Goal: Contribute content: Contribute content

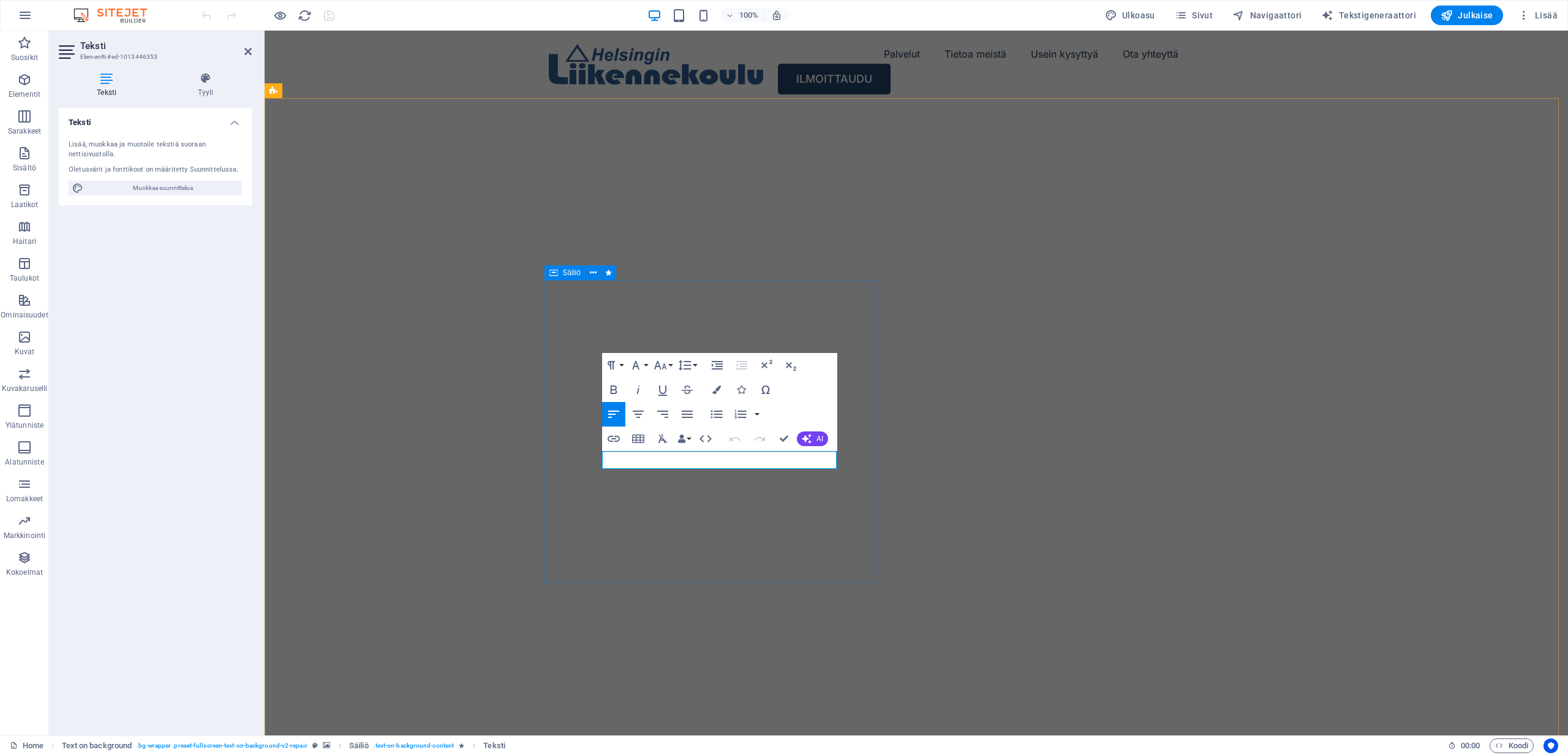
drag, startPoint x: 709, startPoint y: 460, endPoint x: 842, endPoint y: 461, distance: 133.0
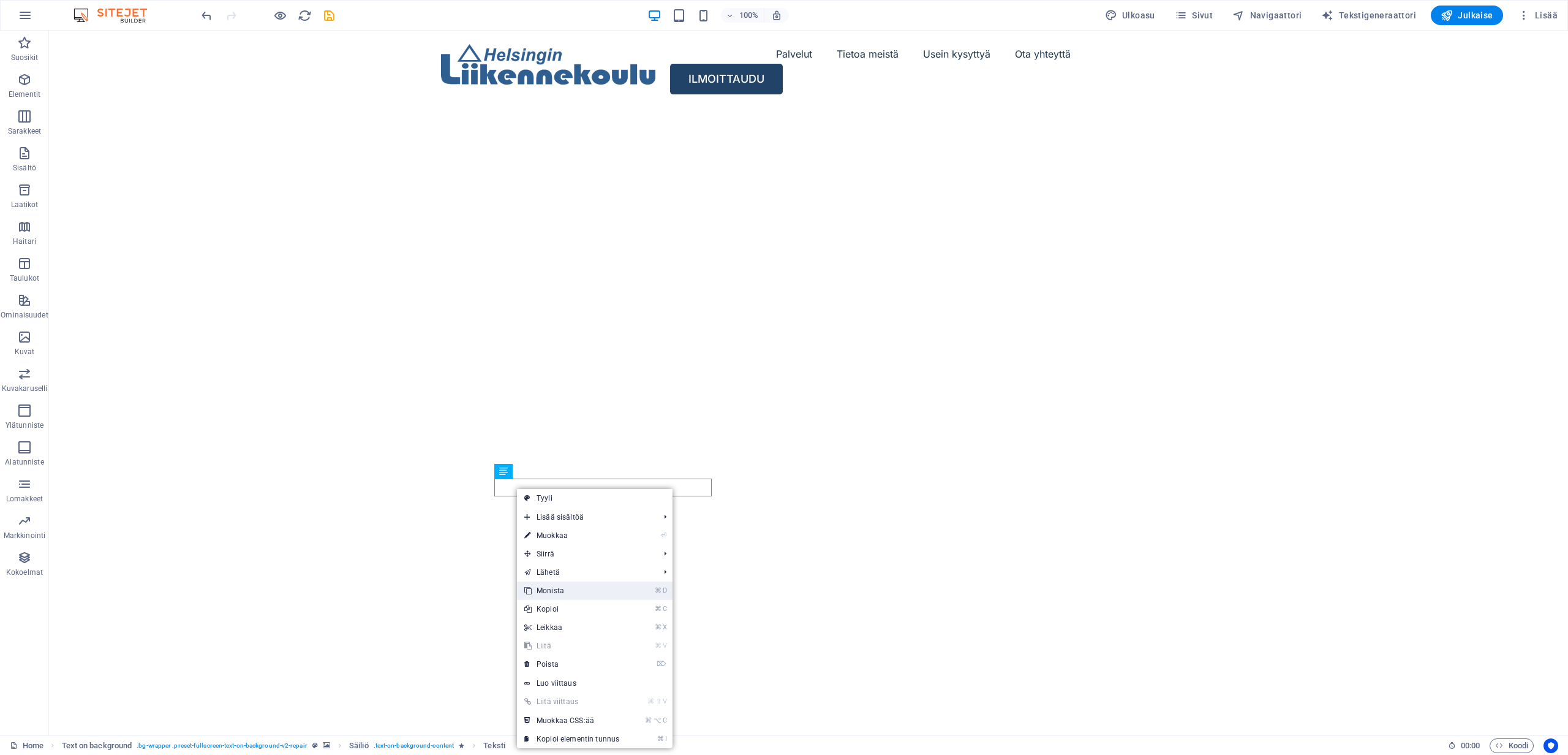
click at [561, 592] on link "⌘ D Monista" at bounding box center [571, 591] width 109 height 18
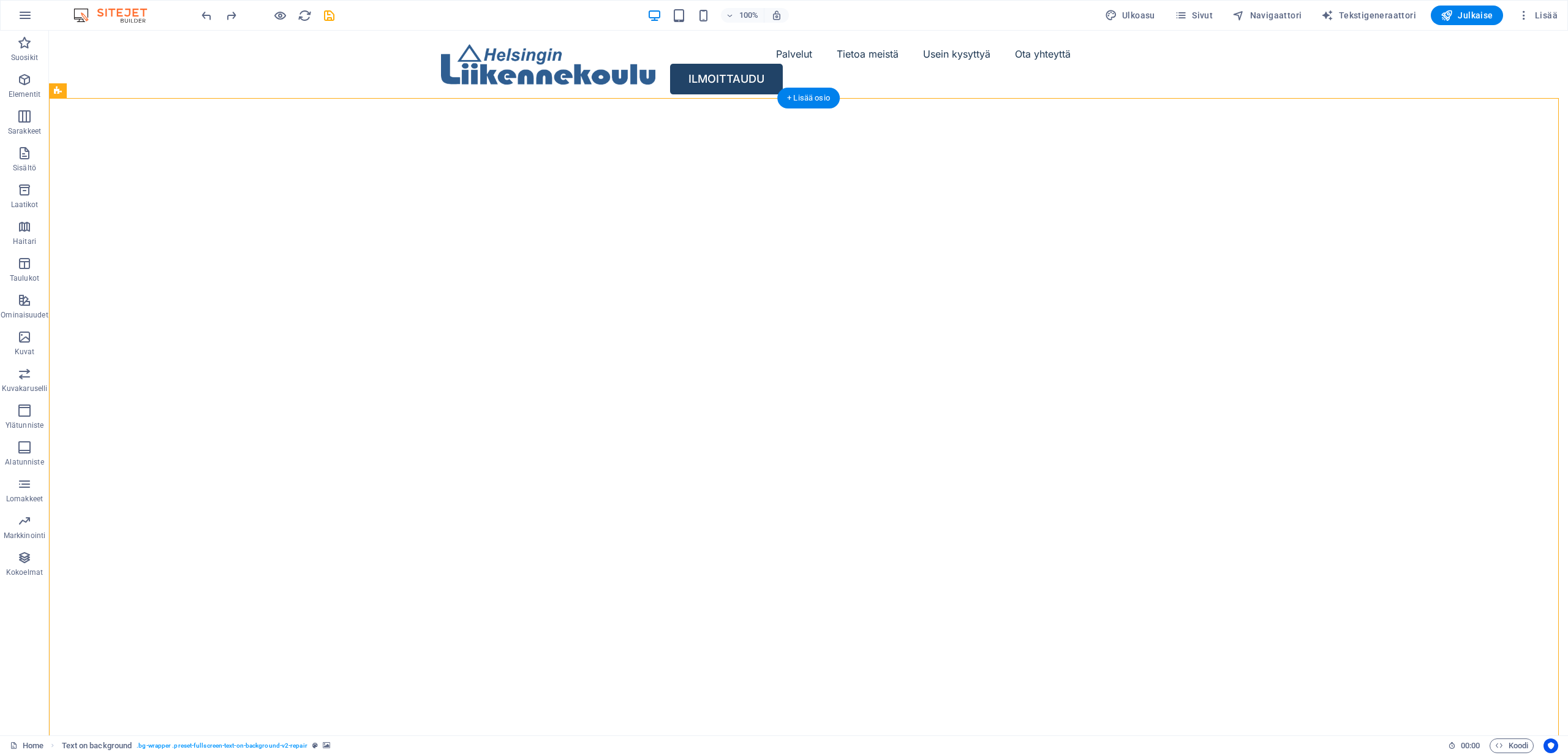
drag, startPoint x: 465, startPoint y: 483, endPoint x: 545, endPoint y: 486, distance: 80.1
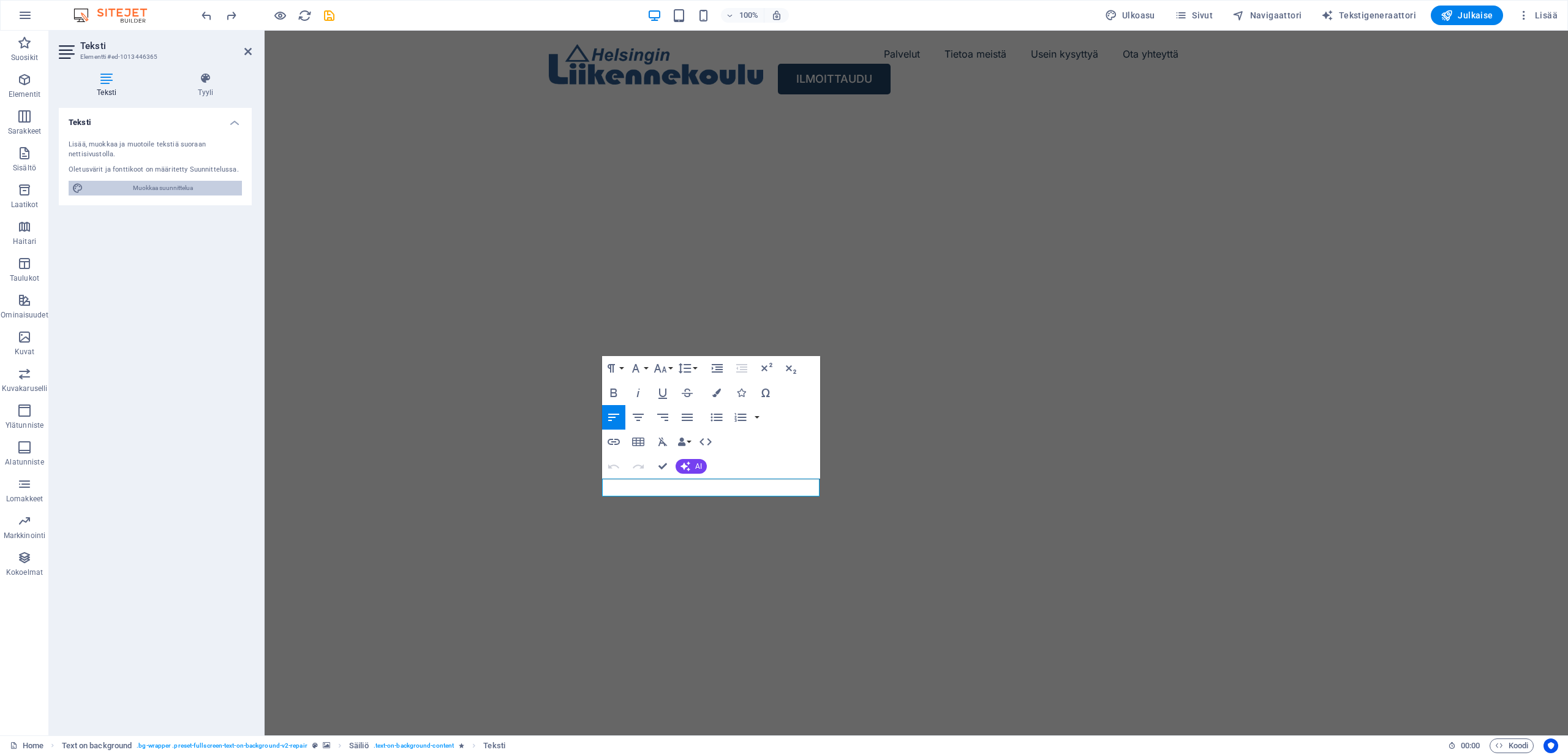
click at [158, 189] on span "Muokkaa suunnittelua" at bounding box center [163, 188] width 151 height 15
select select "px"
select select "400"
select select "px"
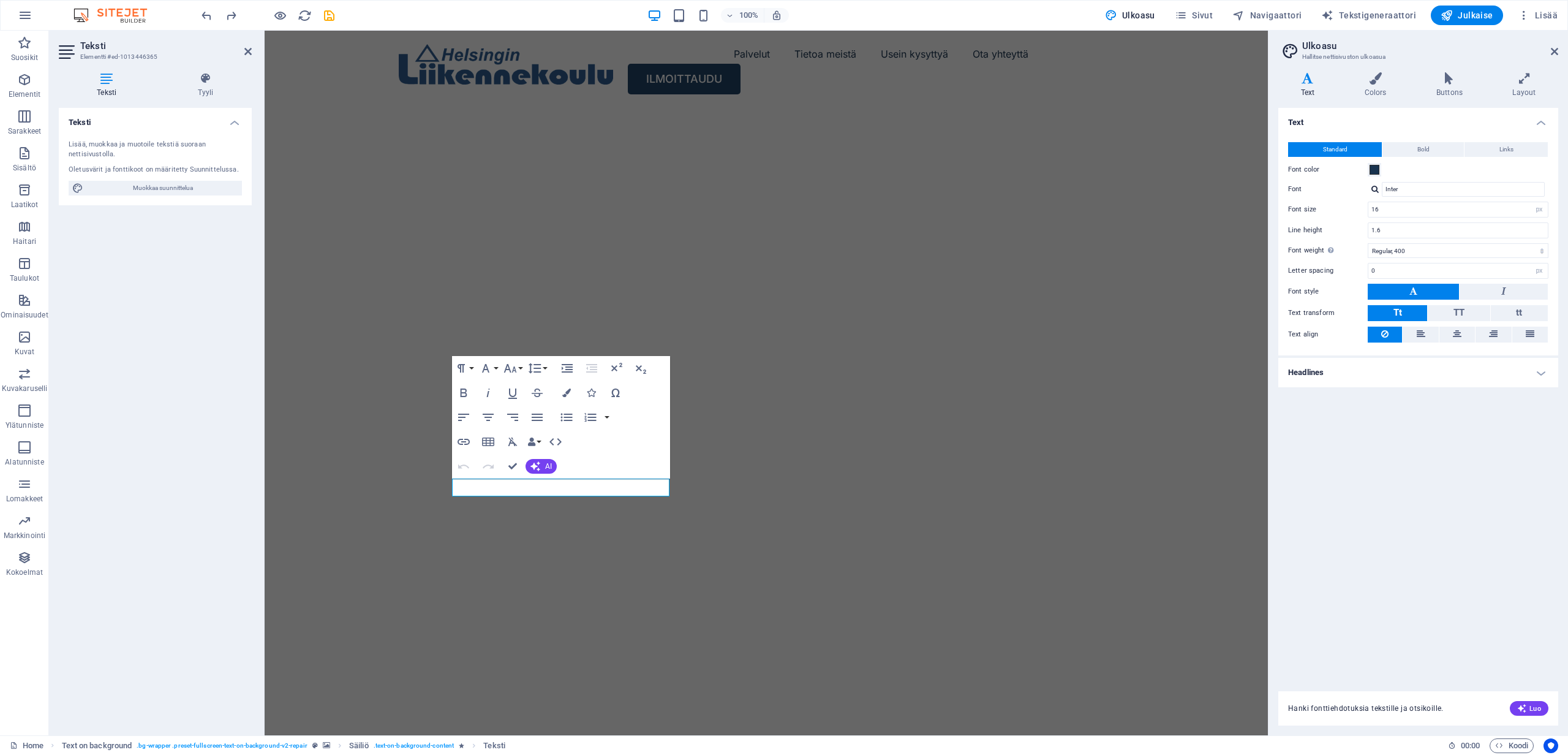
click at [106, 81] on icon at bounding box center [107, 78] width 96 height 12
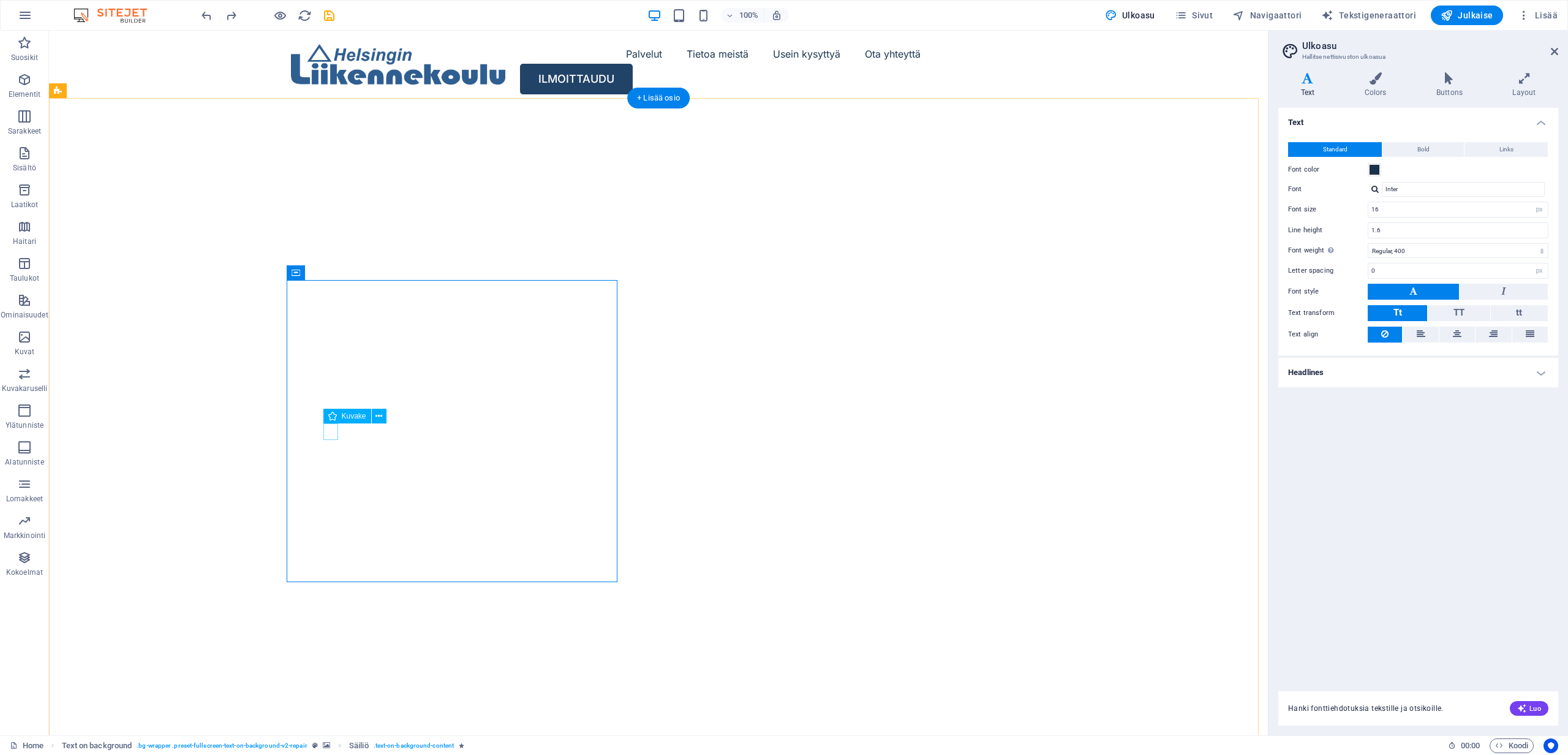
click at [376, 417] on icon at bounding box center [379, 416] width 7 height 13
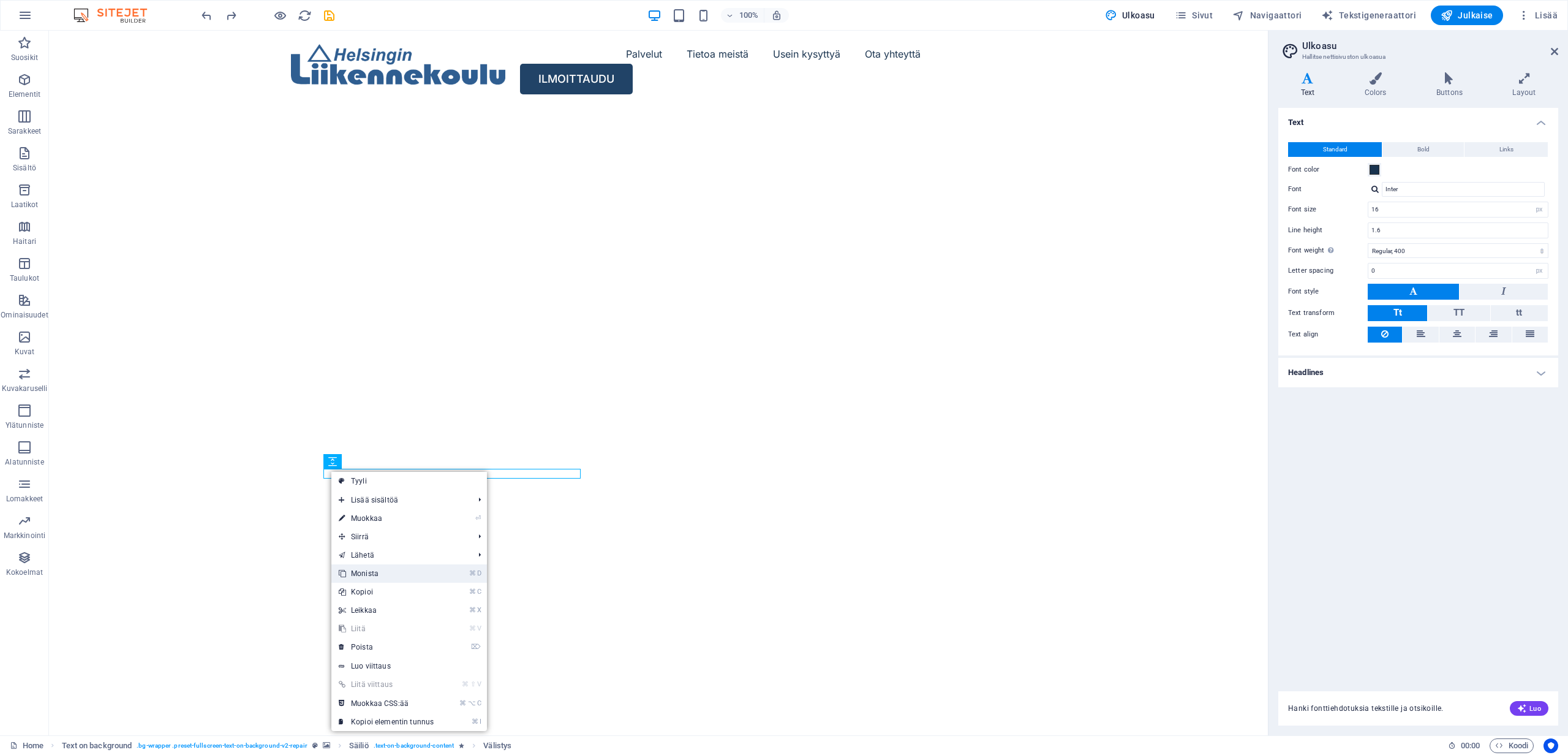
click at [369, 573] on link "⌘ D Monista" at bounding box center [386, 573] width 109 height 18
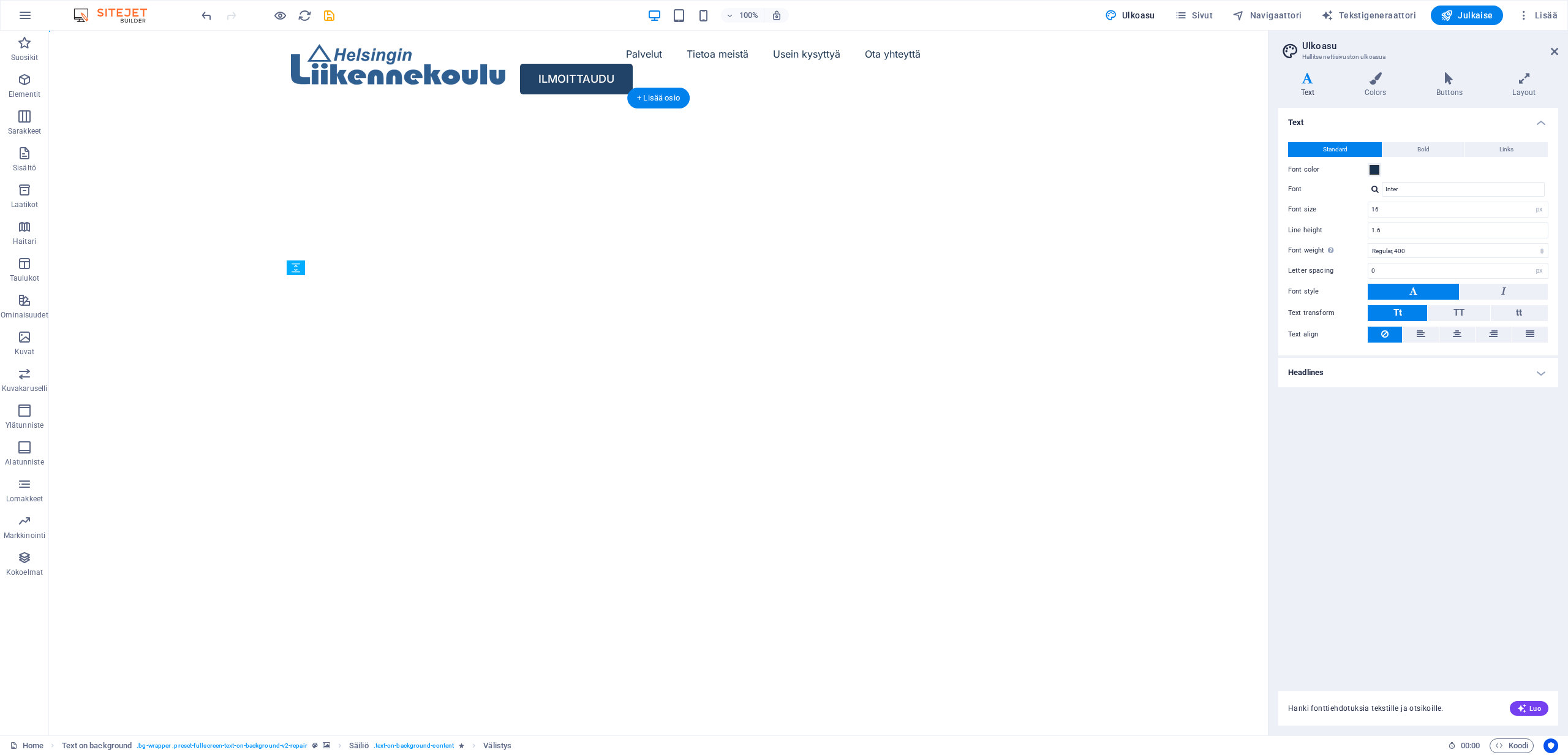
drag, startPoint x: 380, startPoint y: 499, endPoint x: 329, endPoint y: 498, distance: 51.0
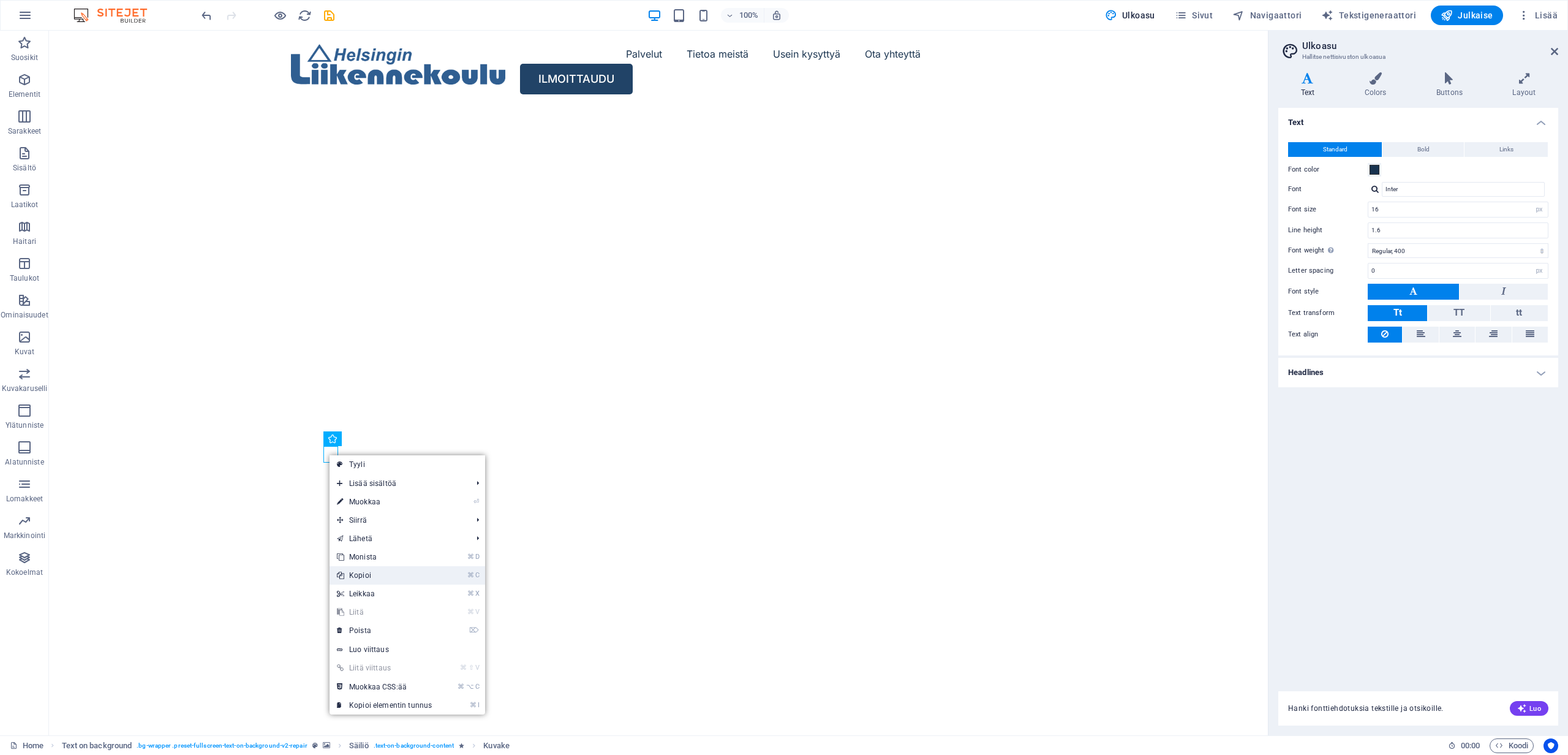
click at [368, 572] on link "⌘ C Kopioi" at bounding box center [384, 576] width 109 height 18
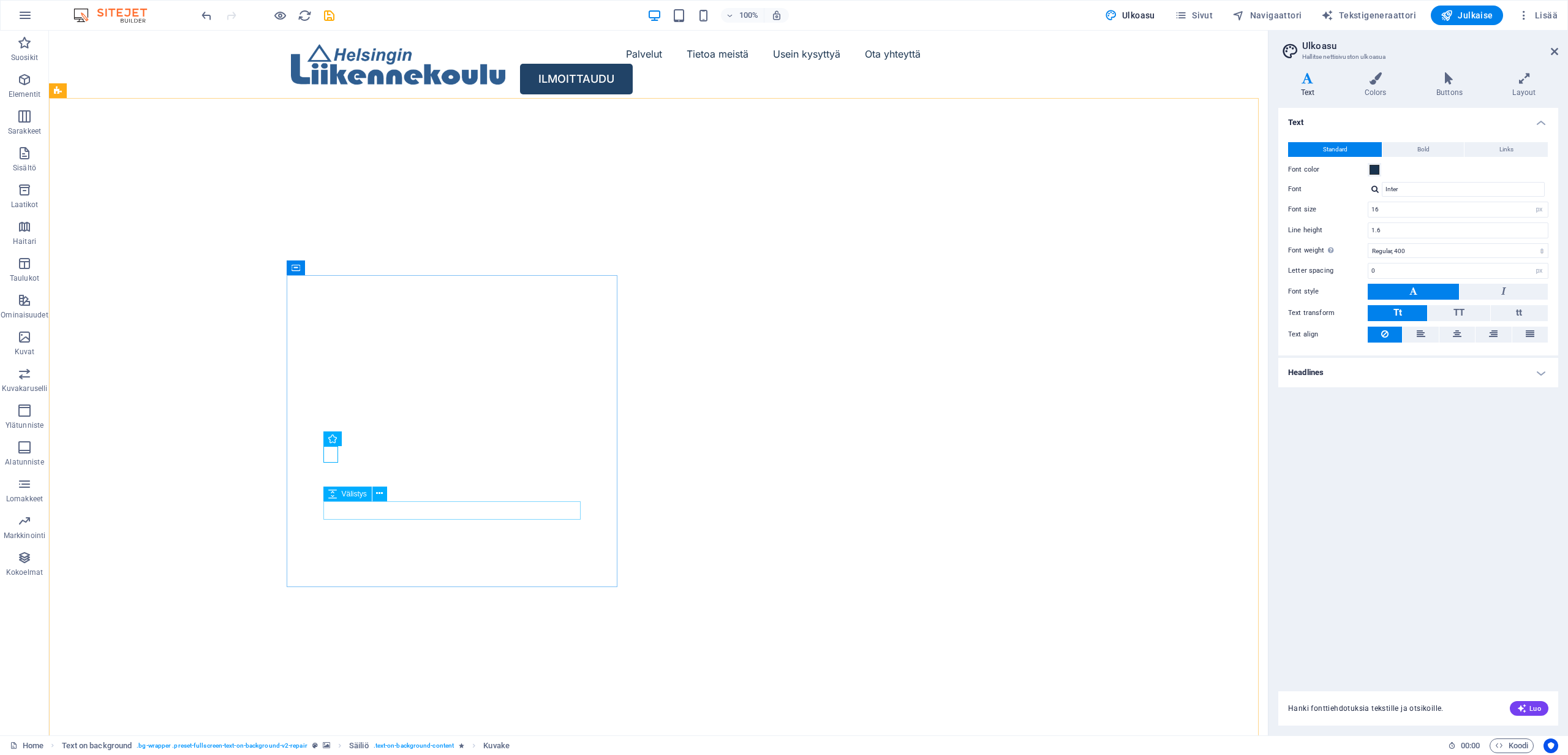
click at [333, 497] on icon at bounding box center [333, 494] width 8 height 15
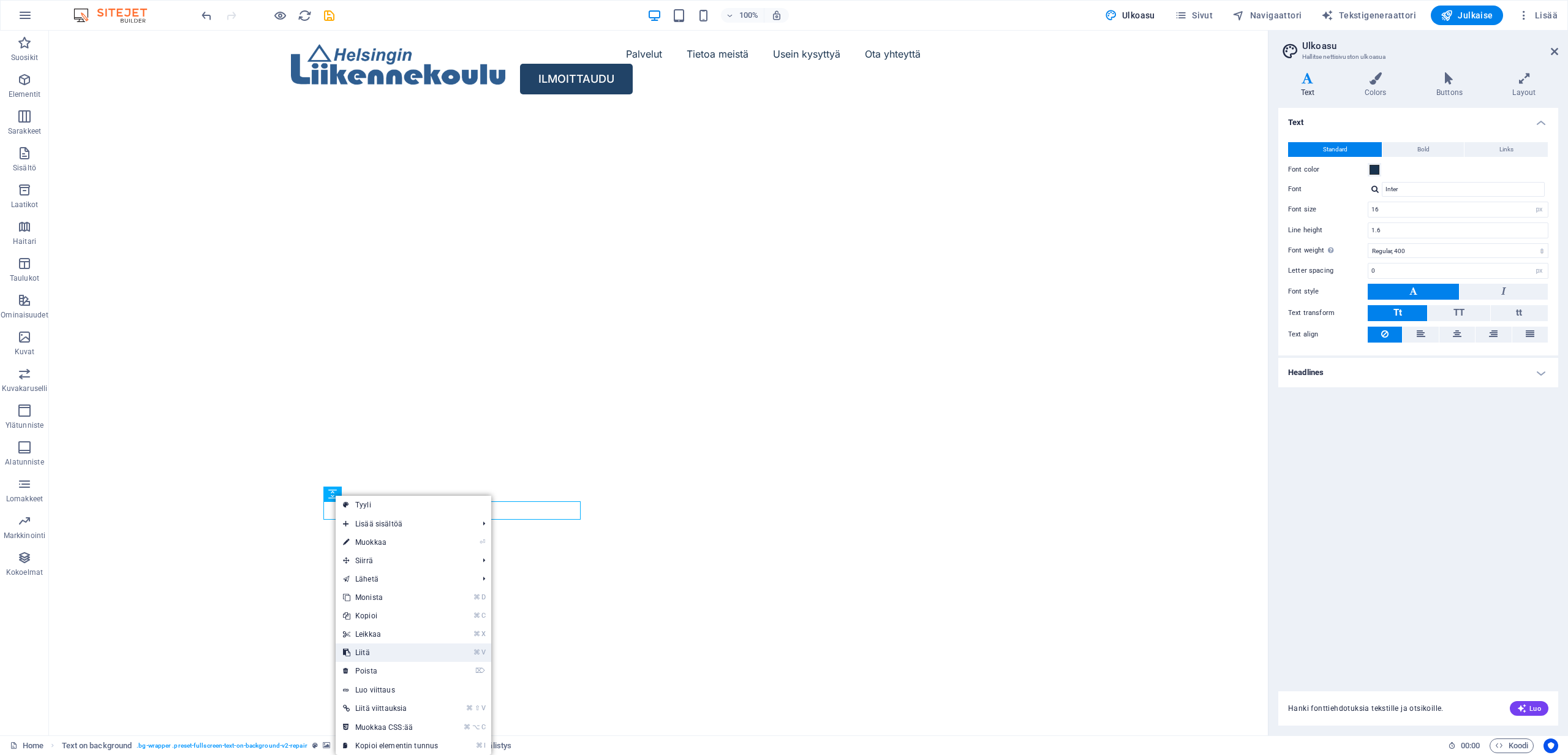
click at [376, 648] on link "⌘ V Liitä" at bounding box center [391, 653] width 109 height 18
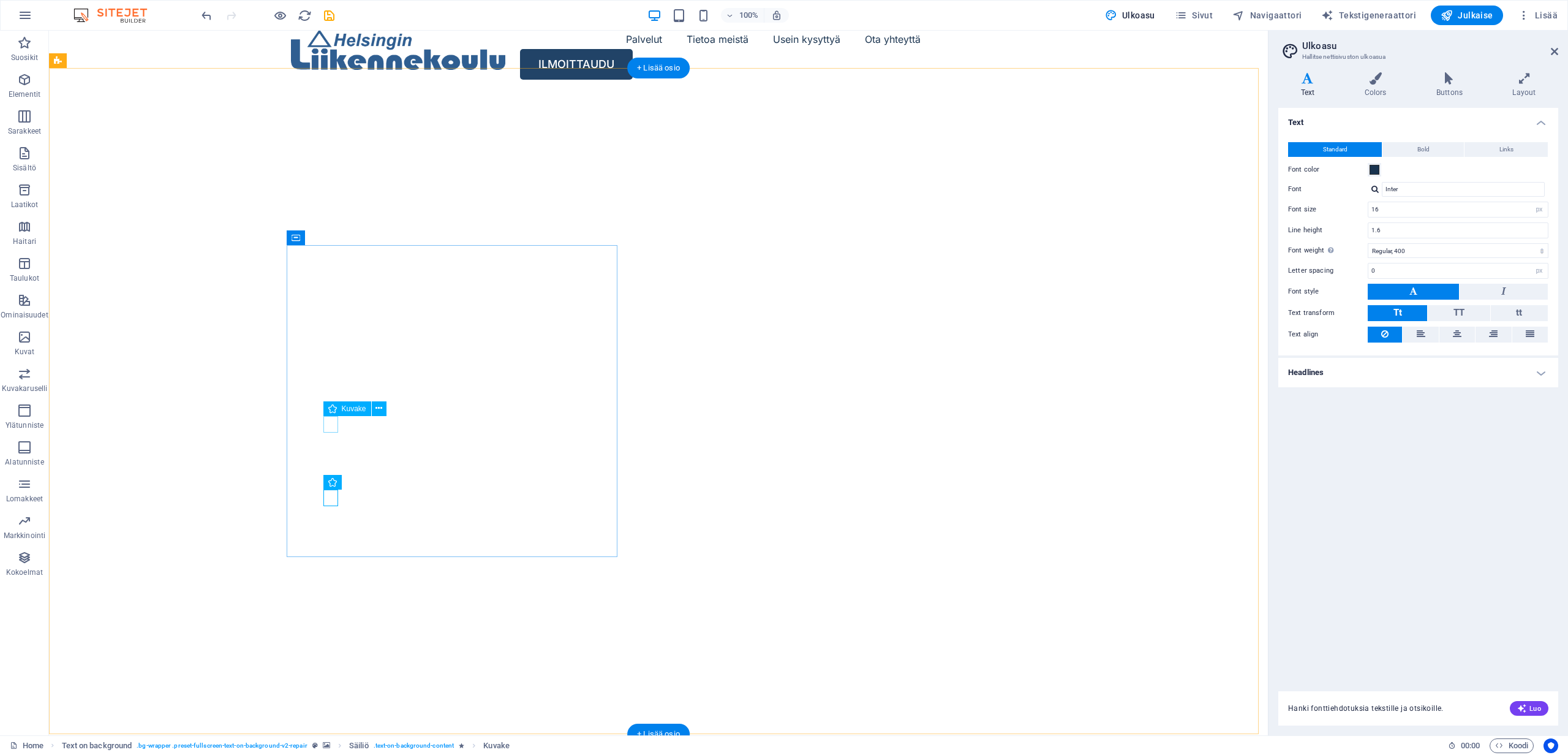
scroll to position [32, 0]
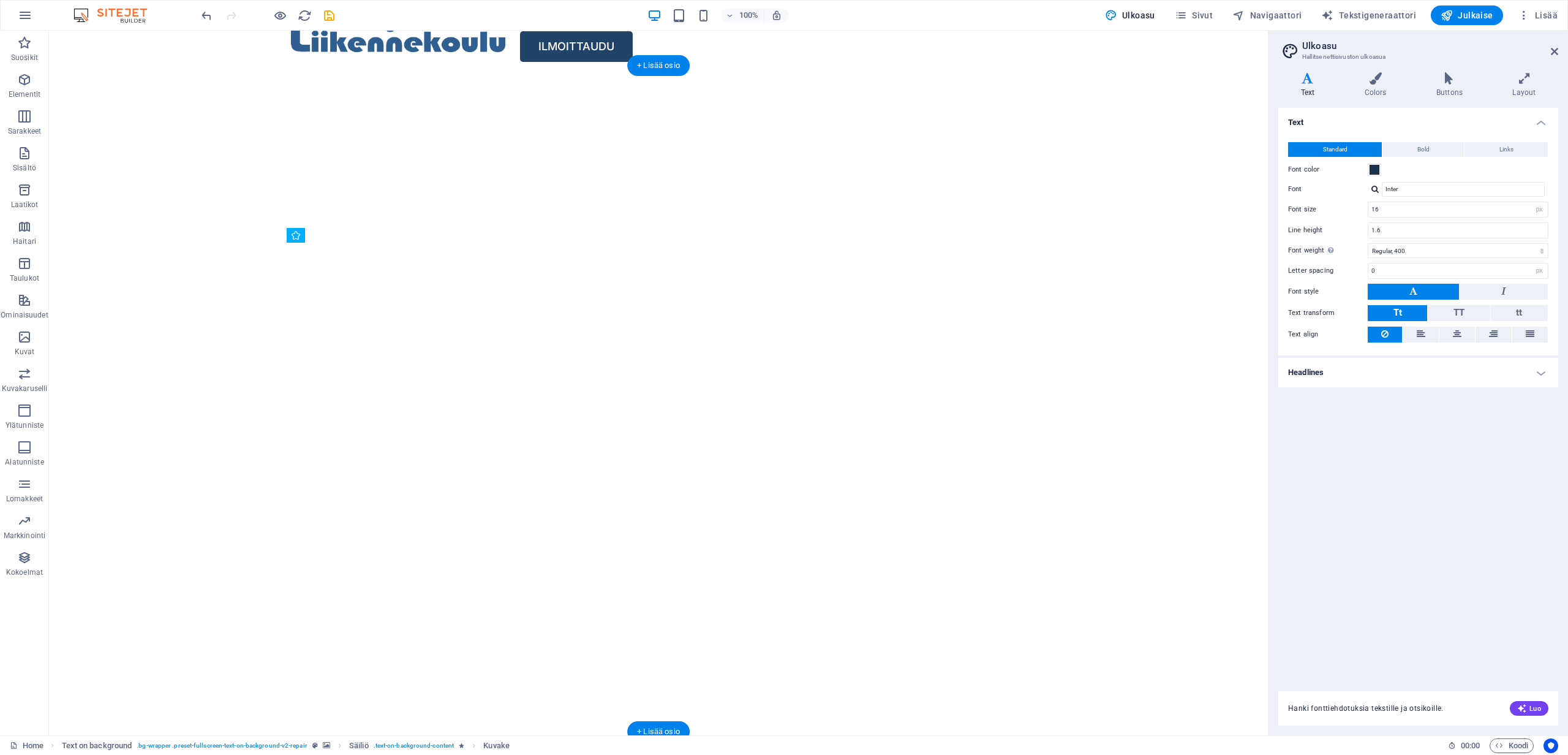
drag, startPoint x: 378, startPoint y: 514, endPoint x: 337, endPoint y: 459, distance: 68.6
drag, startPoint x: 570, startPoint y: 451, endPoint x: 568, endPoint y: 461, distance: 10.2
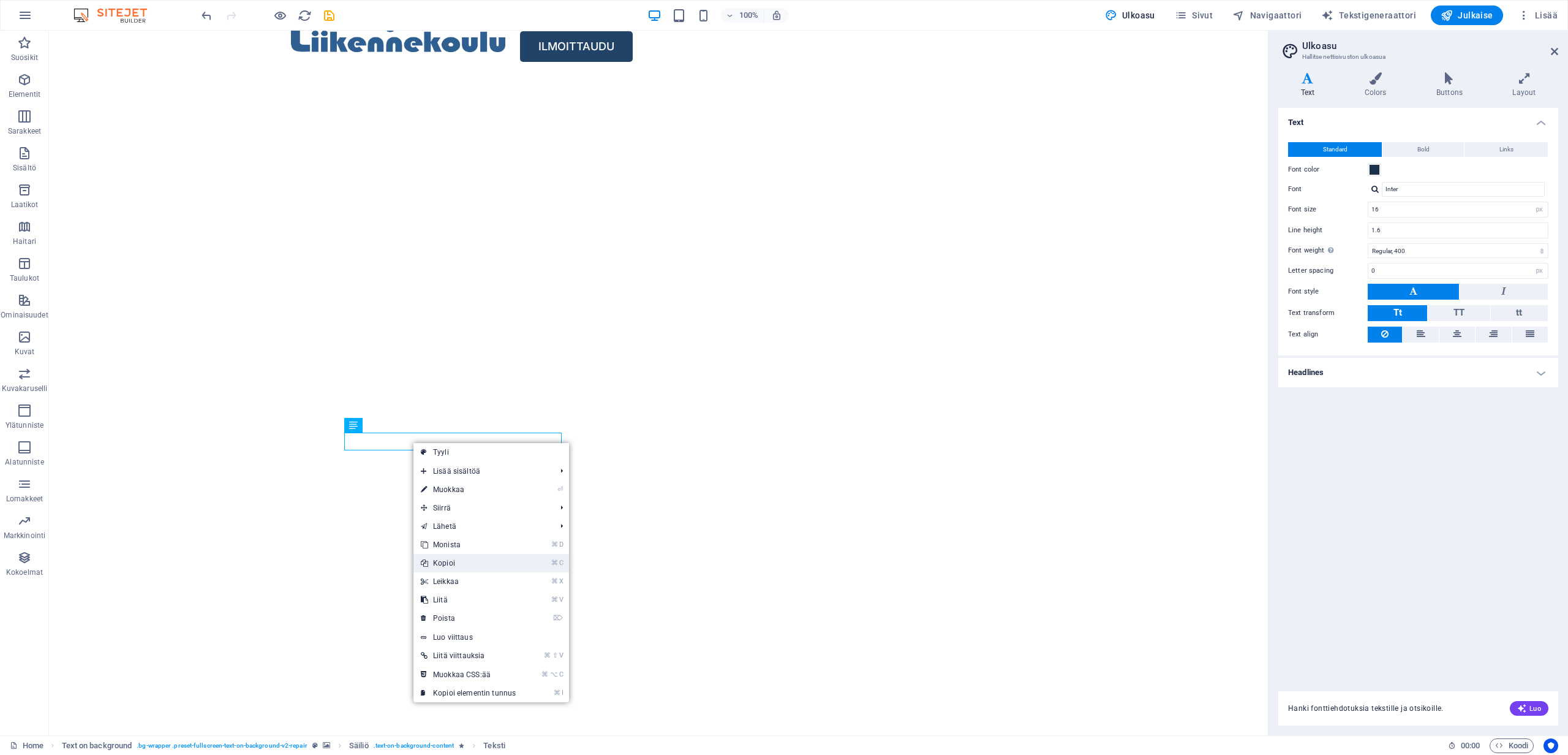
click at [452, 563] on link "⌘ C Kopioi" at bounding box center [468, 563] width 109 height 18
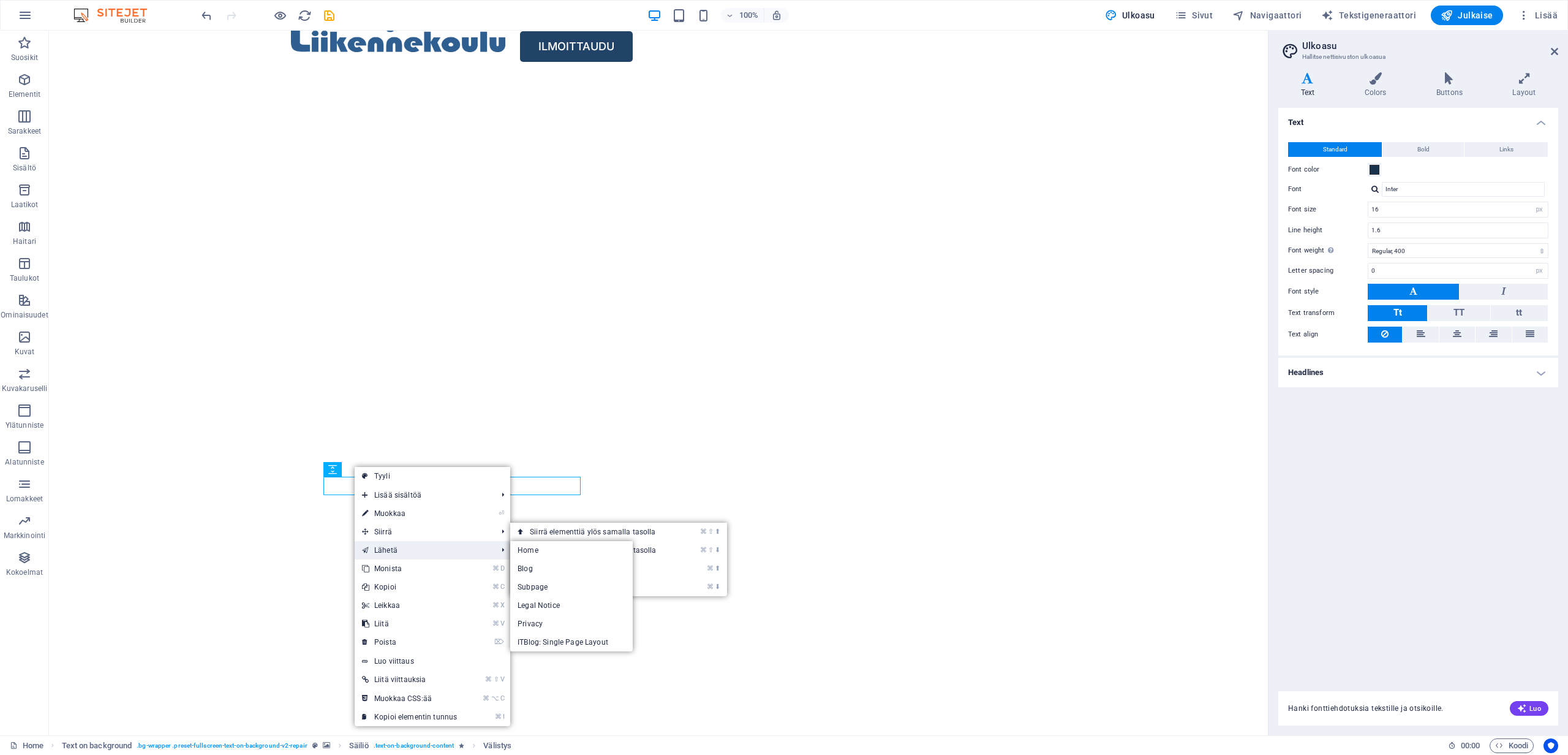
click at [392, 546] on link "Lähetä" at bounding box center [423, 550] width 137 height 18
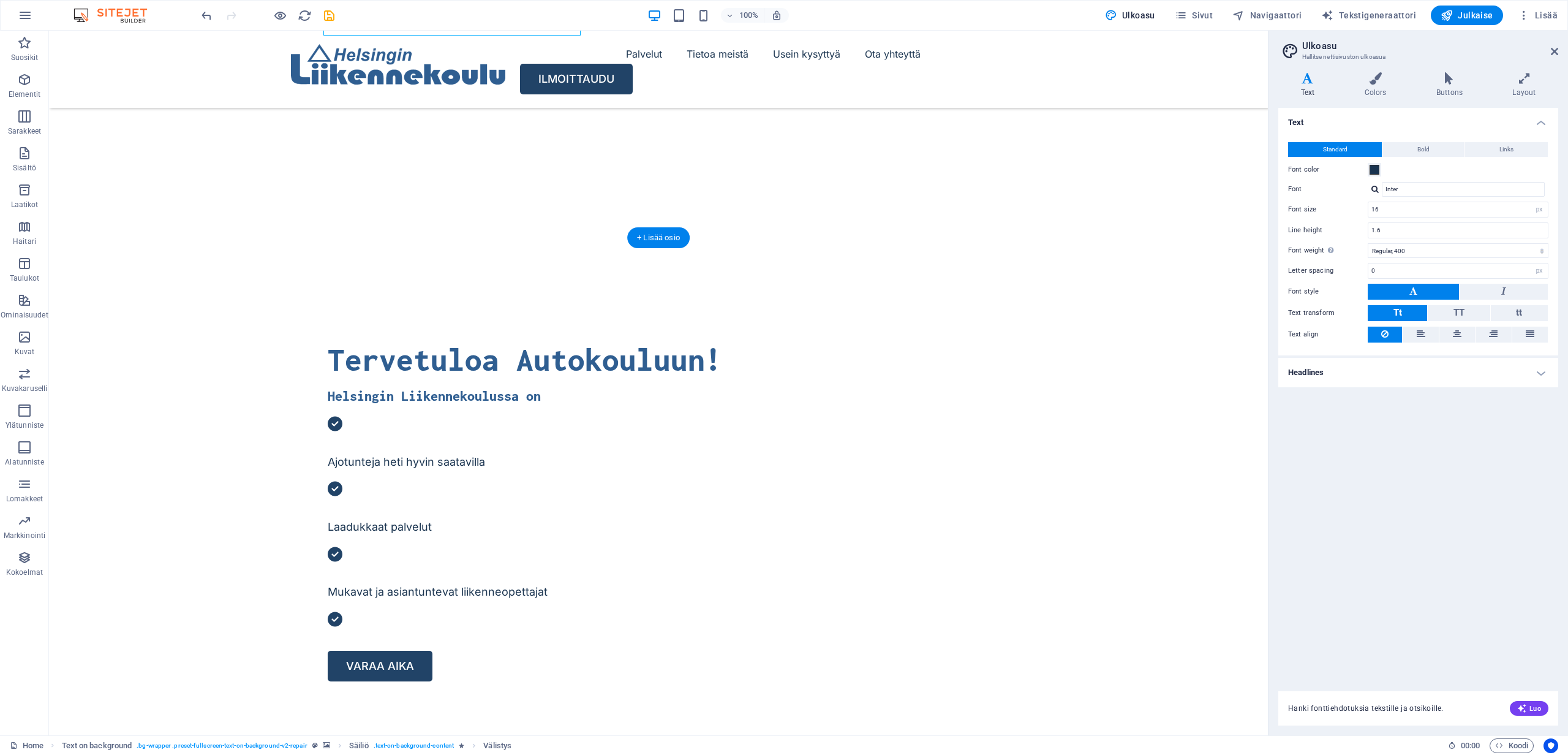
scroll to position [0, 0]
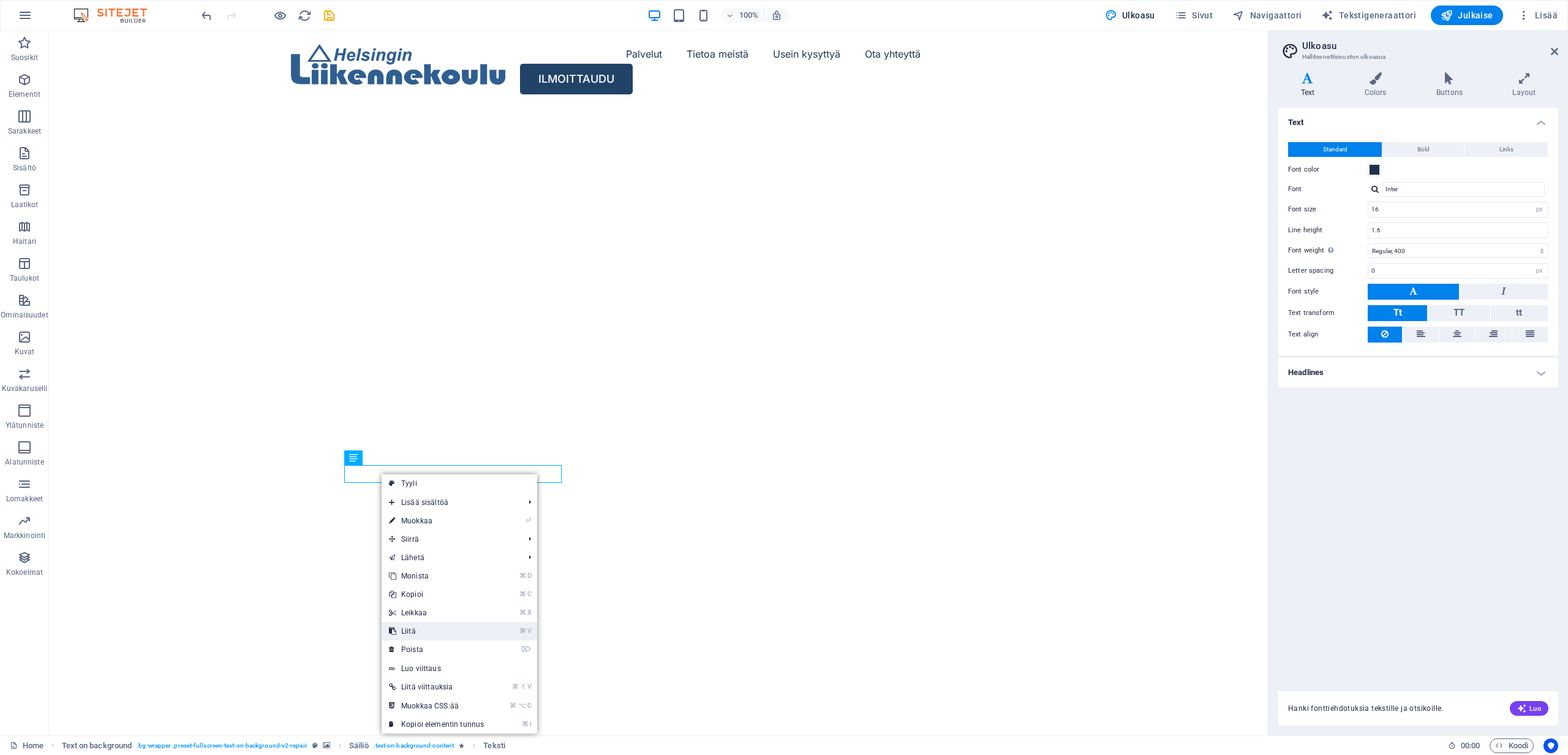
click at [423, 632] on link "⌘ V Liitä" at bounding box center [436, 631] width 109 height 18
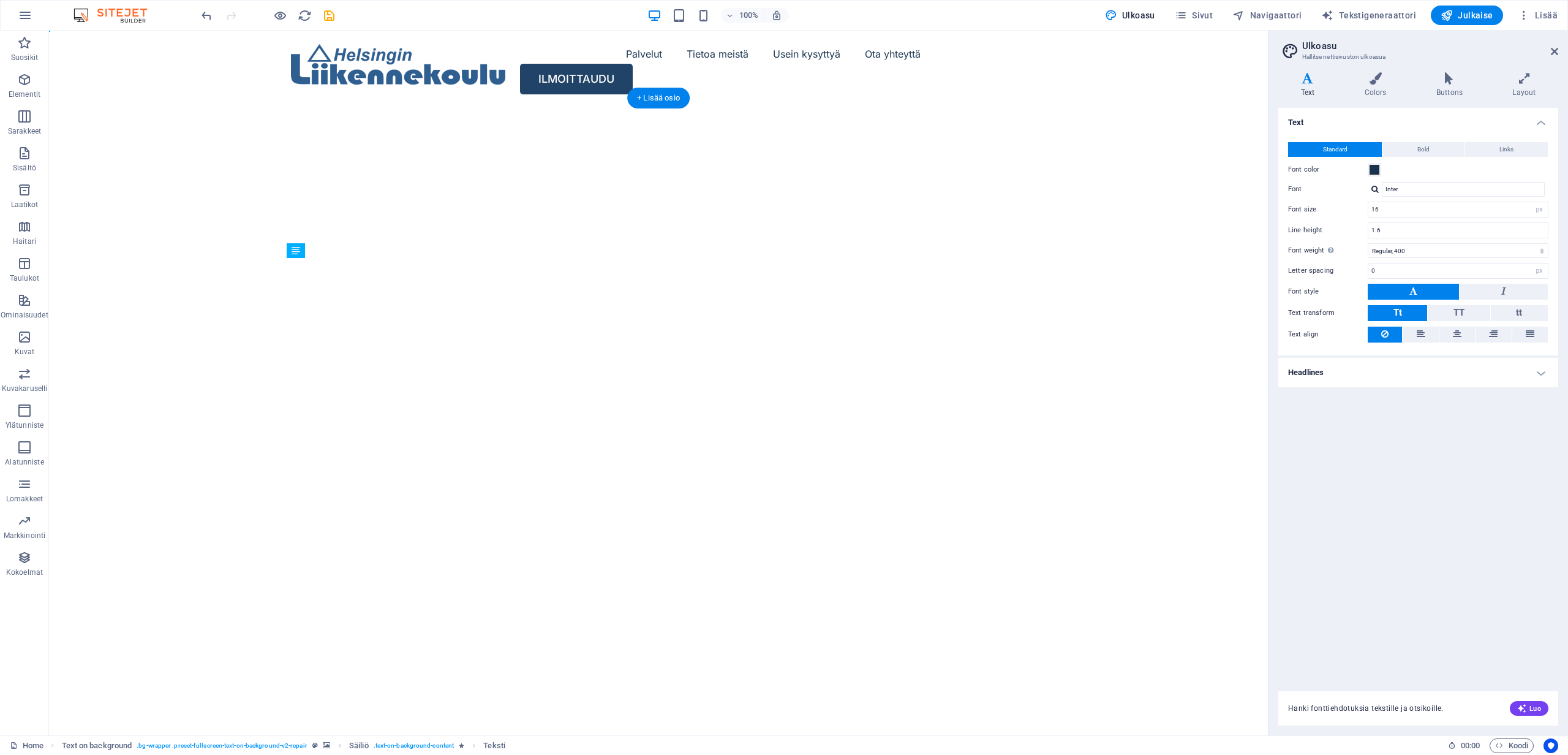
drag, startPoint x: 374, startPoint y: 483, endPoint x: 485, endPoint y: 505, distance: 113.2
drag, startPoint x: 551, startPoint y: 499, endPoint x: 474, endPoint y: 493, distance: 77.2
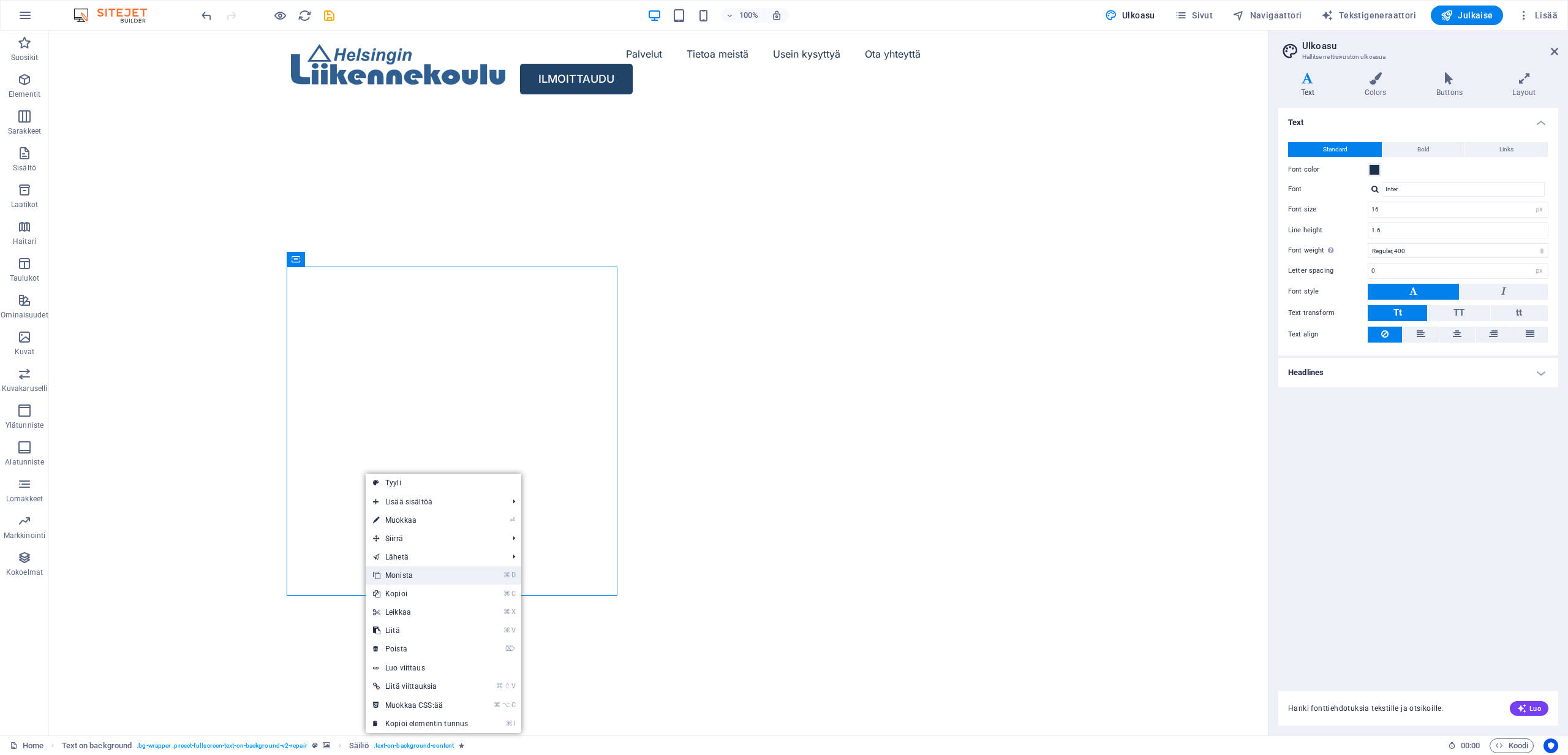
click at [409, 571] on link "⌘ D Monista" at bounding box center [420, 576] width 109 height 18
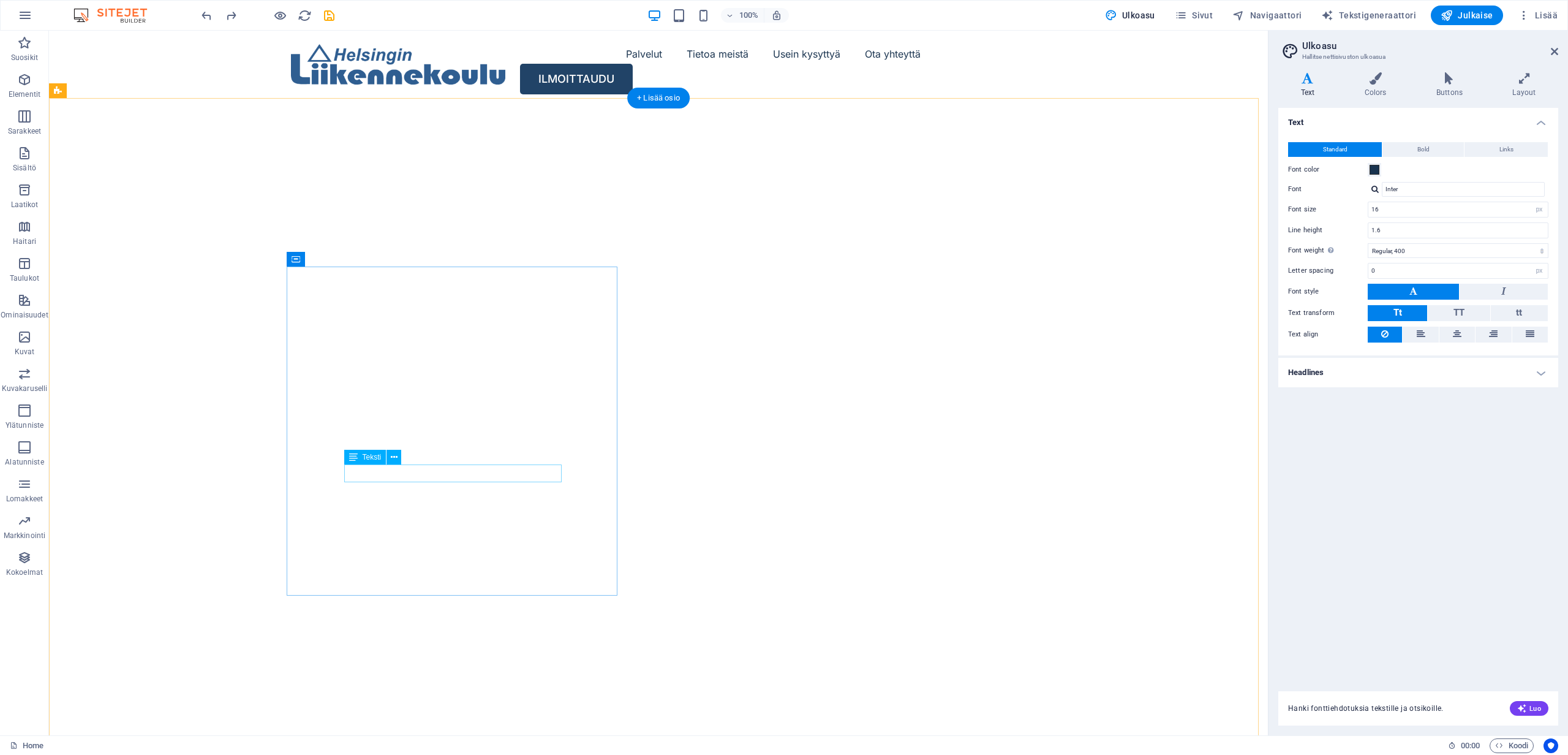
click at [393, 458] on icon at bounding box center [394, 458] width 7 height 13
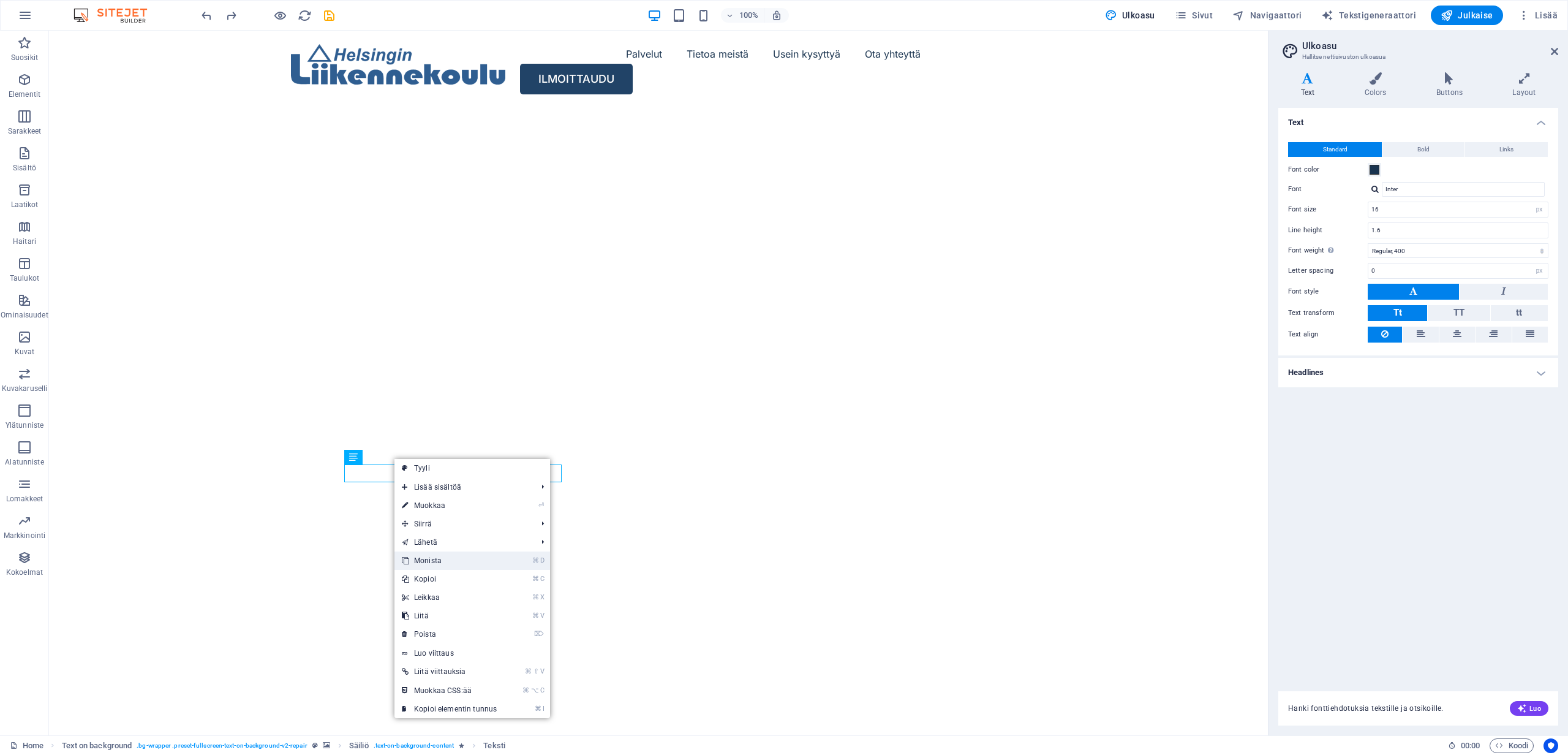
click at [443, 555] on link "⌘ D Monista" at bounding box center [449, 561] width 109 height 18
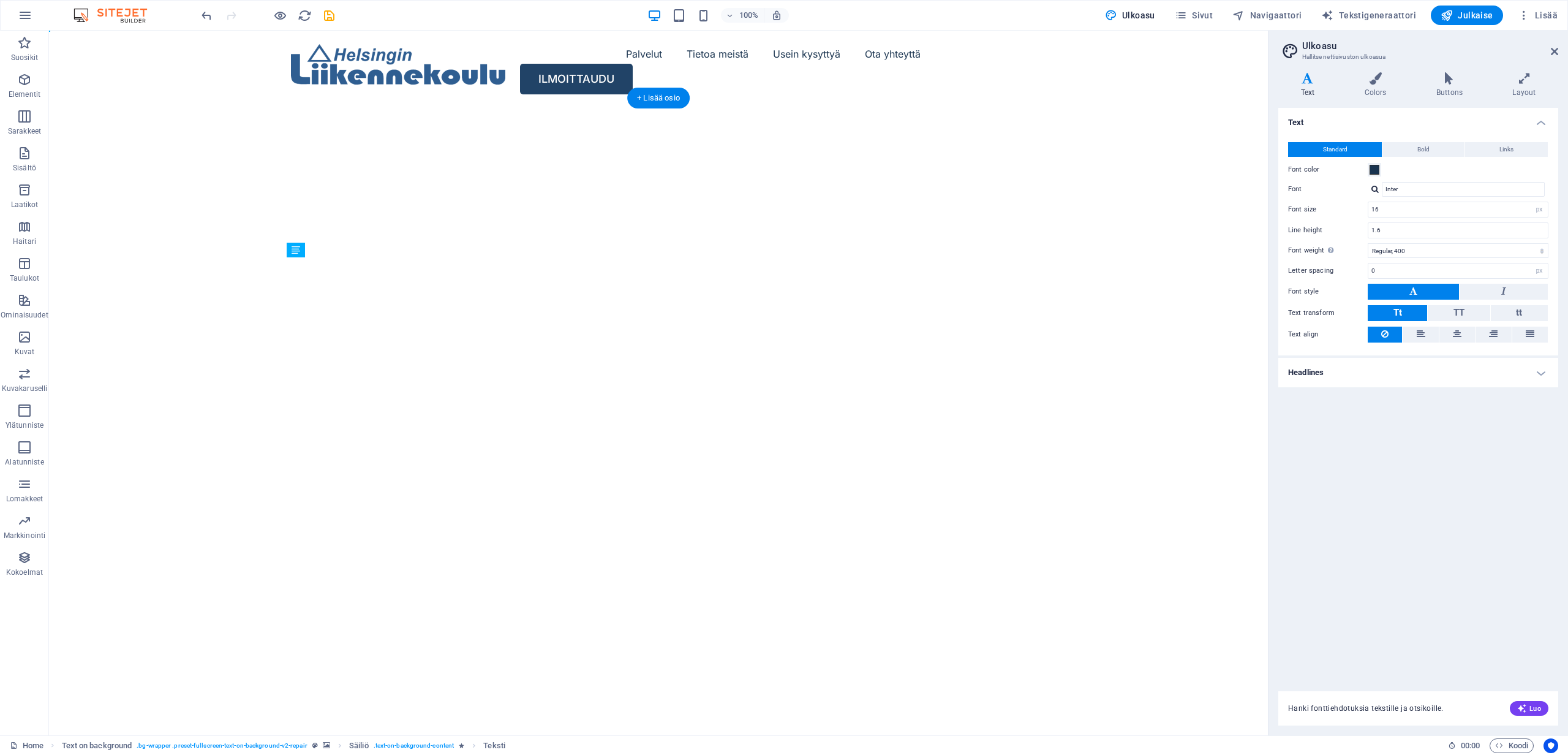
drag, startPoint x: 359, startPoint y: 480, endPoint x: 381, endPoint y: 504, distance: 32.6
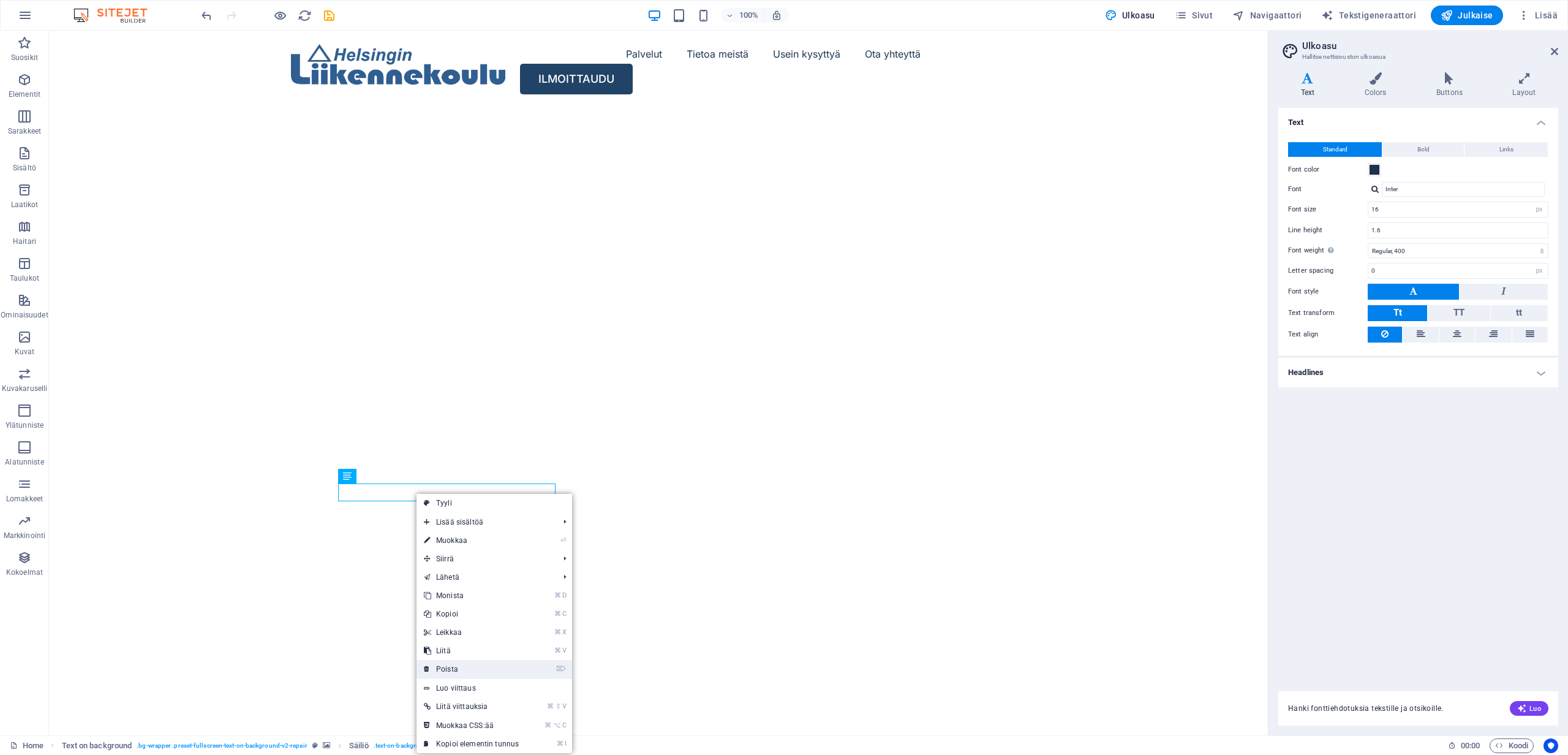
click at [449, 669] on link "⌦ Poista" at bounding box center [471, 670] width 109 height 18
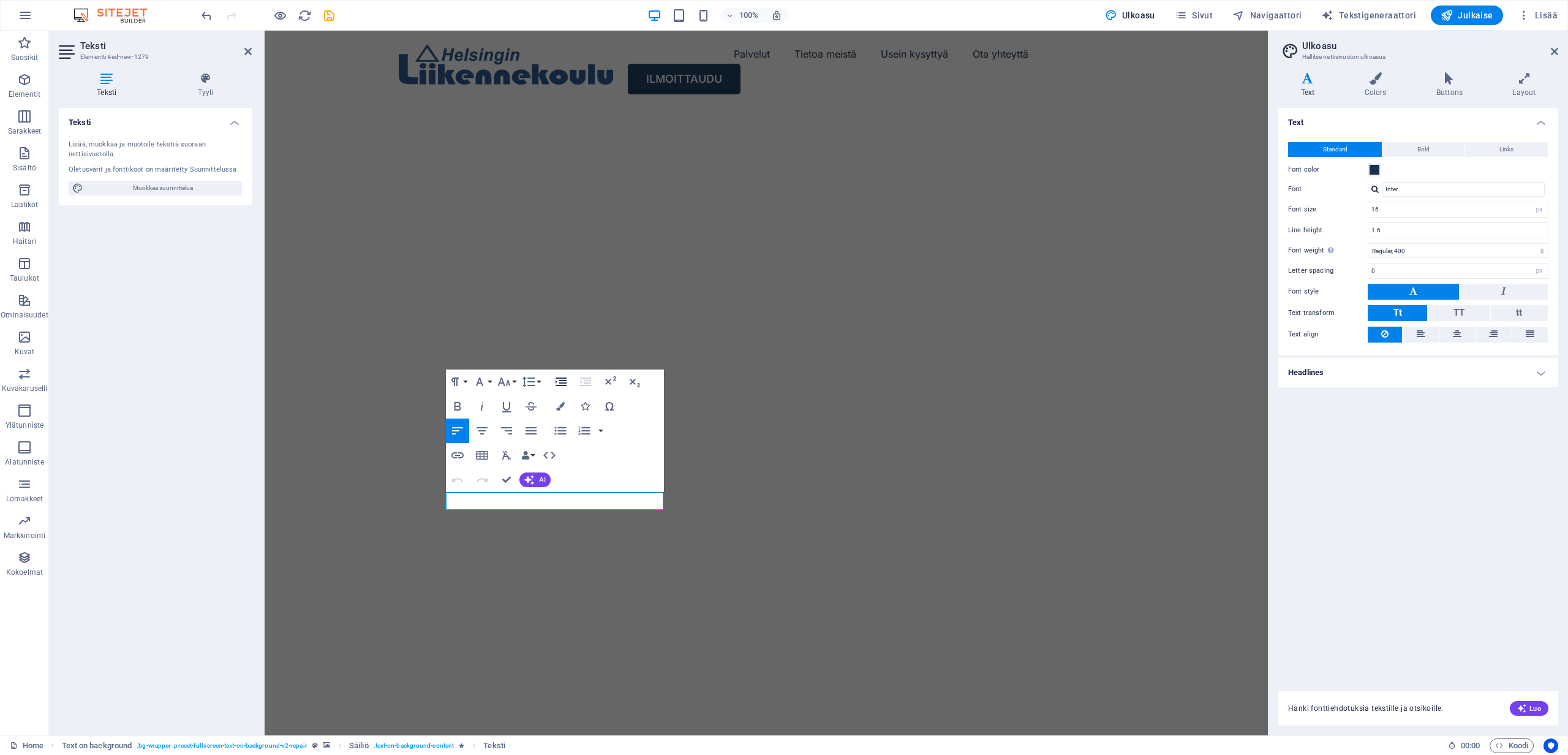
click at [564, 383] on icon "button" at bounding box center [561, 382] width 11 height 8
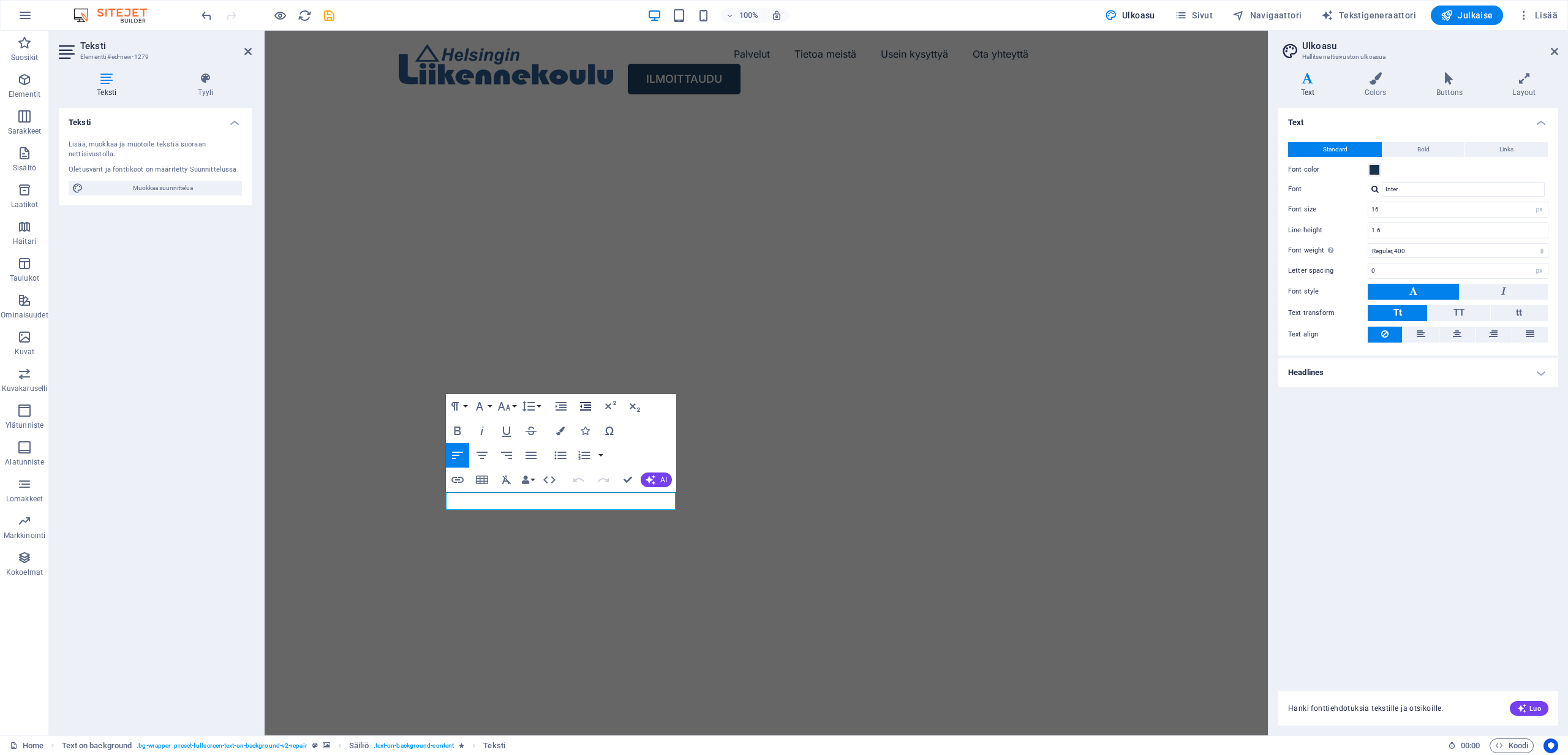
click at [581, 407] on icon "button" at bounding box center [585, 407] width 11 height 8
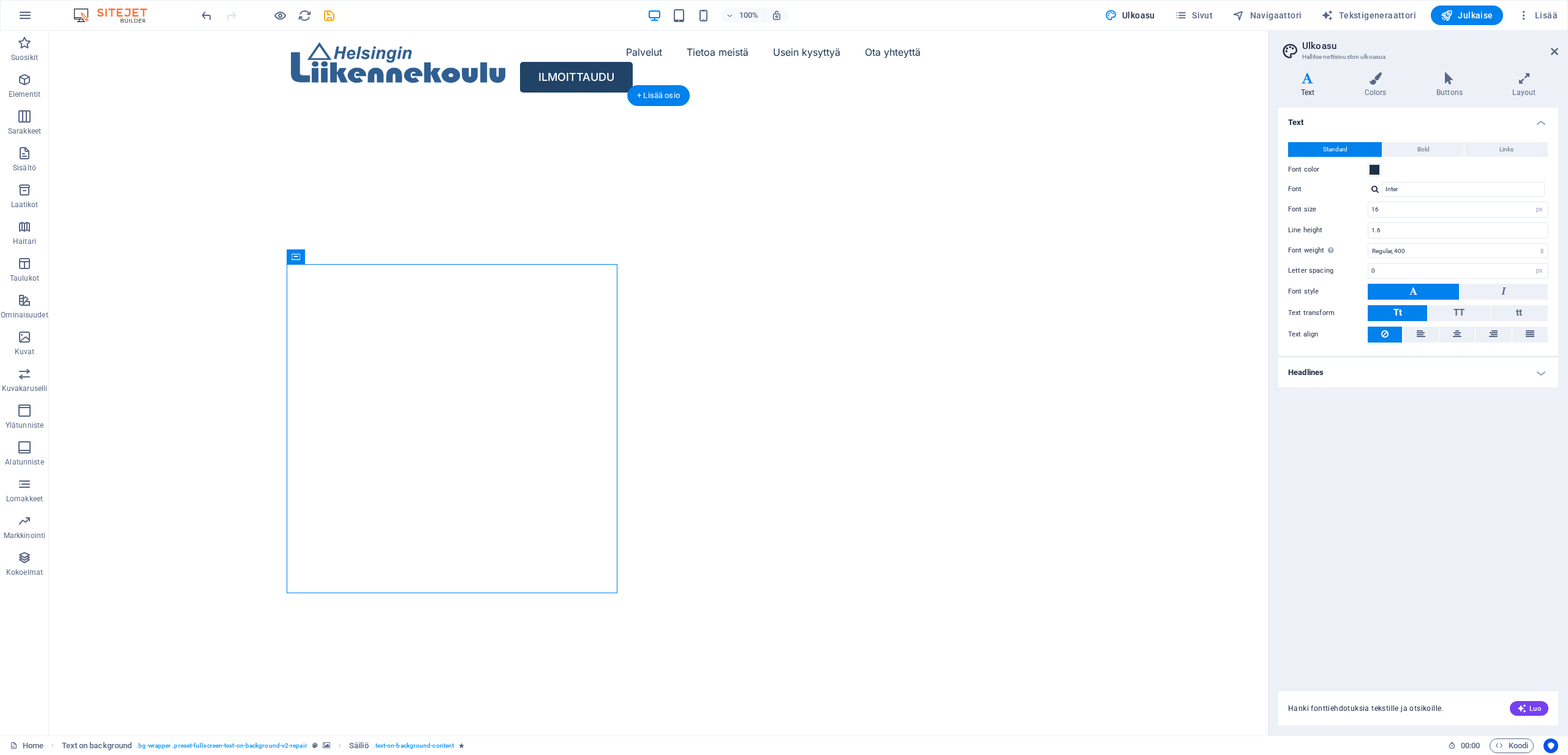
scroll to position [2, 0]
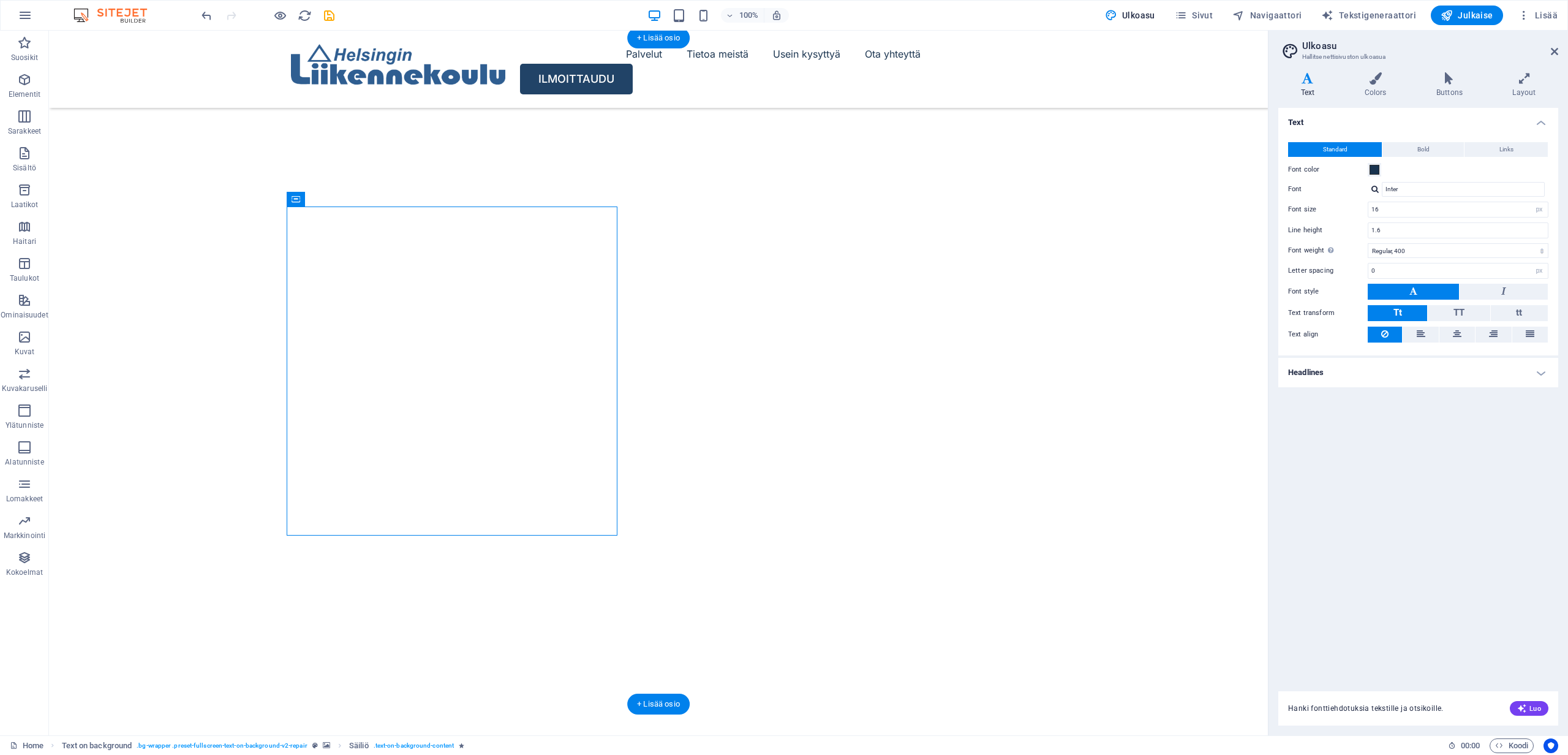
scroll to position [74, 0]
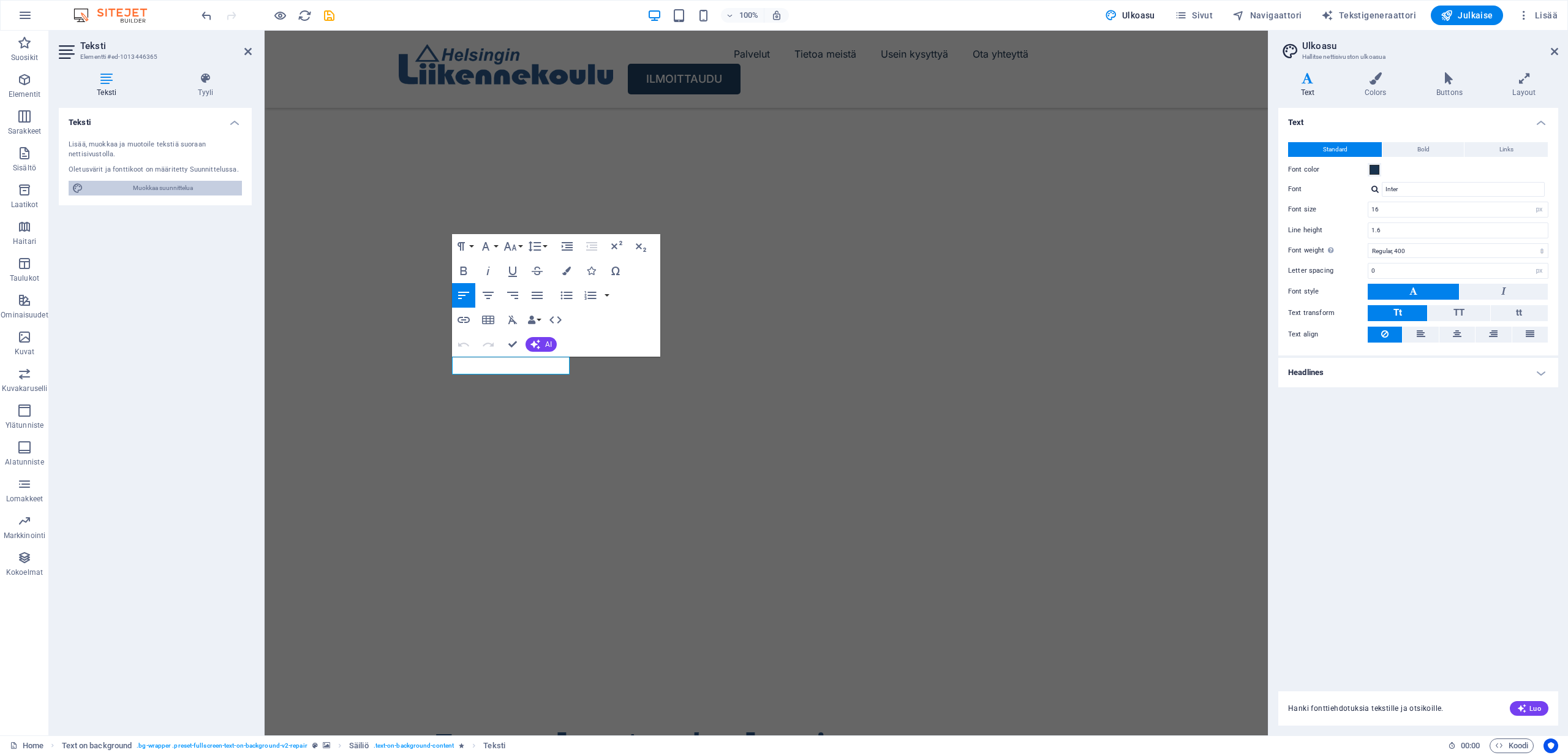
click at [148, 191] on span "Muokkaa suunnittelua" at bounding box center [163, 188] width 151 height 15
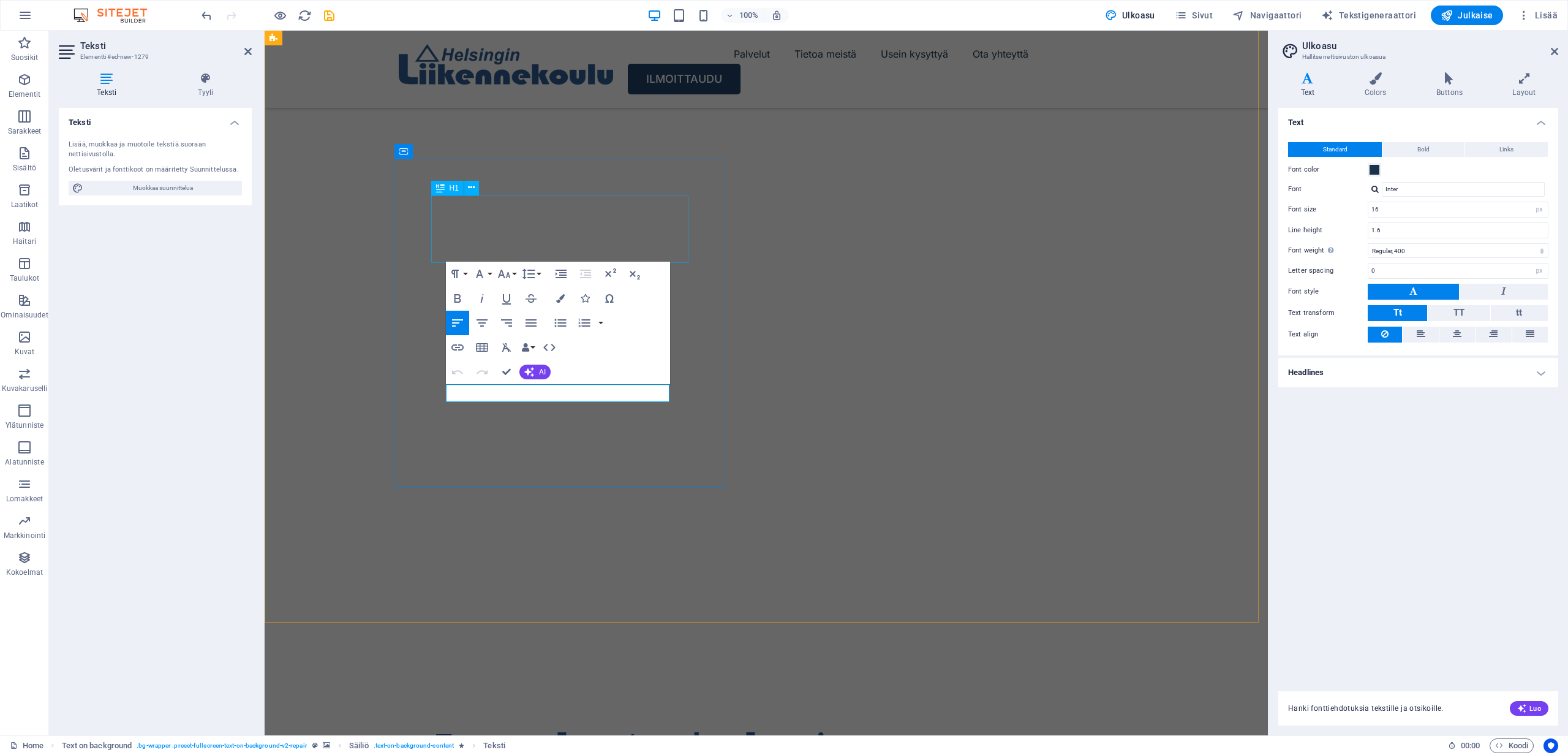
click at [531, 727] on div "Tervetuloa Autokouluun!" at bounding box center [766, 743] width 662 height 34
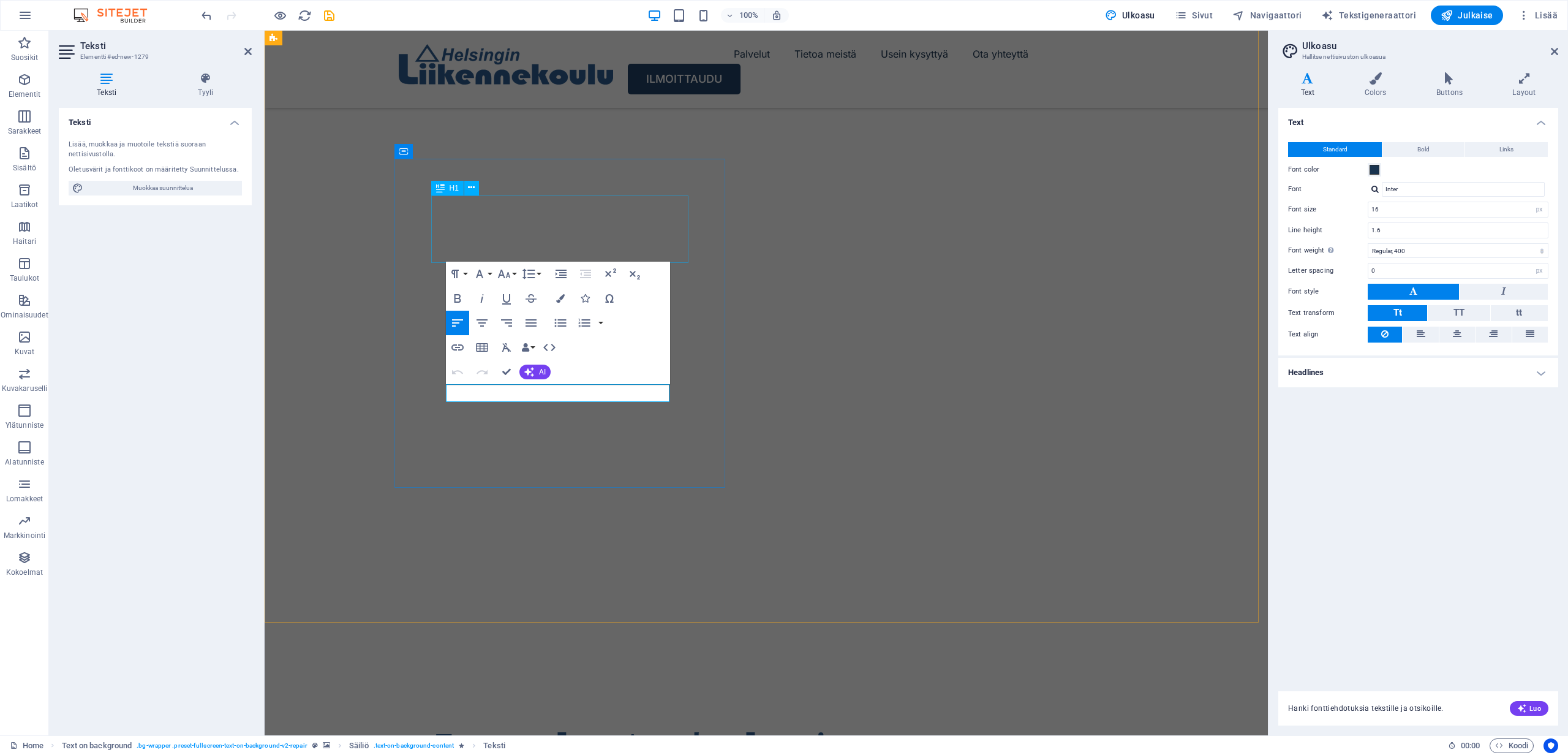
click at [510, 727] on div "Tervetuloa Autokouluun!" at bounding box center [766, 743] width 662 height 34
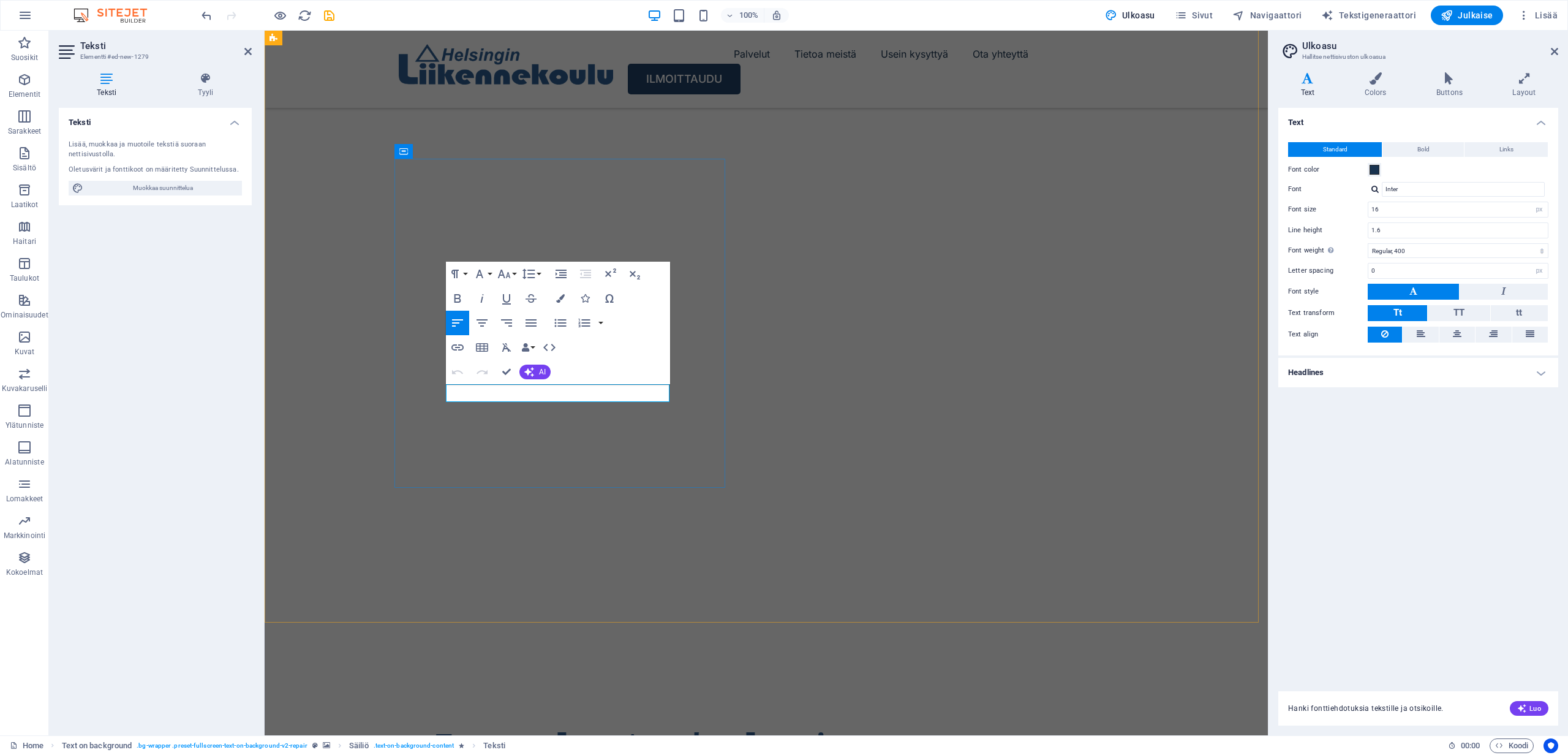
click at [795, 24] on img "1/2" at bounding box center [761, 24] width 994 height 0
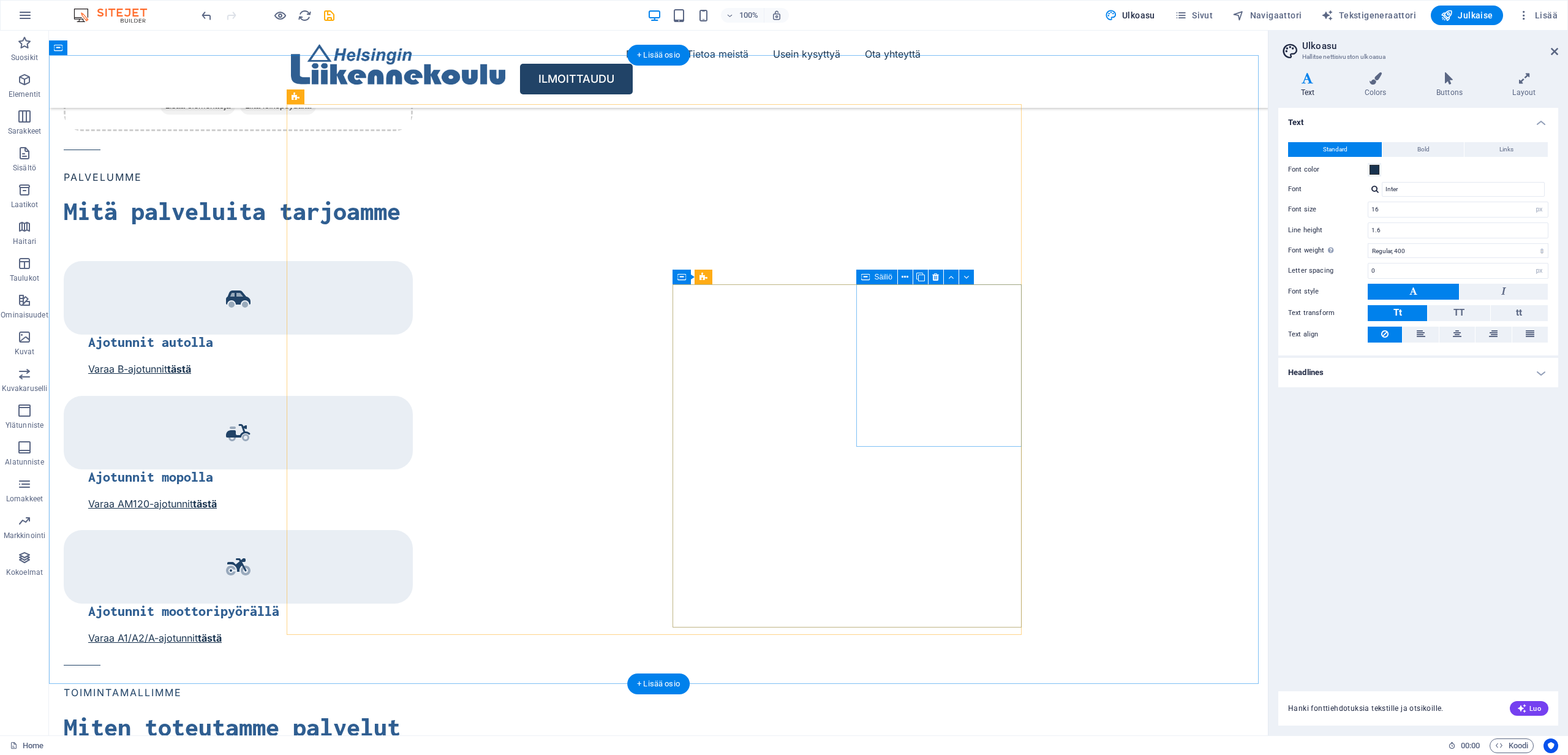
scroll to position [1619, 0]
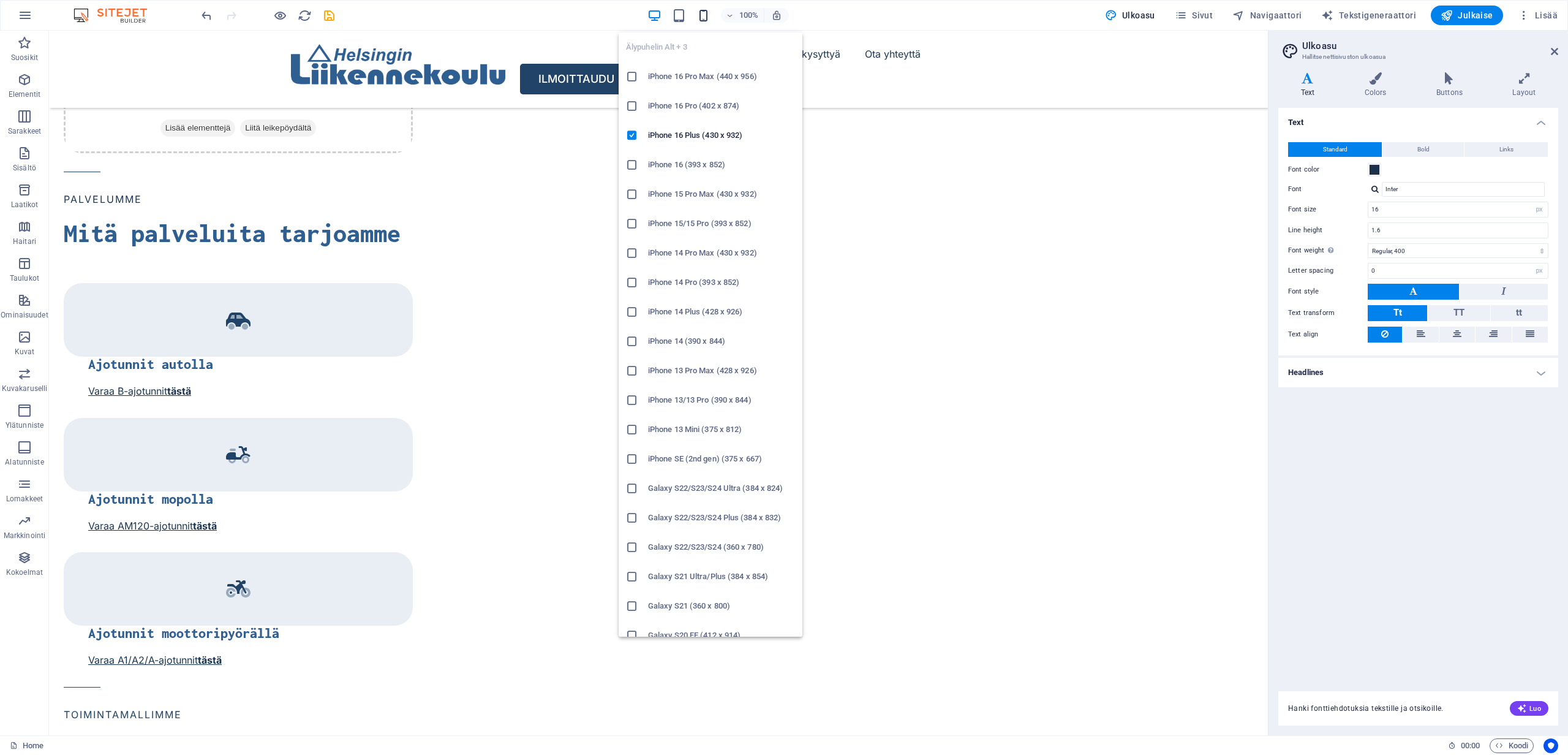
click at [708, 14] on icon "button" at bounding box center [703, 15] width 14 height 14
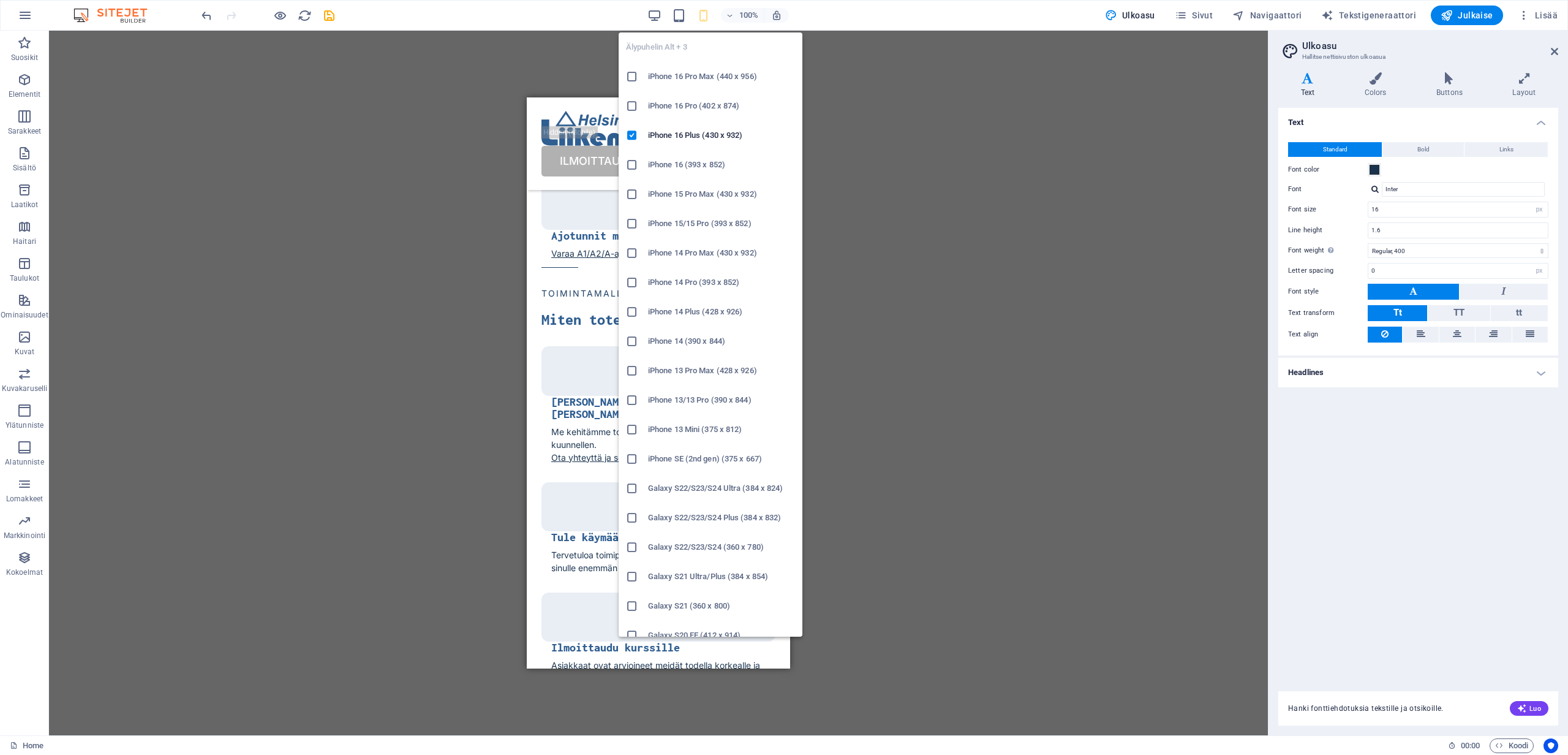
type input "14"
type input "1.5"
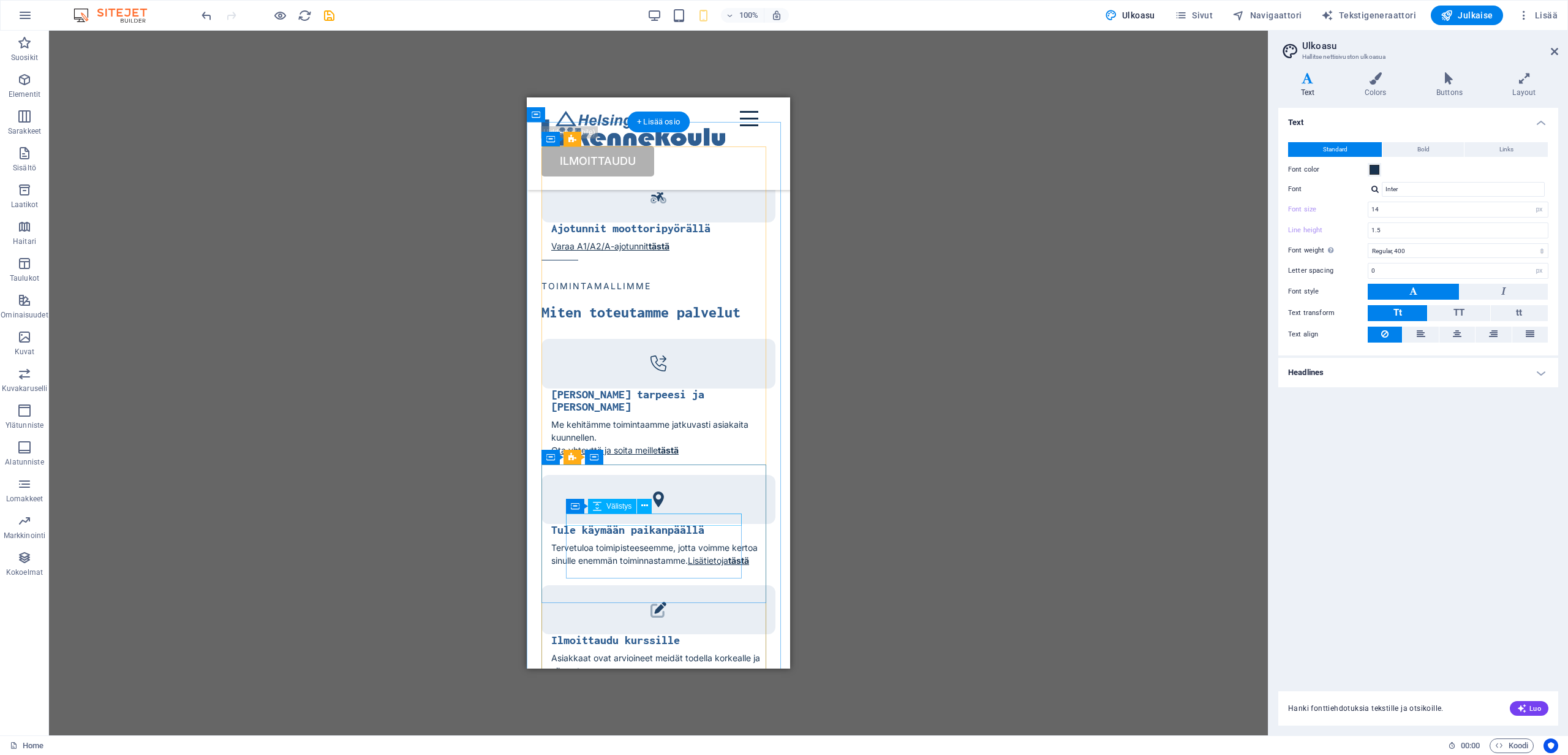
scroll to position [1599, 0]
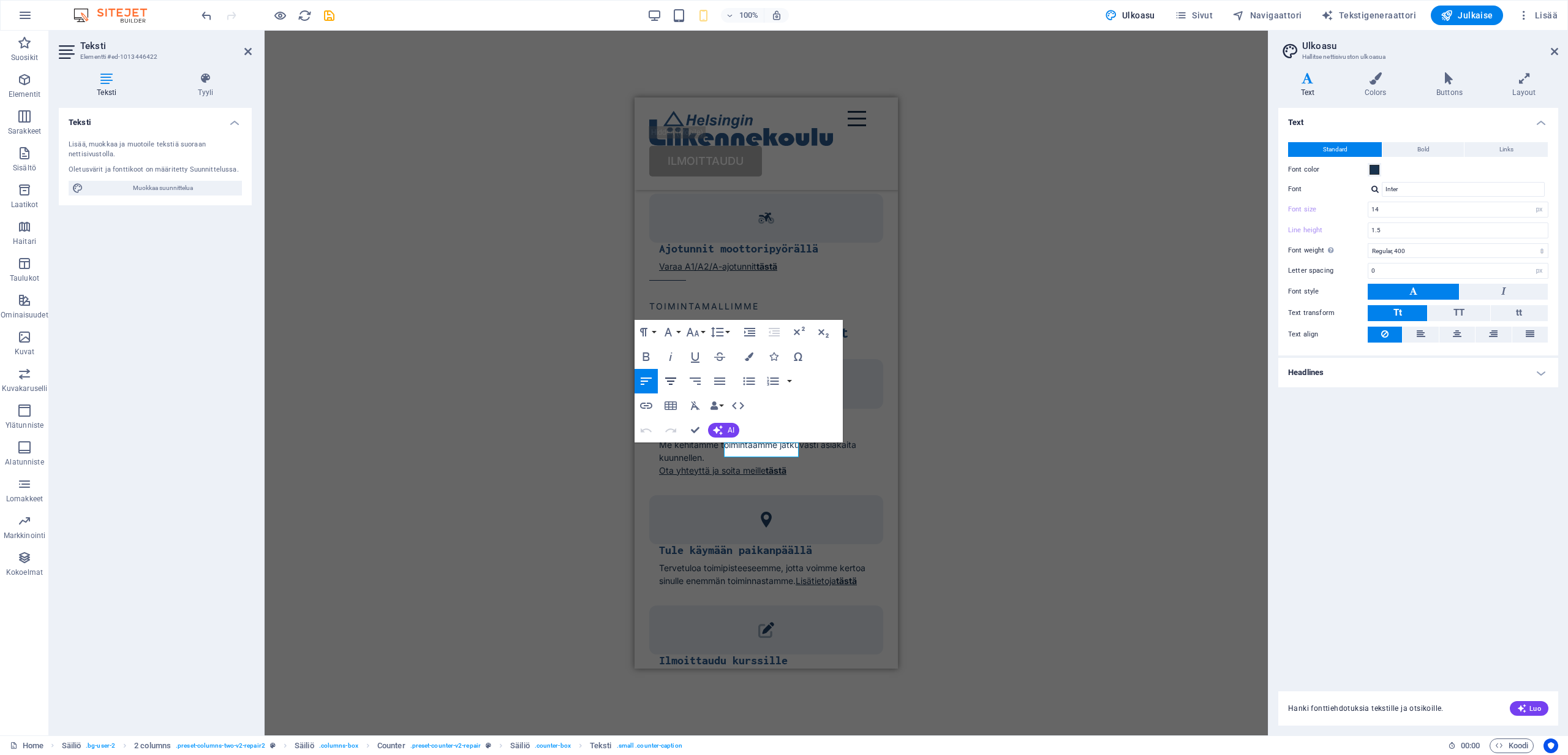
click at [669, 384] on icon "button" at bounding box center [670, 381] width 11 height 7
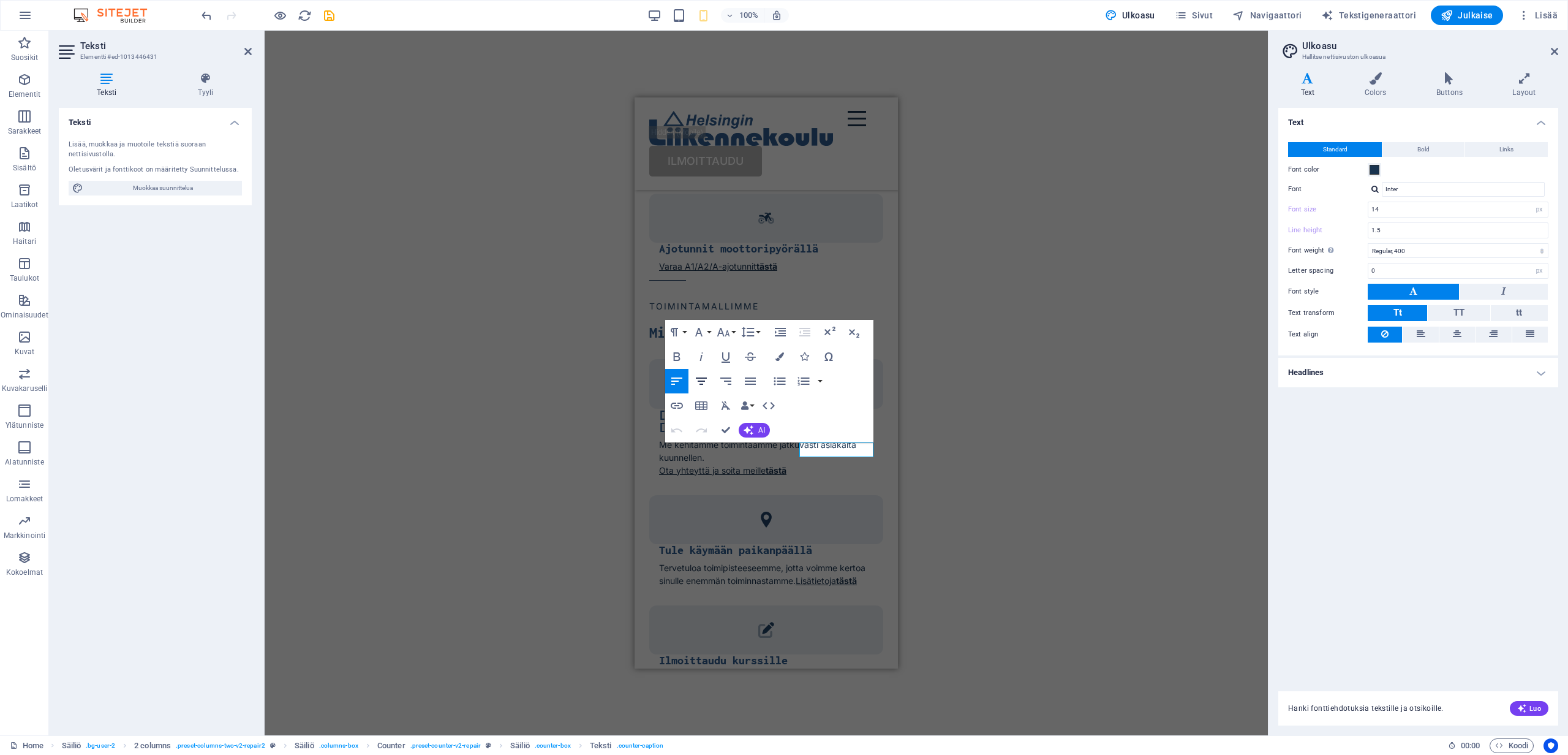
click at [701, 379] on icon "button" at bounding box center [701, 382] width 15 height 15
click at [996, 403] on div "H1 Text on background Säiliö H3 Välistys Teksti Välistys Teksti Kuvake Välistys…" at bounding box center [766, 383] width 1003 height 705
click at [803, 269] on div "Pudota sisältöä tähän tai Lisää elementtejä Liitä leikepöydältä PALVELUMME Mitä…" at bounding box center [766, 338] width 264 height 1644
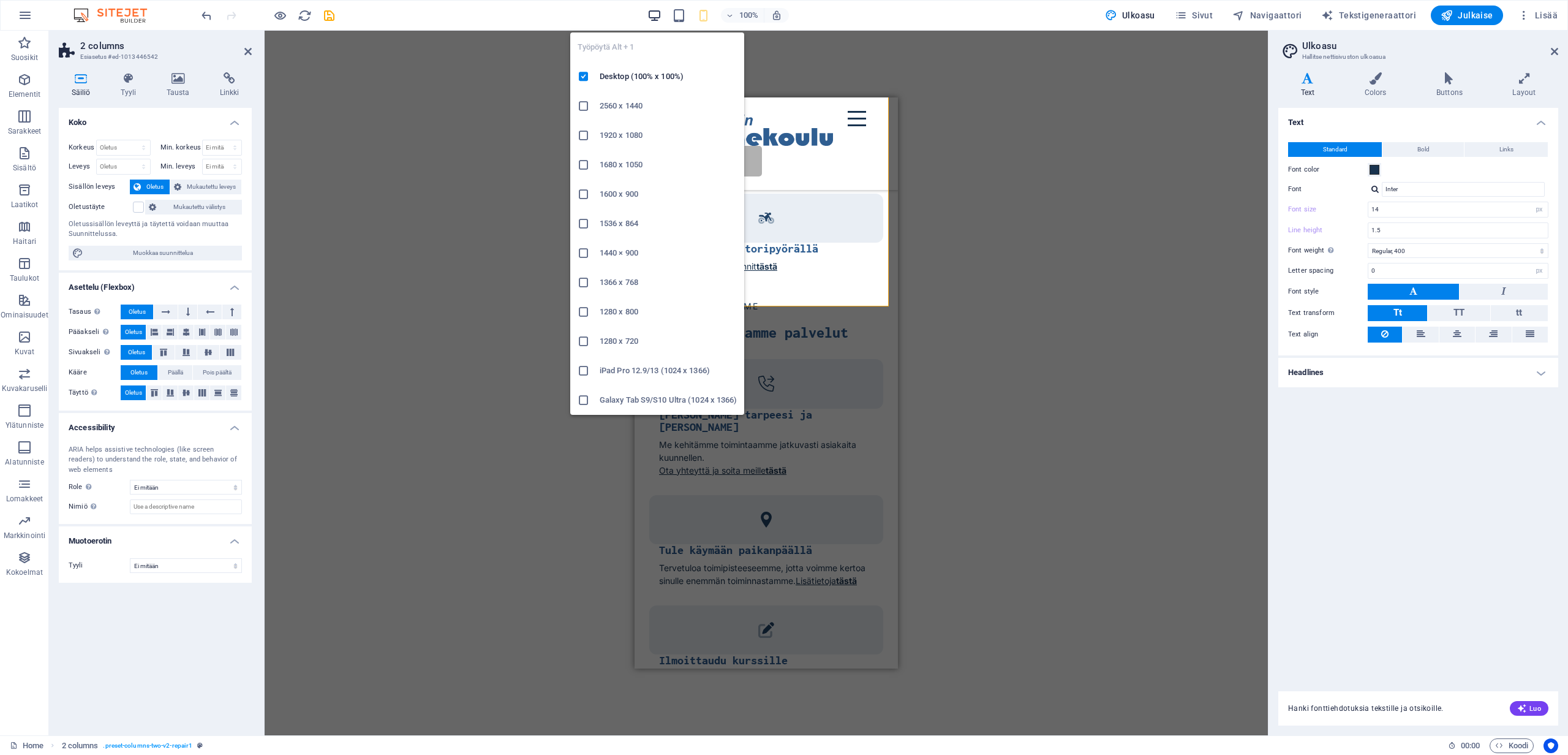
click at [662, 13] on icon "button" at bounding box center [654, 15] width 14 height 14
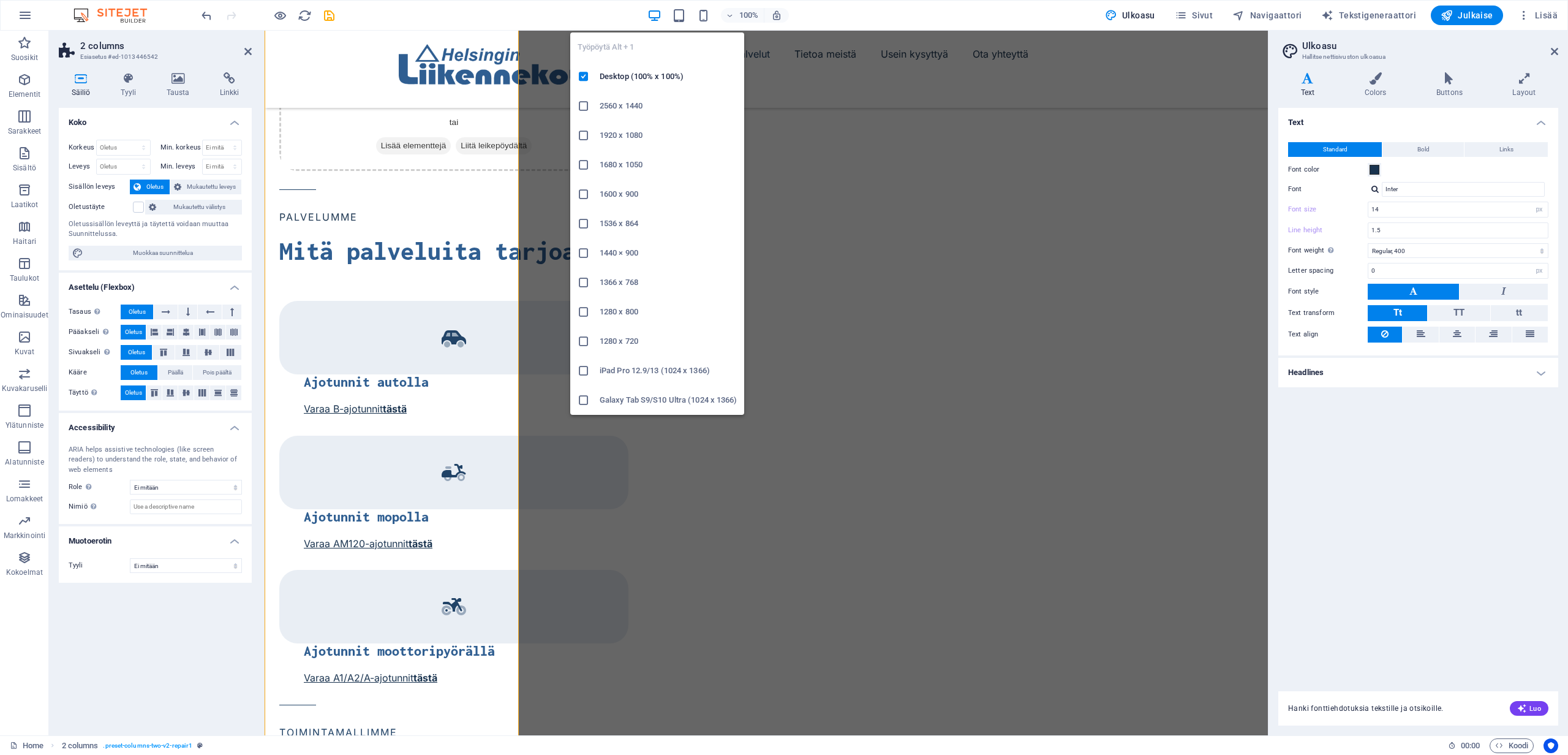
type input "16"
type input "1.6"
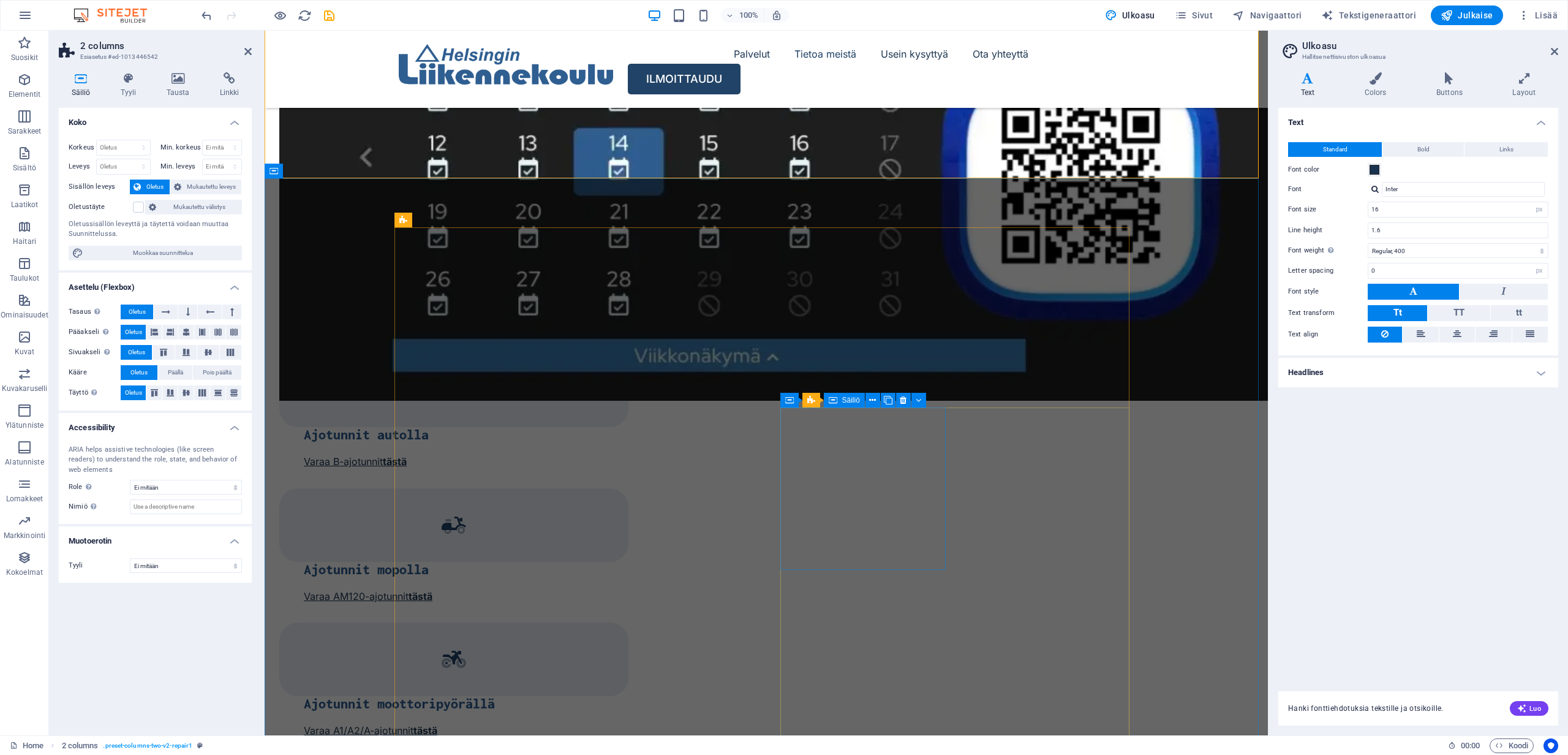
scroll to position [1549, 0]
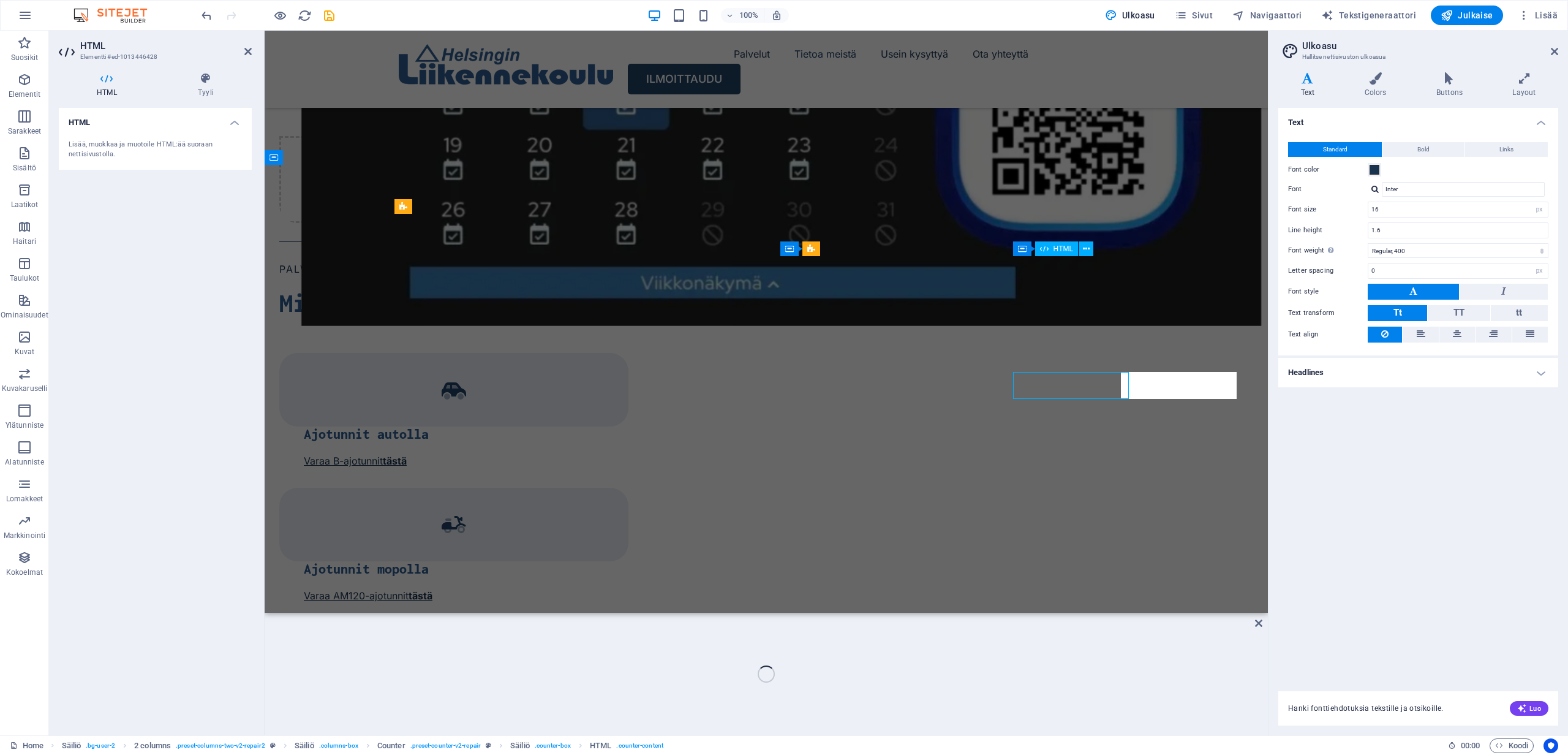
scroll to position [1433, 0]
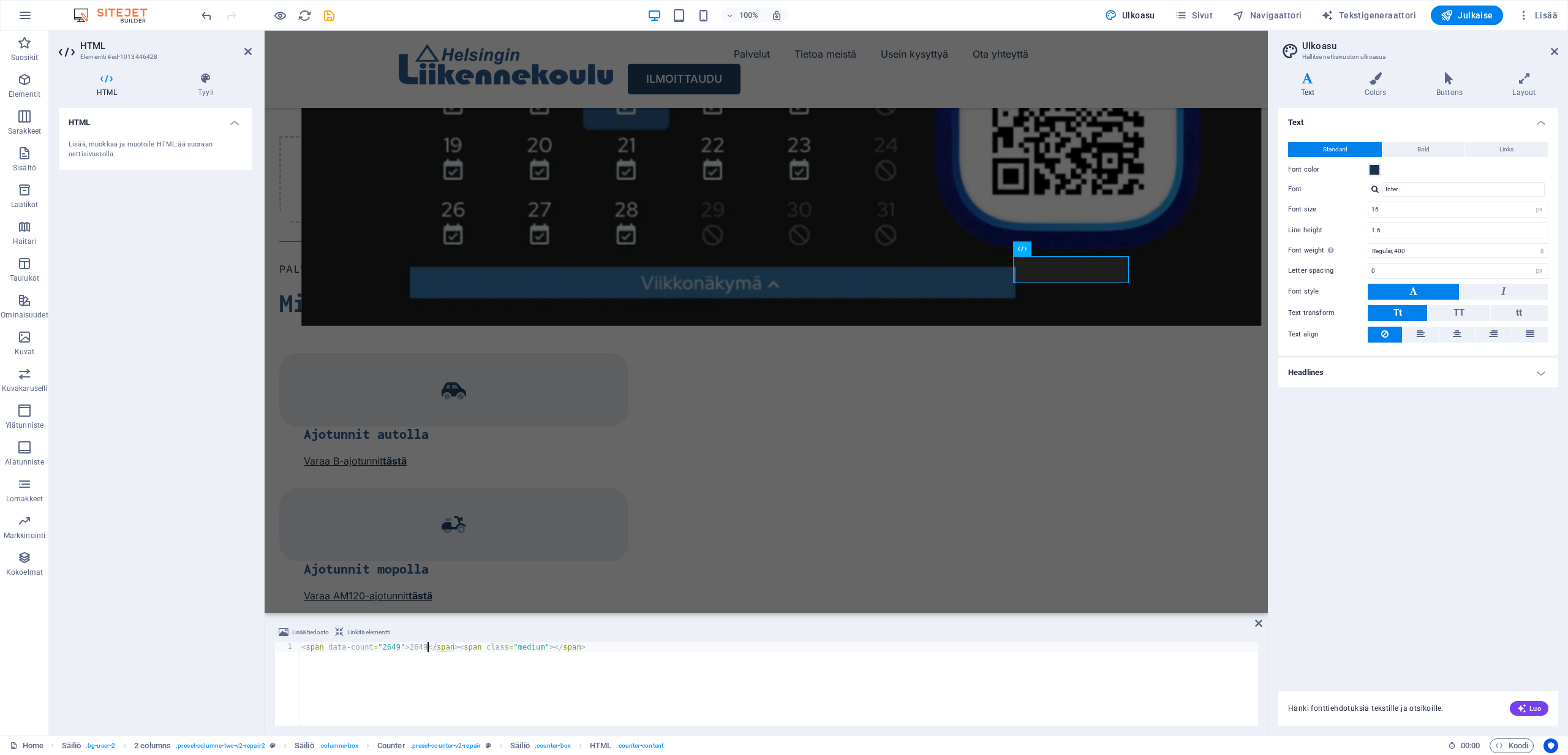
click at [425, 645] on div "< span data-count = "2649" > 2649 </ span > < span class = "medium" > </ span >" at bounding box center [778, 694] width 959 height 103
click at [400, 648] on div "< span data-count = "2649" > 4.8 </ span > < span class = "medium" > </ span >" at bounding box center [778, 694] width 959 height 103
click at [1107, 646] on div "< span data-count = "4.8" > 4.8 </ span > < span class = "medium" > </ span >" at bounding box center [778, 694] width 959 height 103
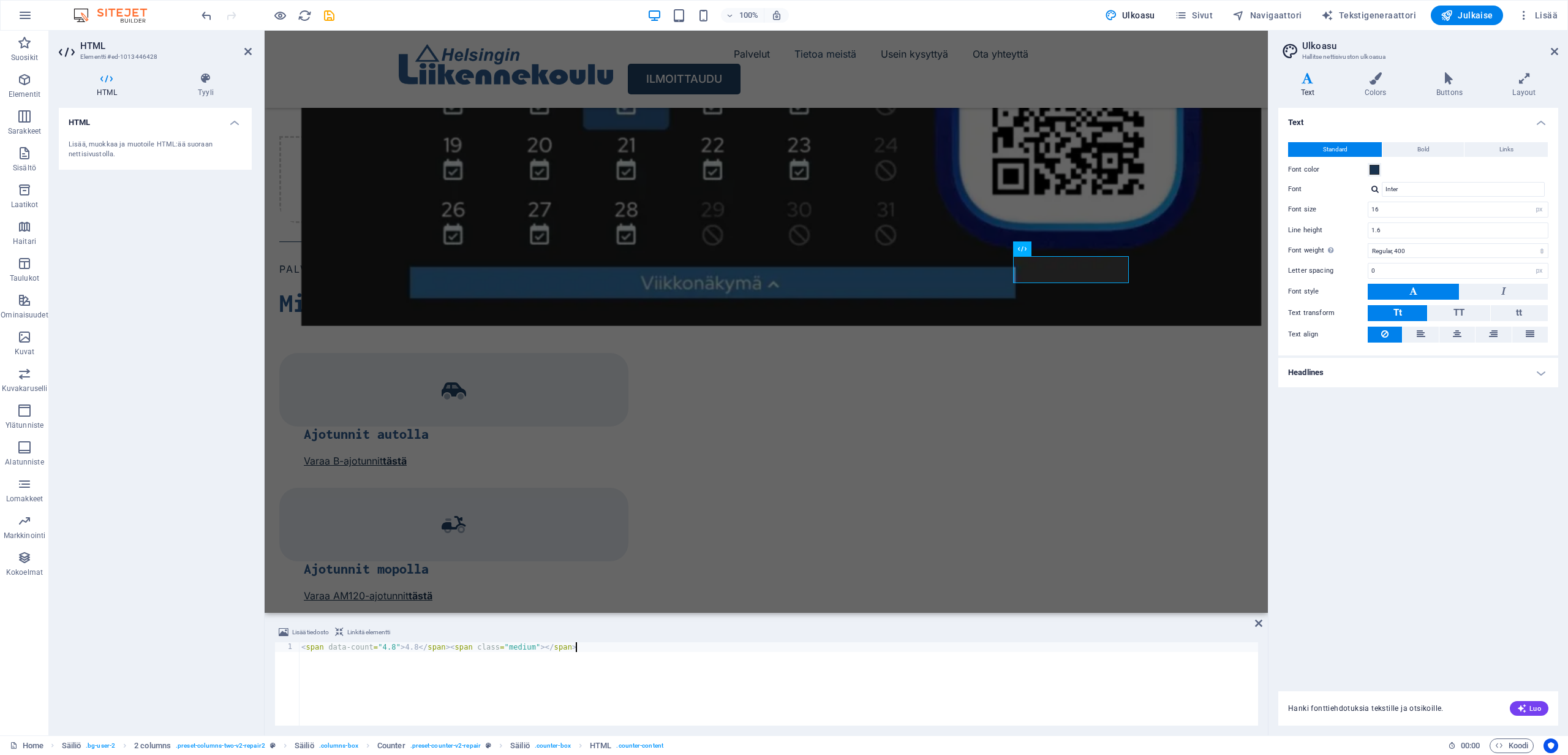
type textarea "<span data-count="4.8">4.8</span><span class="medium"></span>"
click at [1103, 638] on div "Lisää tiedosto Linkitä elementti" at bounding box center [766, 633] width 983 height 17
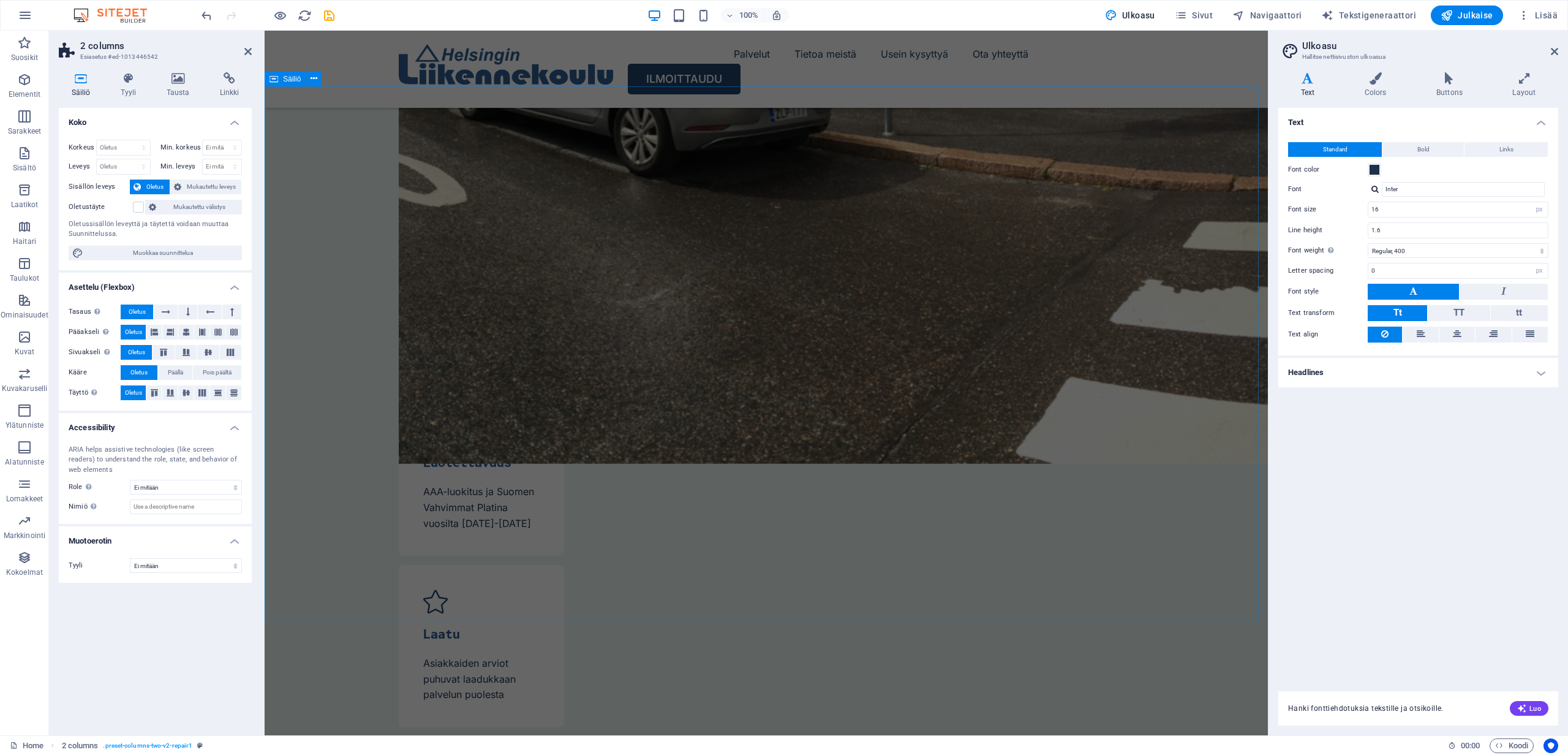
scroll to position [4065, 0]
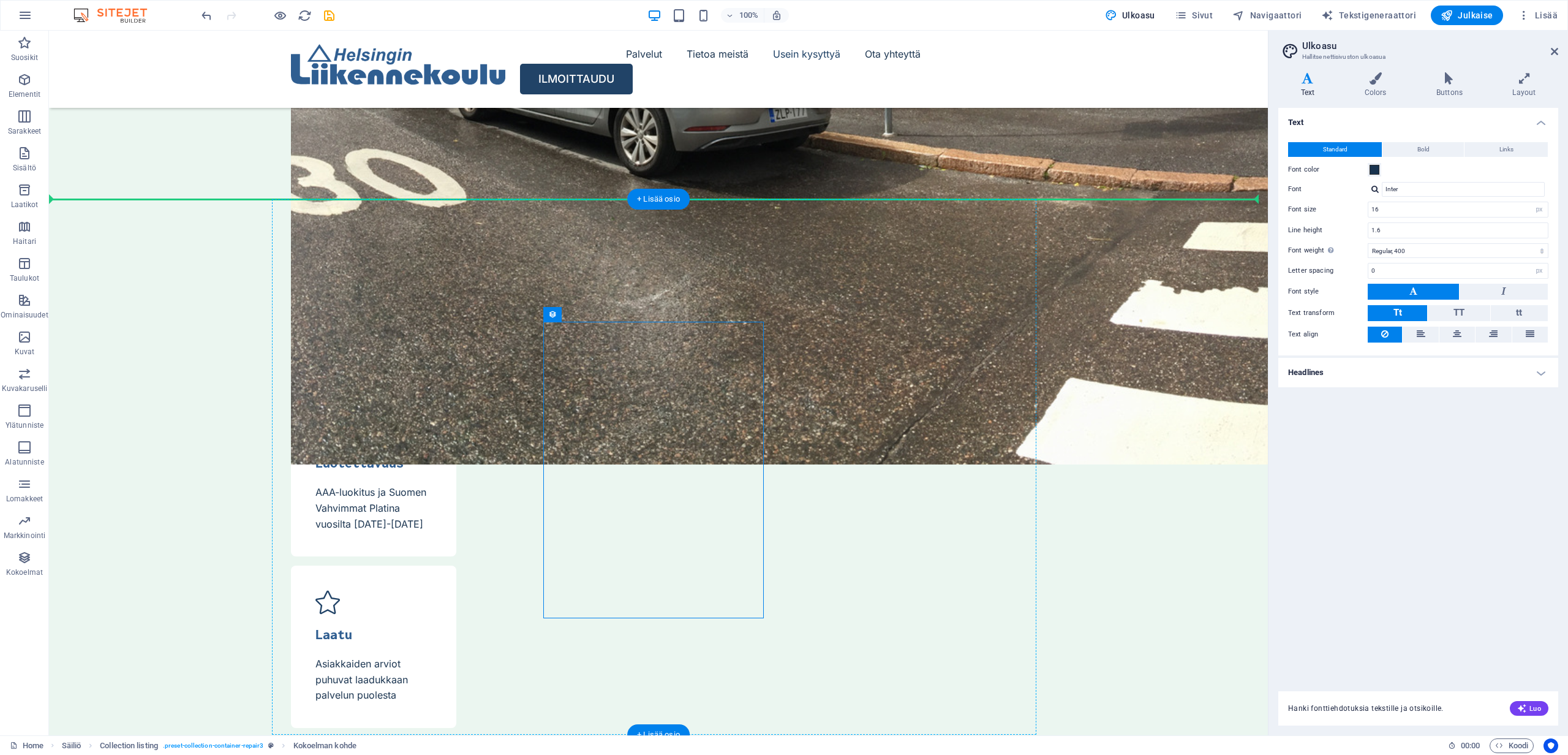
drag, startPoint x: 709, startPoint y: 346, endPoint x: 315, endPoint y: 341, distance: 394.0
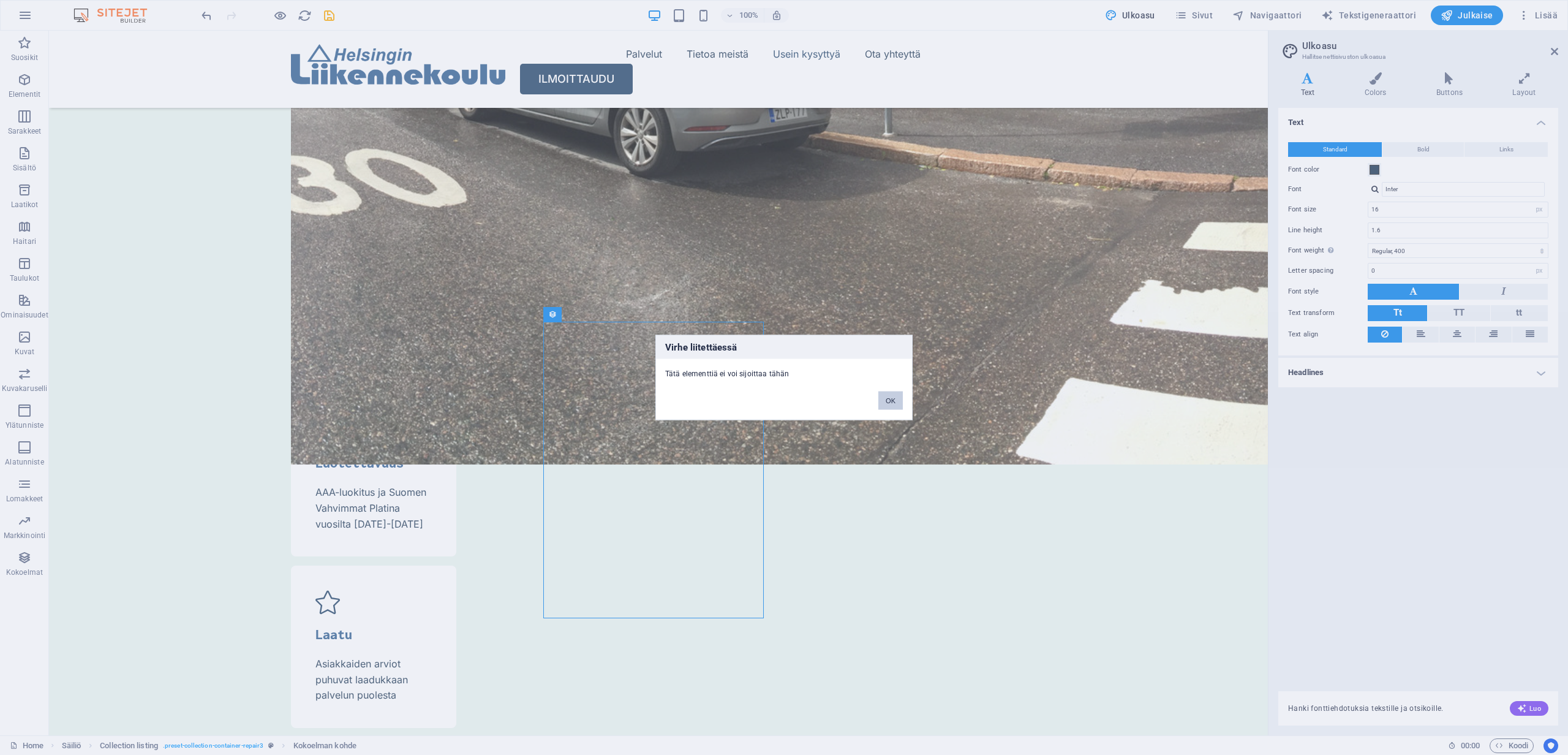
click at [897, 403] on button "OK" at bounding box center [891, 401] width 25 height 18
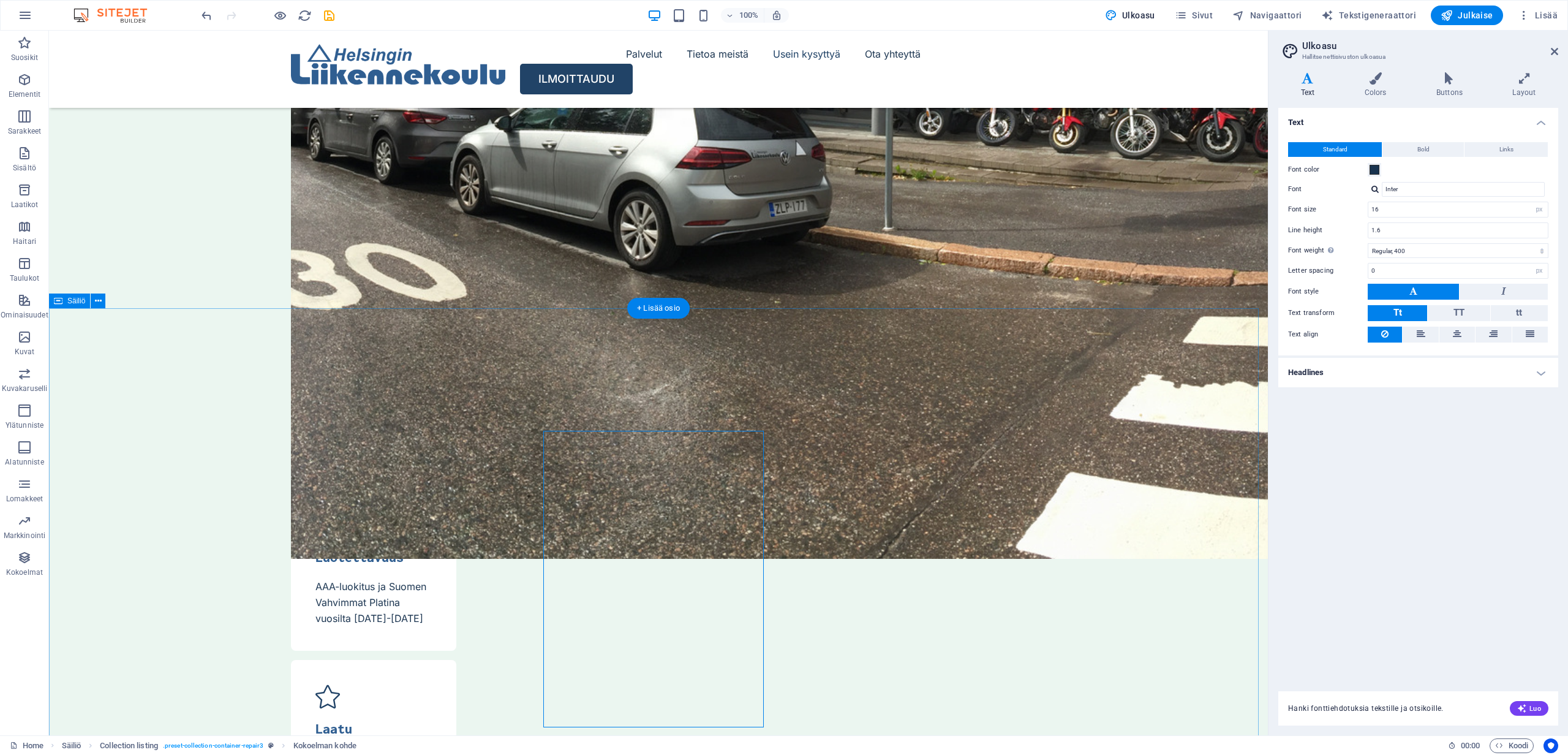
scroll to position [4095, 0]
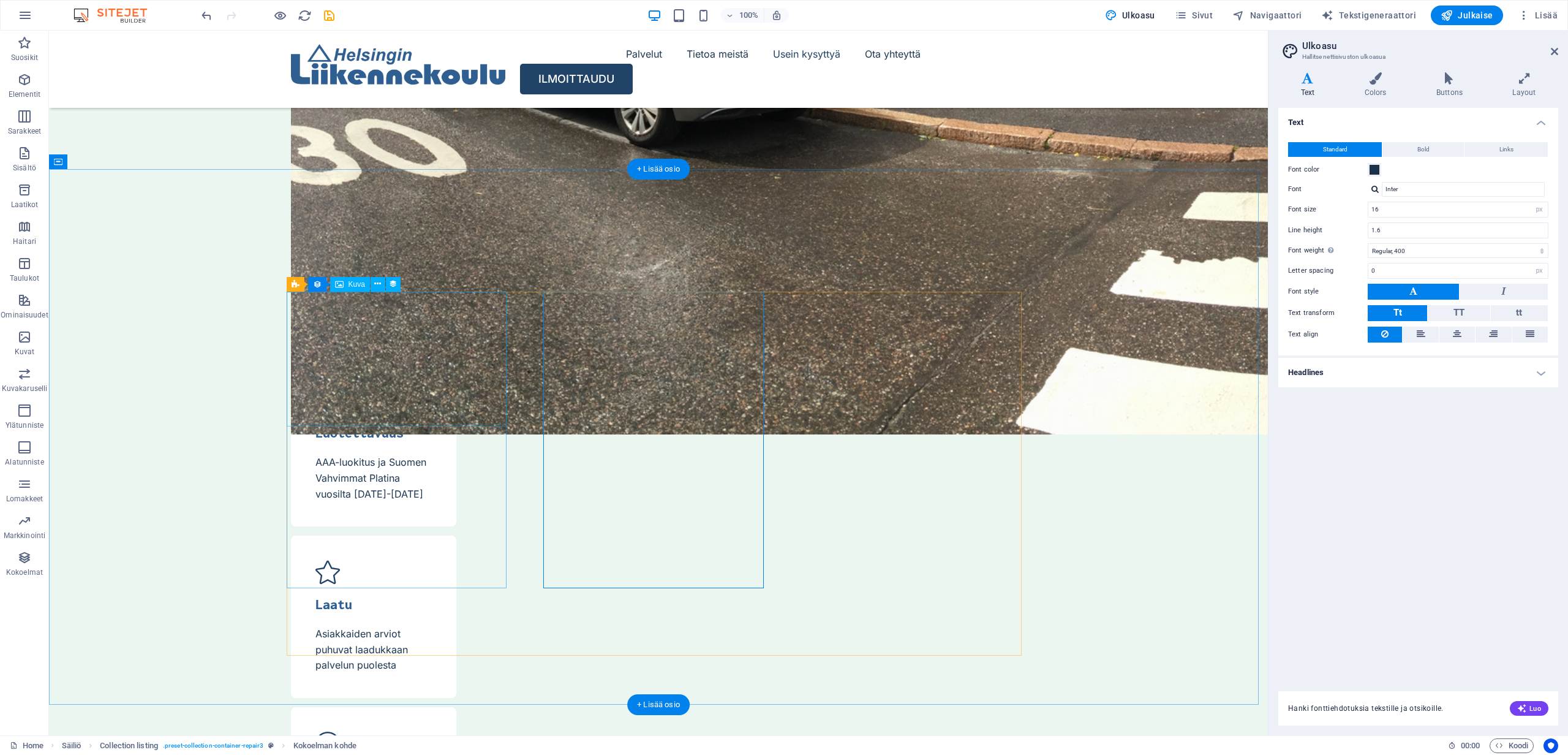
select select "vw"
select select "px"
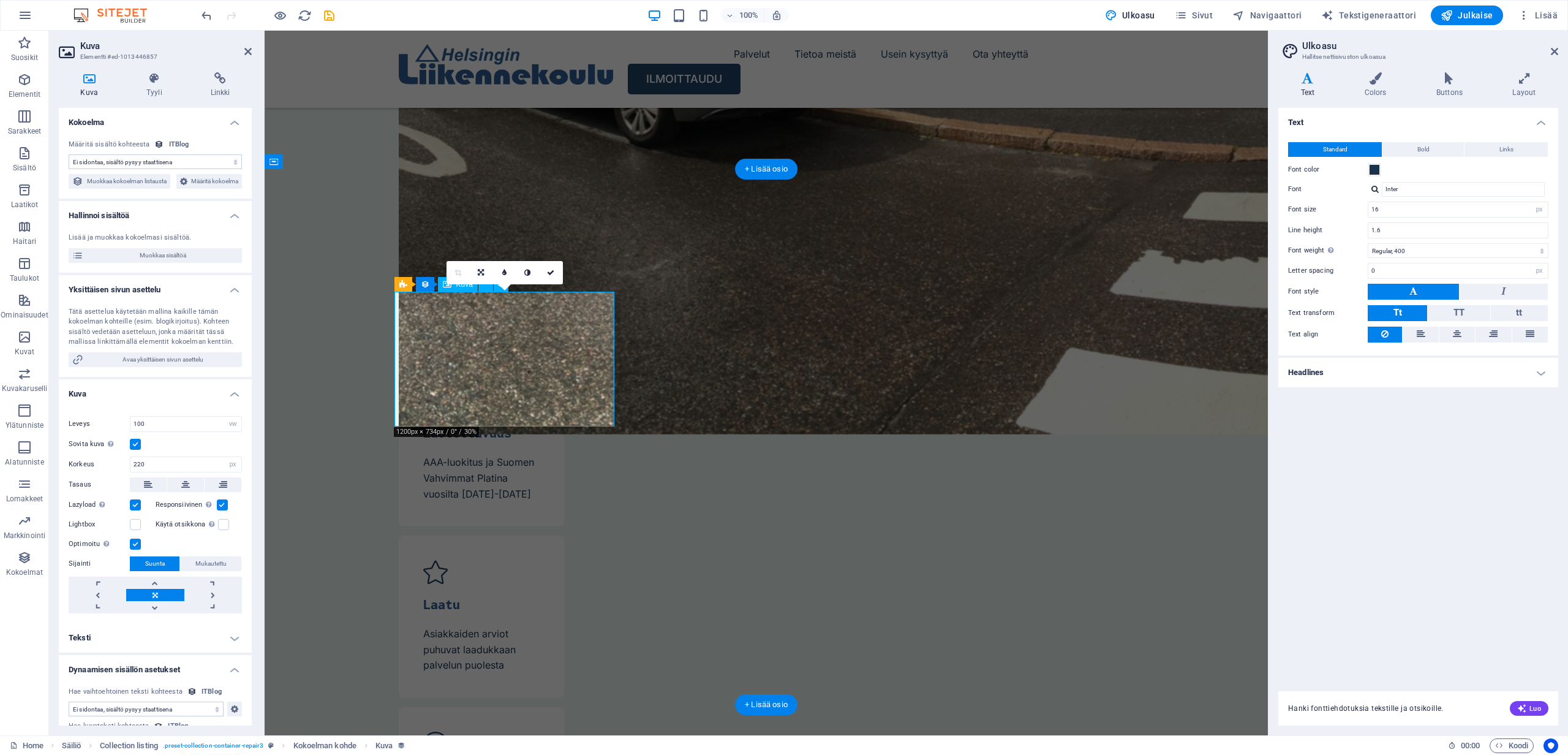
select select "itblog-image"
click at [153, 263] on span "Muokkaa sisältöä" at bounding box center [163, 256] width 151 height 15
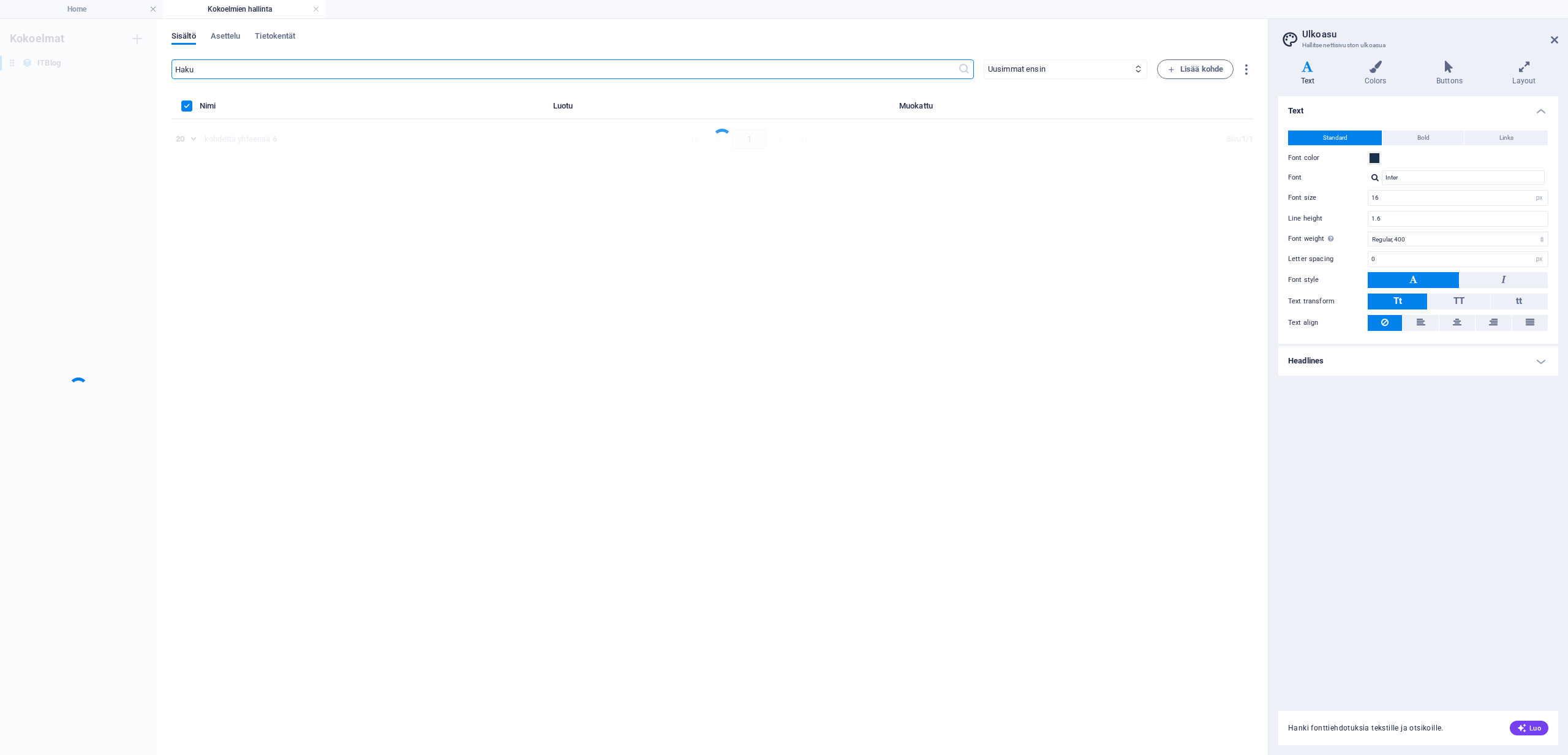
scroll to position [0, 0]
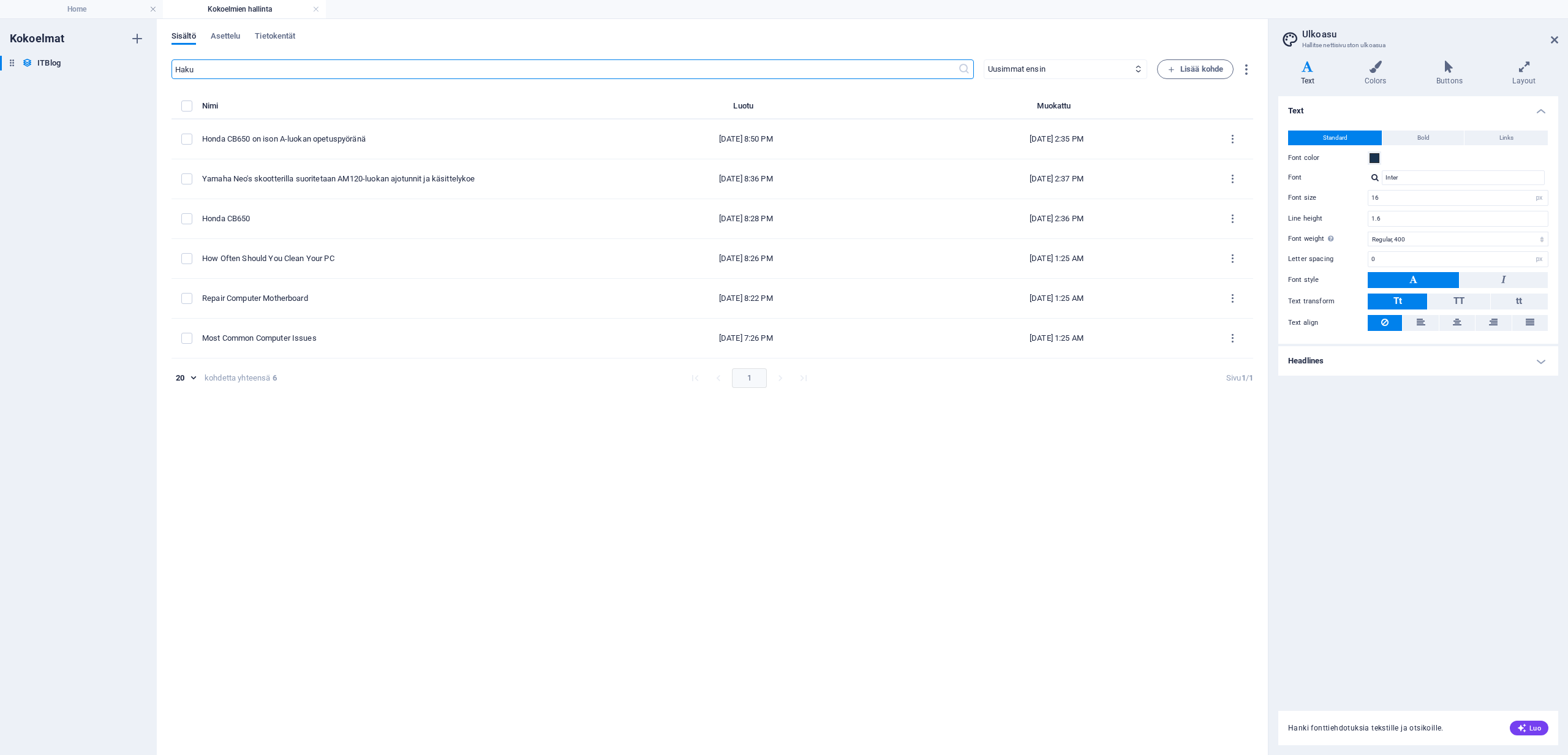
select select "Mobile"
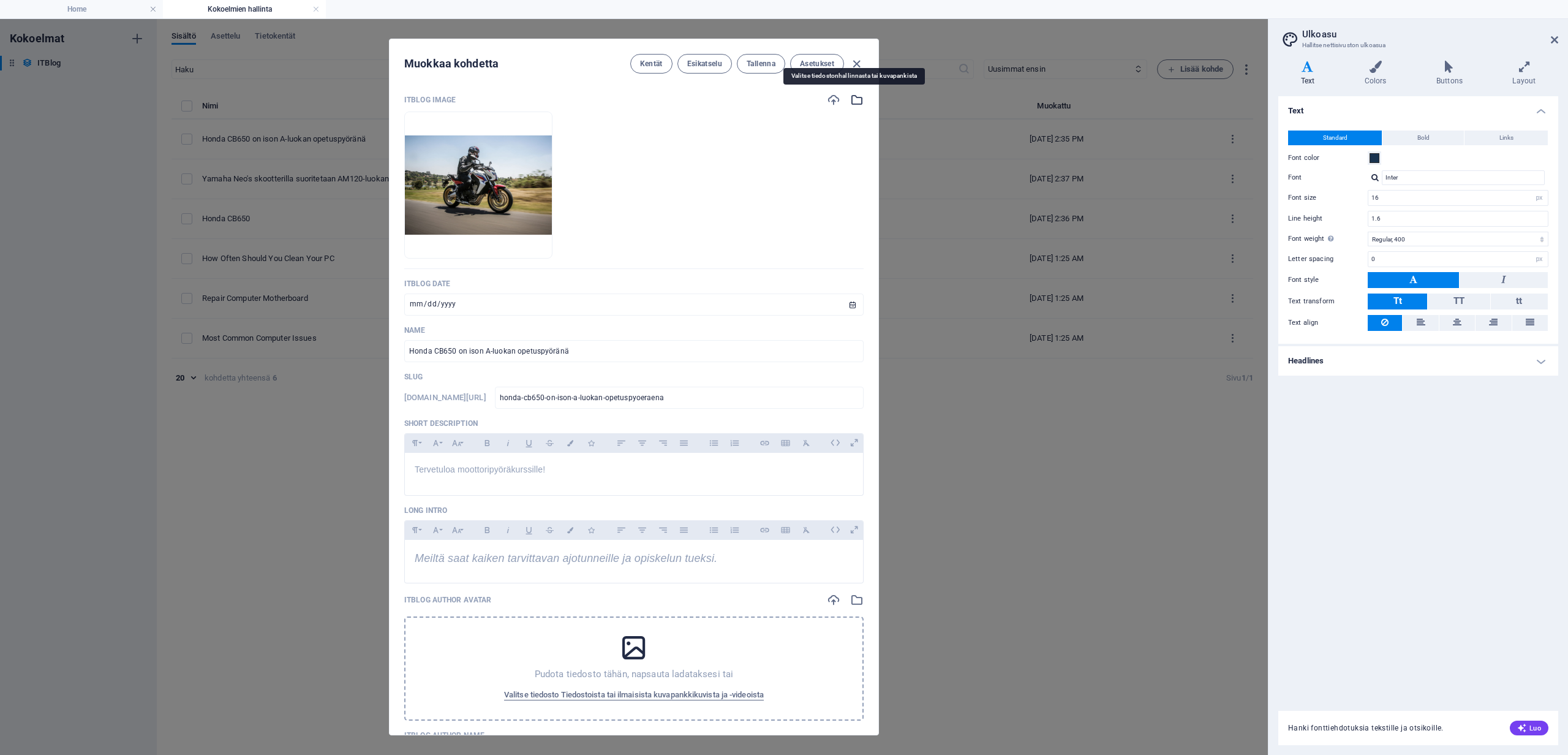
click at [850, 96] on icon "button" at bounding box center [857, 100] width 13 height 13
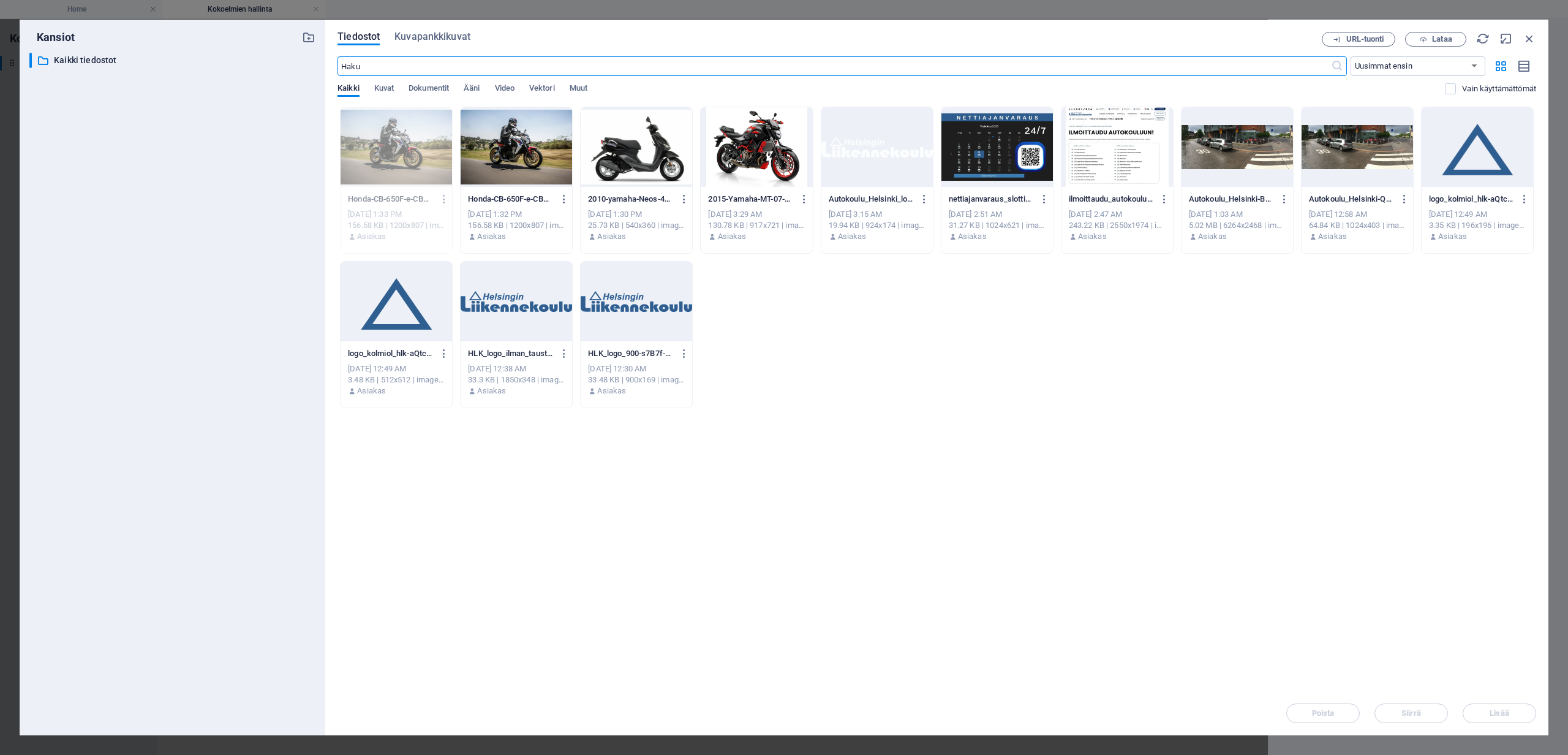
click at [637, 153] on div at bounding box center [636, 147] width 111 height 80
click at [1489, 713] on span "Lisää" at bounding box center [1499, 713] width 64 height 7
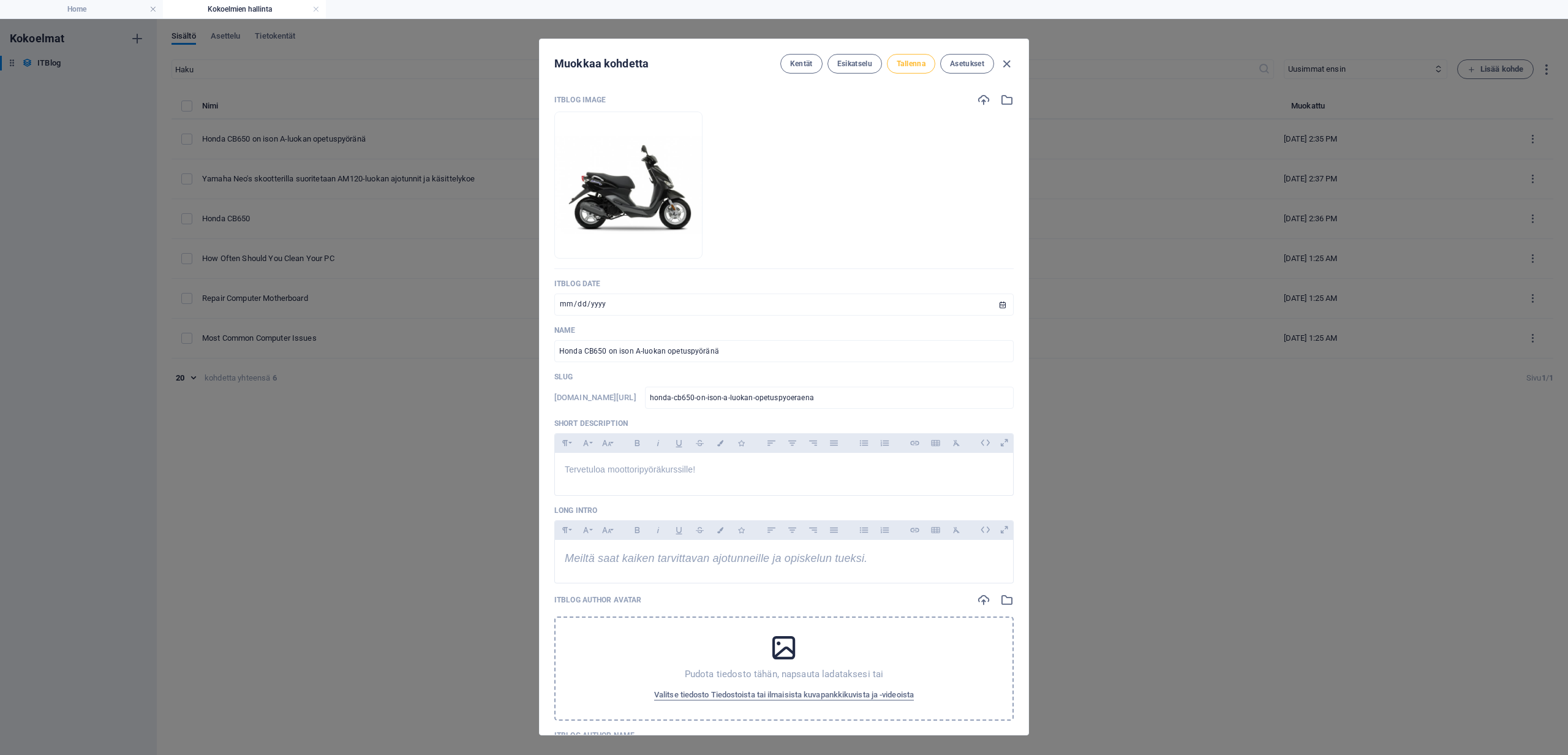
click at [898, 62] on span "Tallenna" at bounding box center [910, 64] width 29 height 10
click at [1002, 65] on icon "button" at bounding box center [1007, 64] width 14 height 14
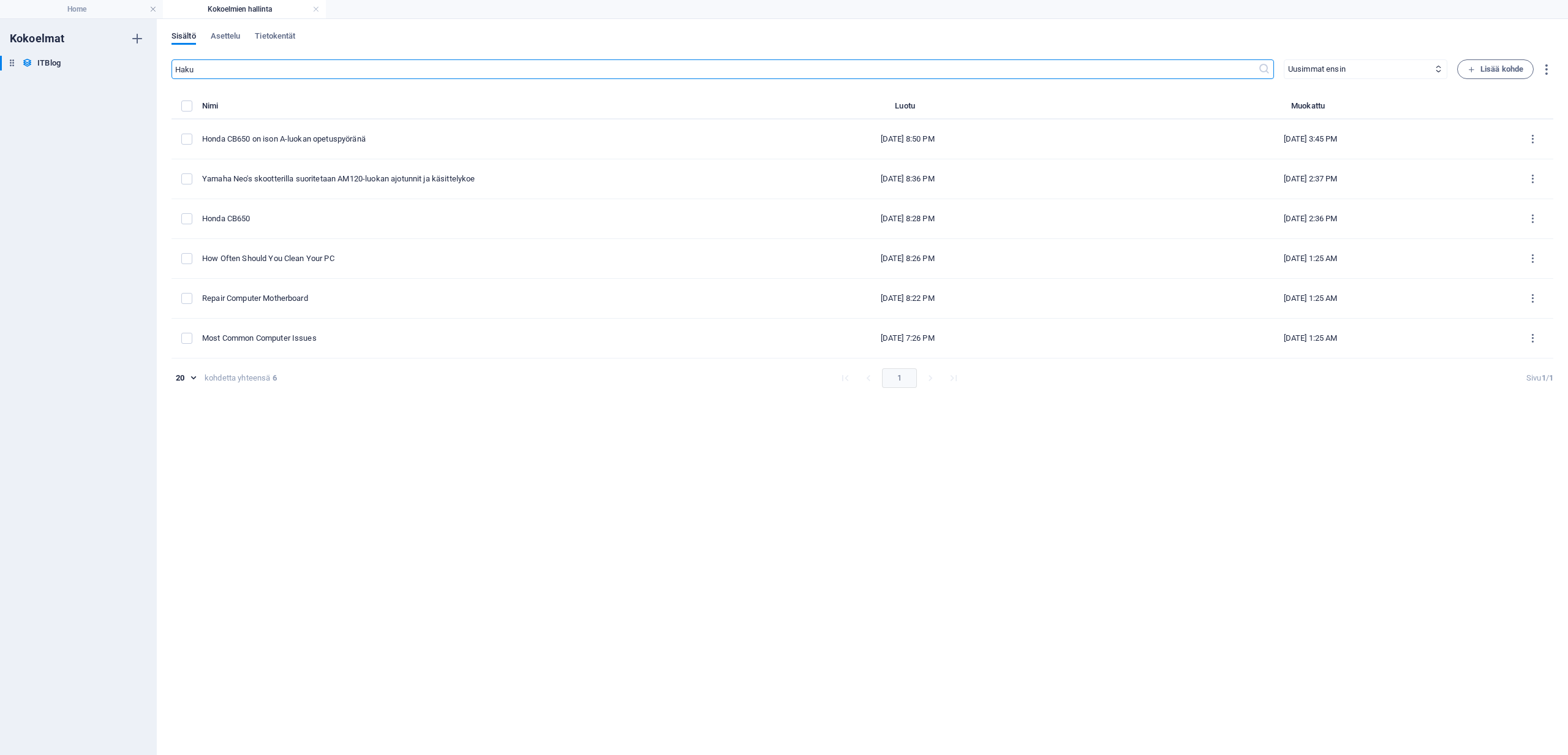
type input "[DATE]"
type input "honda-cb650-on-ison-a-luokan-opetuspyoeraena"
click at [315, 10] on link at bounding box center [316, 9] width 7 height 12
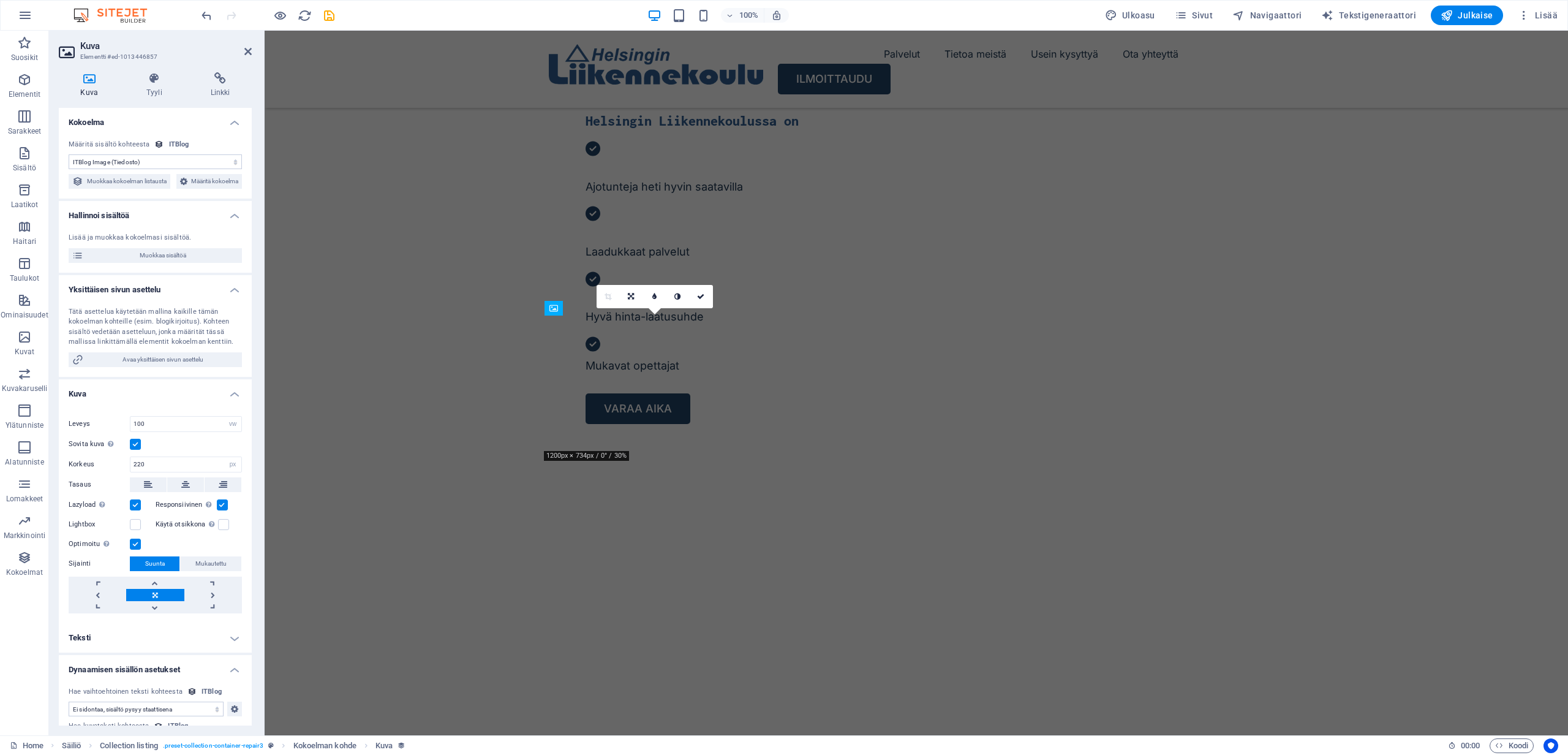
scroll to position [4125, 0]
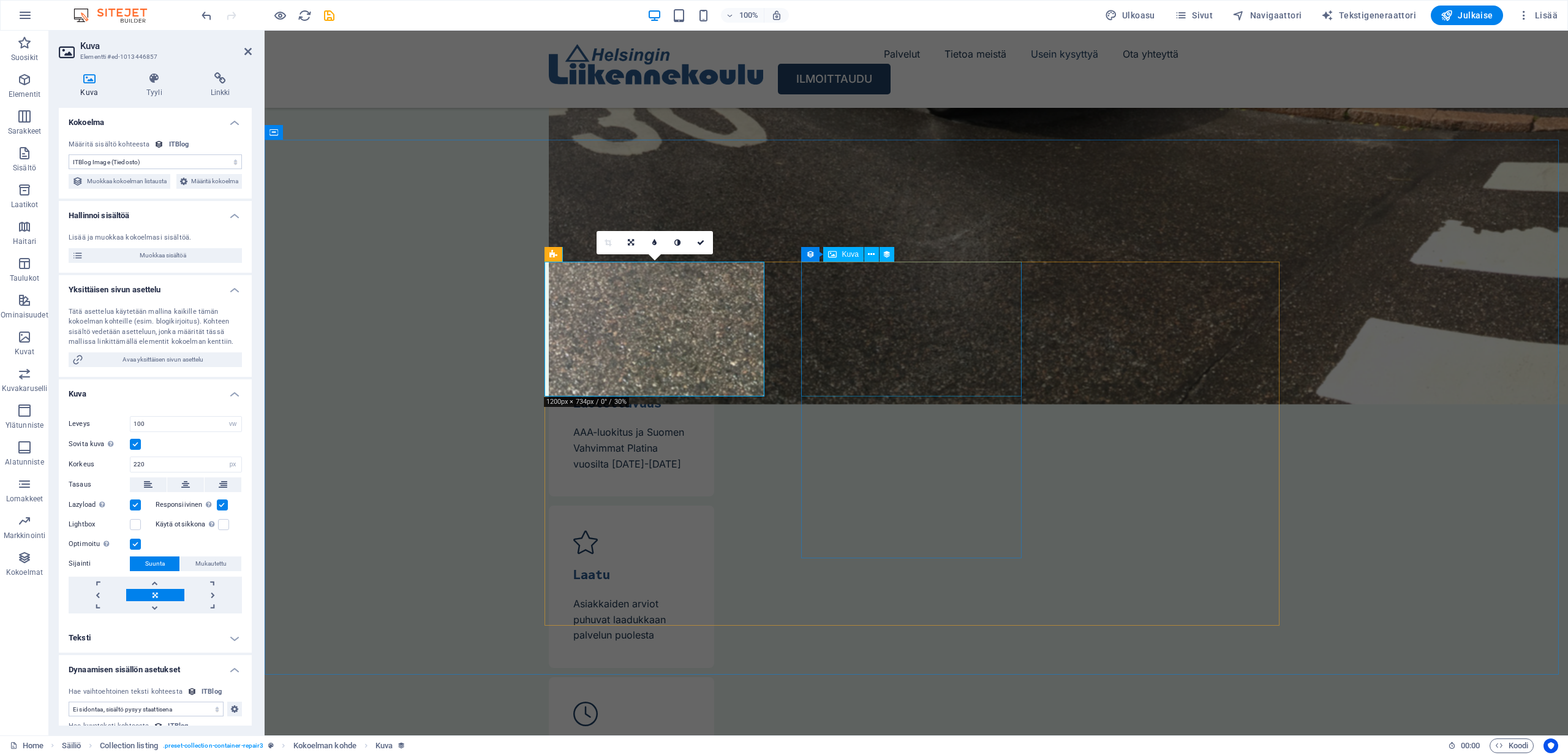
select select "itblog-image"
select select "vw"
select select "px"
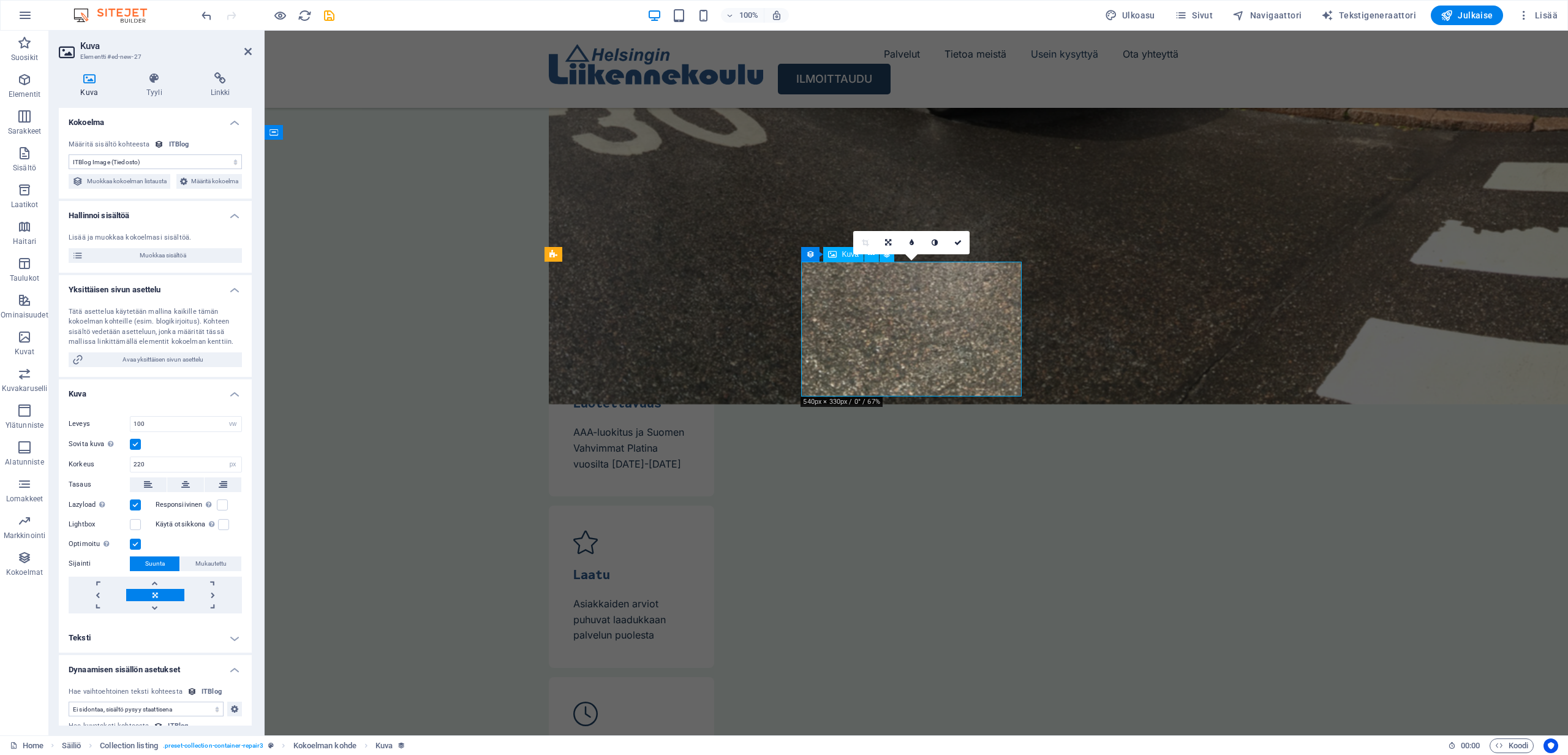
click at [149, 263] on span "Muokkaa sisältöä" at bounding box center [163, 256] width 151 height 15
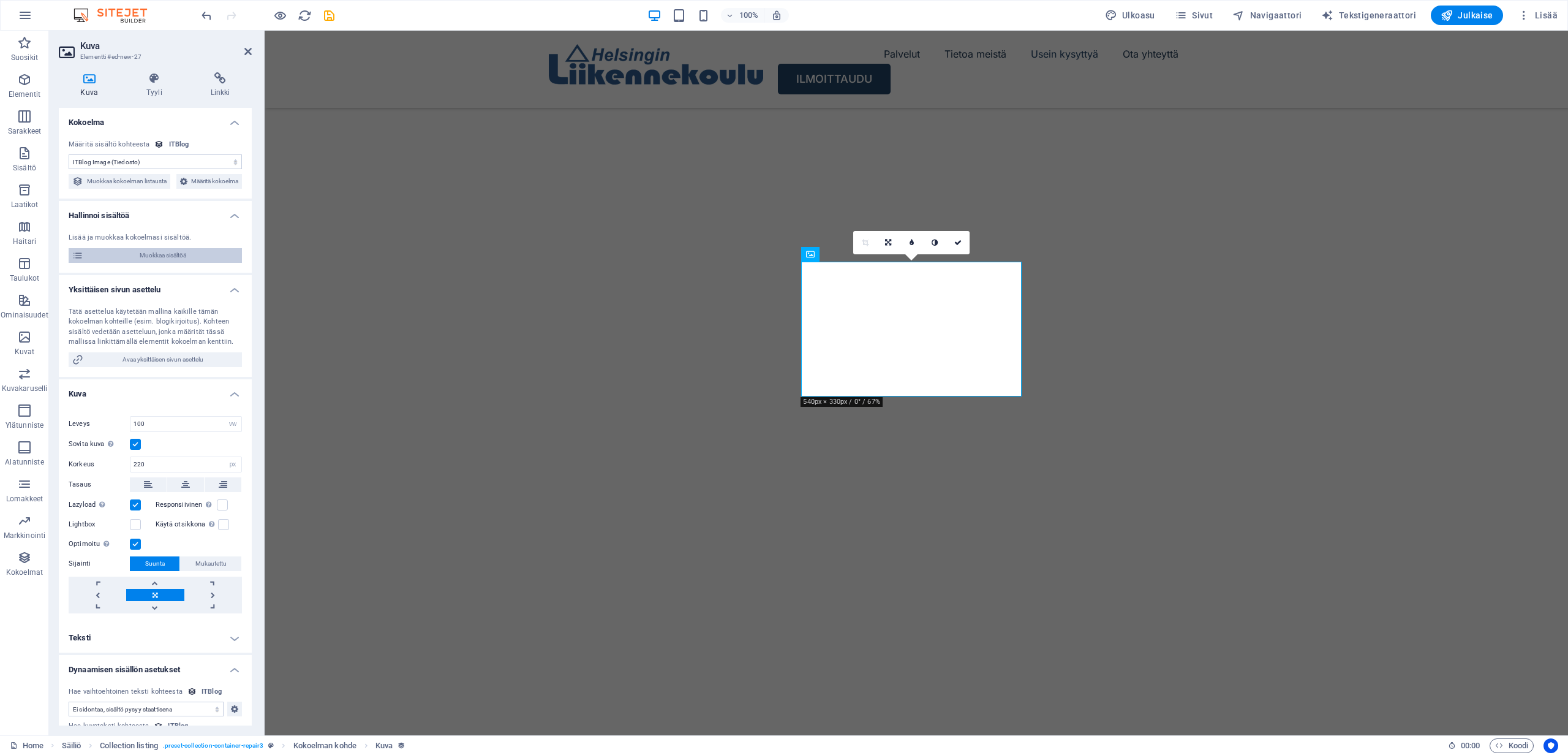
select select "Mobile"
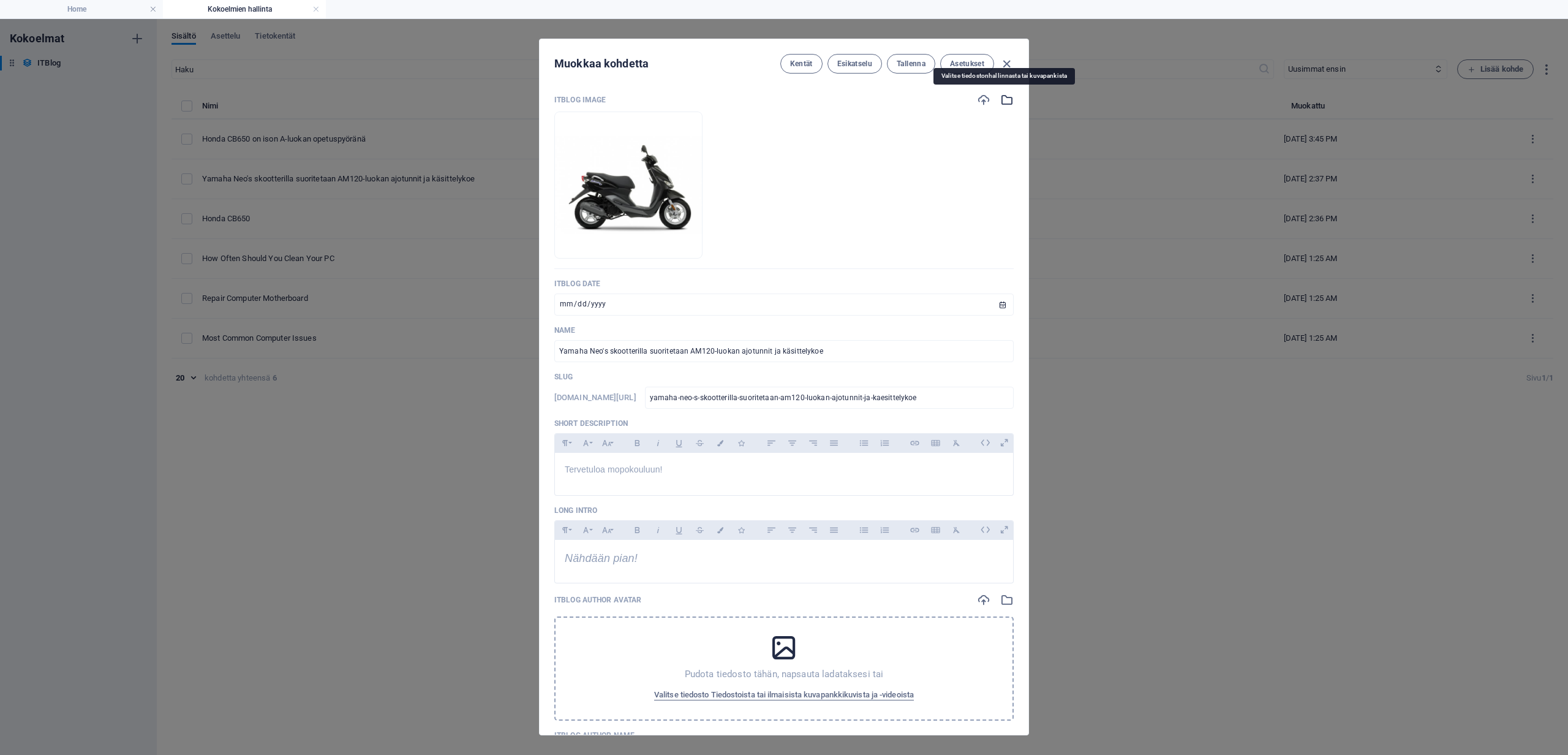
click at [1000, 102] on icon "button" at bounding box center [1007, 100] width 13 height 13
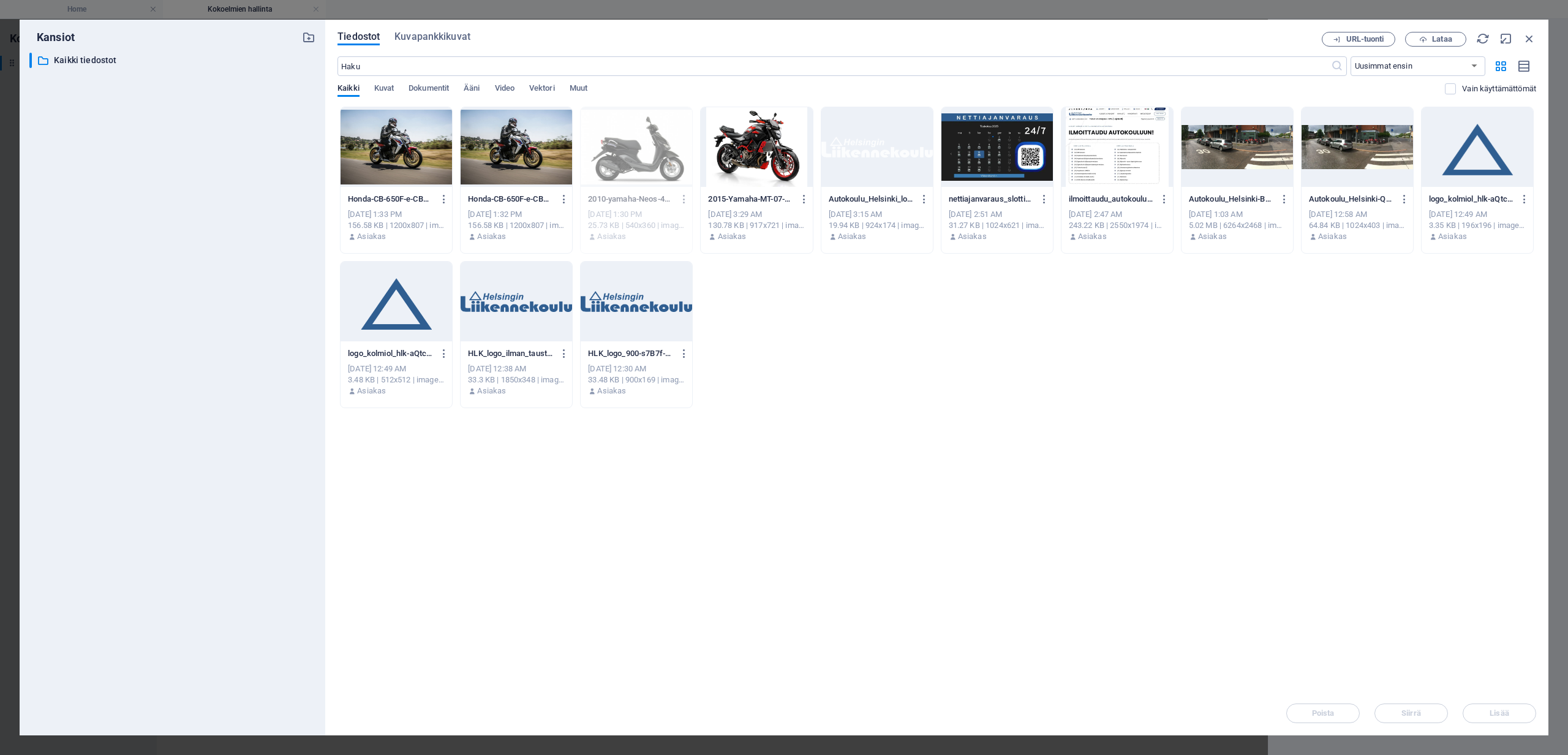
click at [737, 155] on div at bounding box center [756, 147] width 111 height 80
click at [1502, 714] on span "Lisää" at bounding box center [1499, 713] width 19 height 7
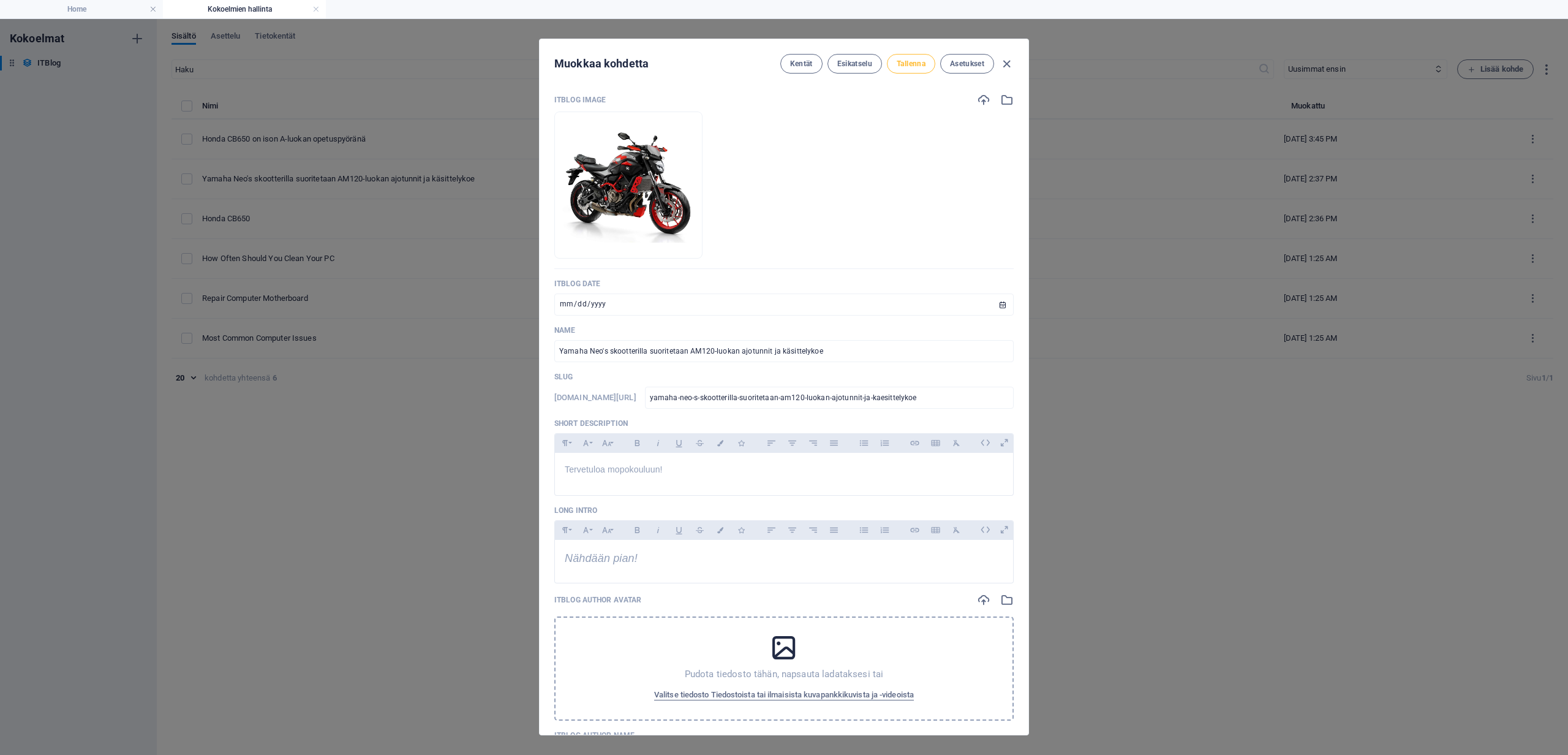
click at [909, 67] on span "Tallenna" at bounding box center [910, 64] width 29 height 10
click at [1011, 65] on icon "button" at bounding box center [1007, 64] width 14 height 14
type input "[DATE]"
type input "yamaha-neo-s-skootterilla-suoritetaan-am120-luokan-ajotunnit-ja-kaesittelykoe"
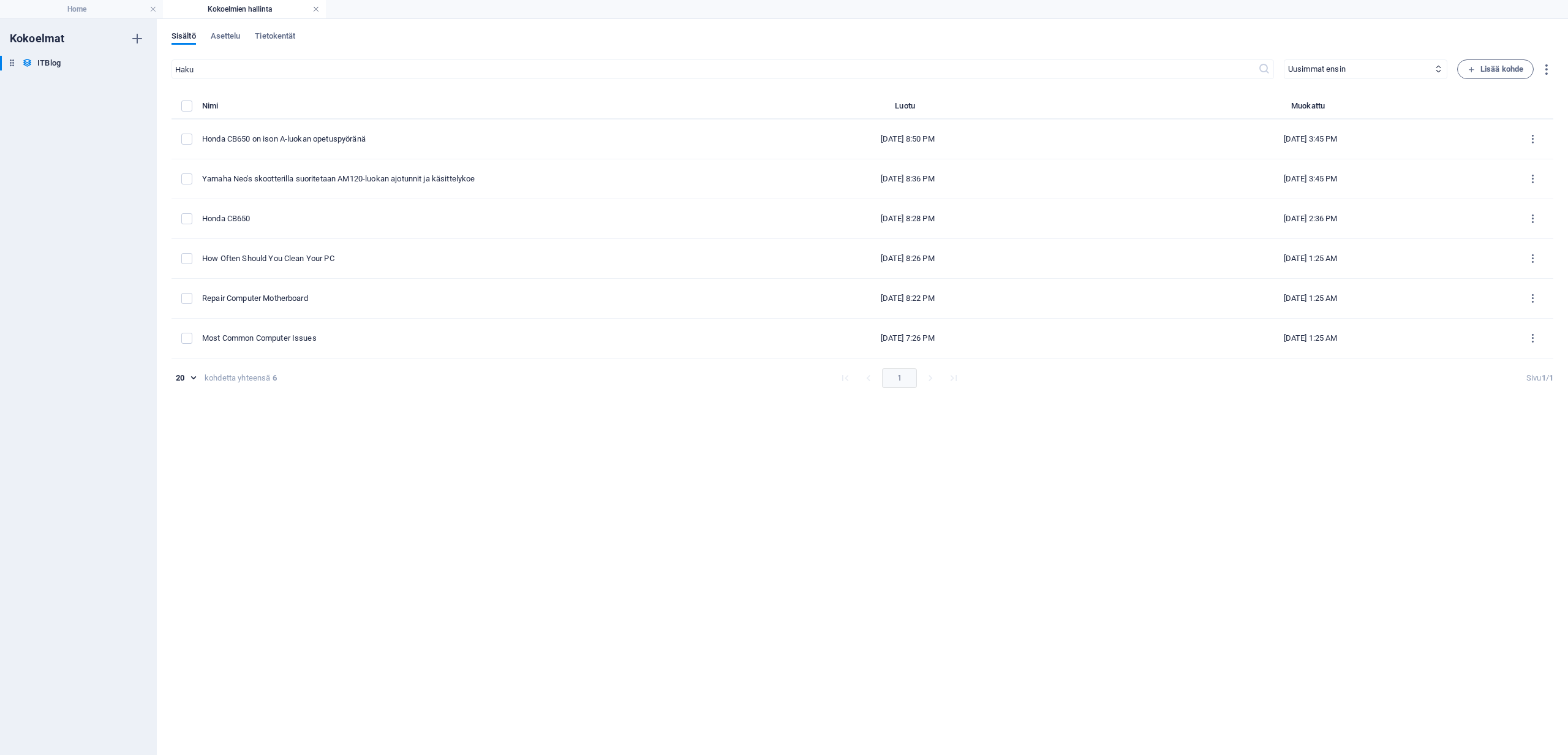
click at [317, 8] on link at bounding box center [316, 9] width 7 height 12
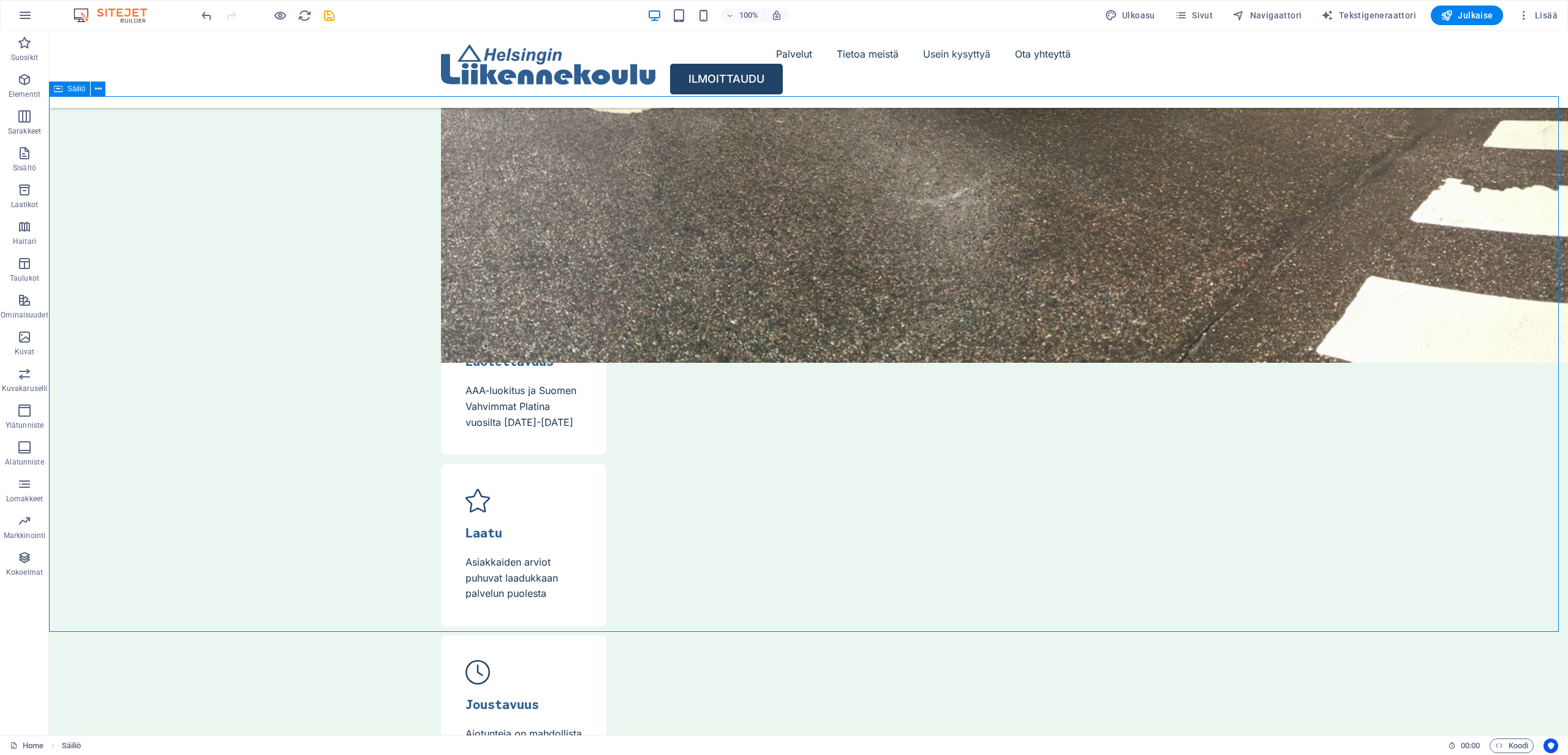
scroll to position [4168, 0]
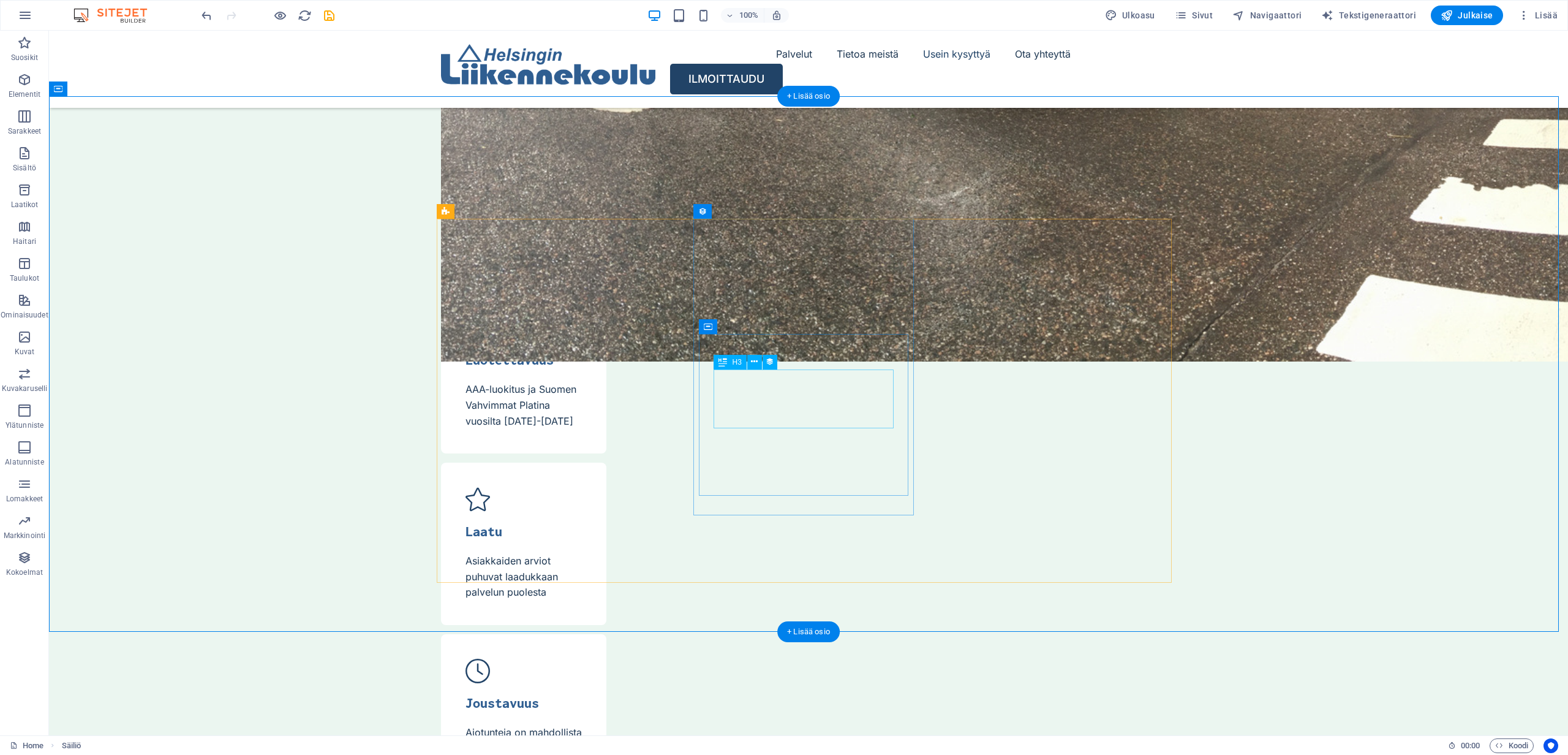
select select "name"
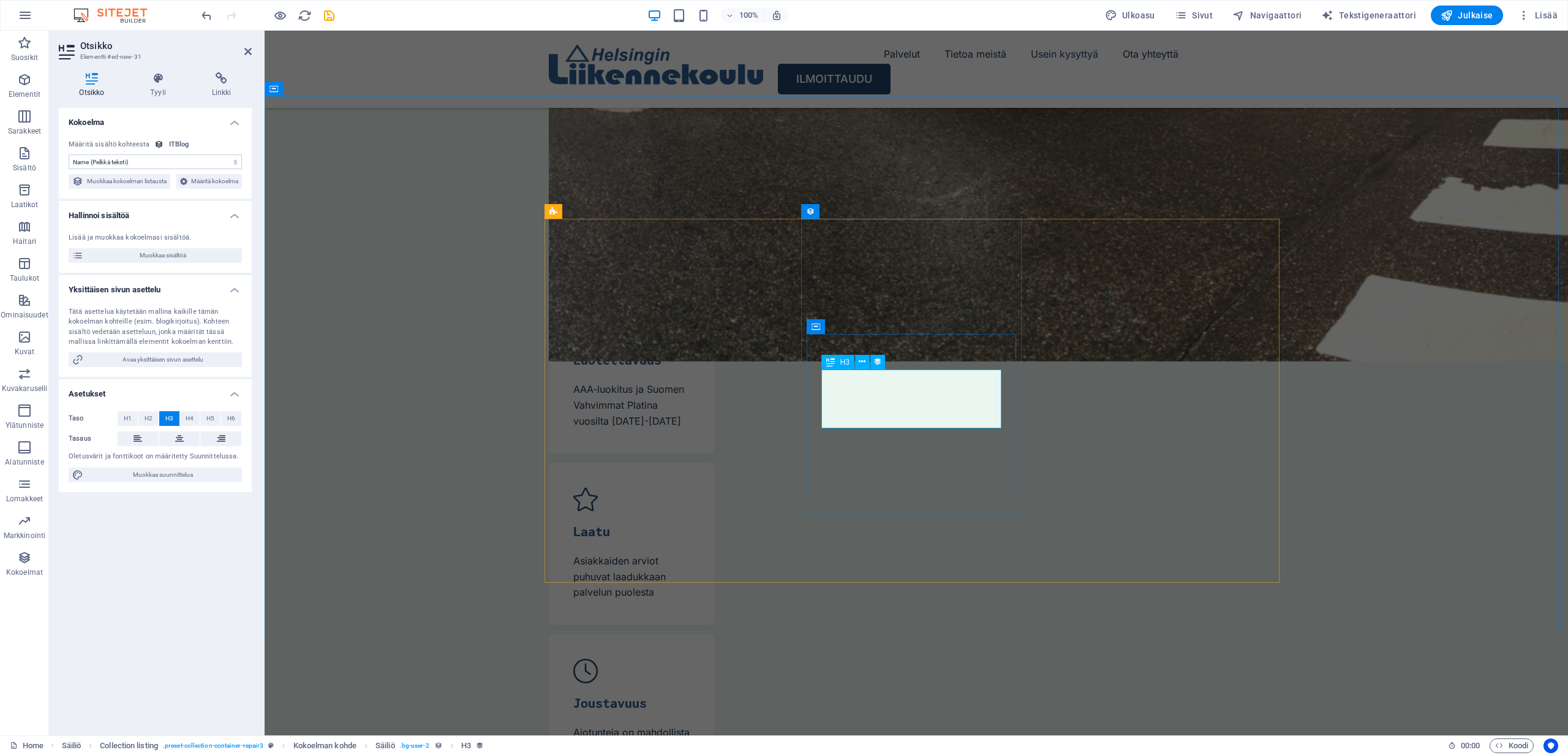
click at [156, 263] on span "Muokkaa sisältöä" at bounding box center [163, 256] width 151 height 15
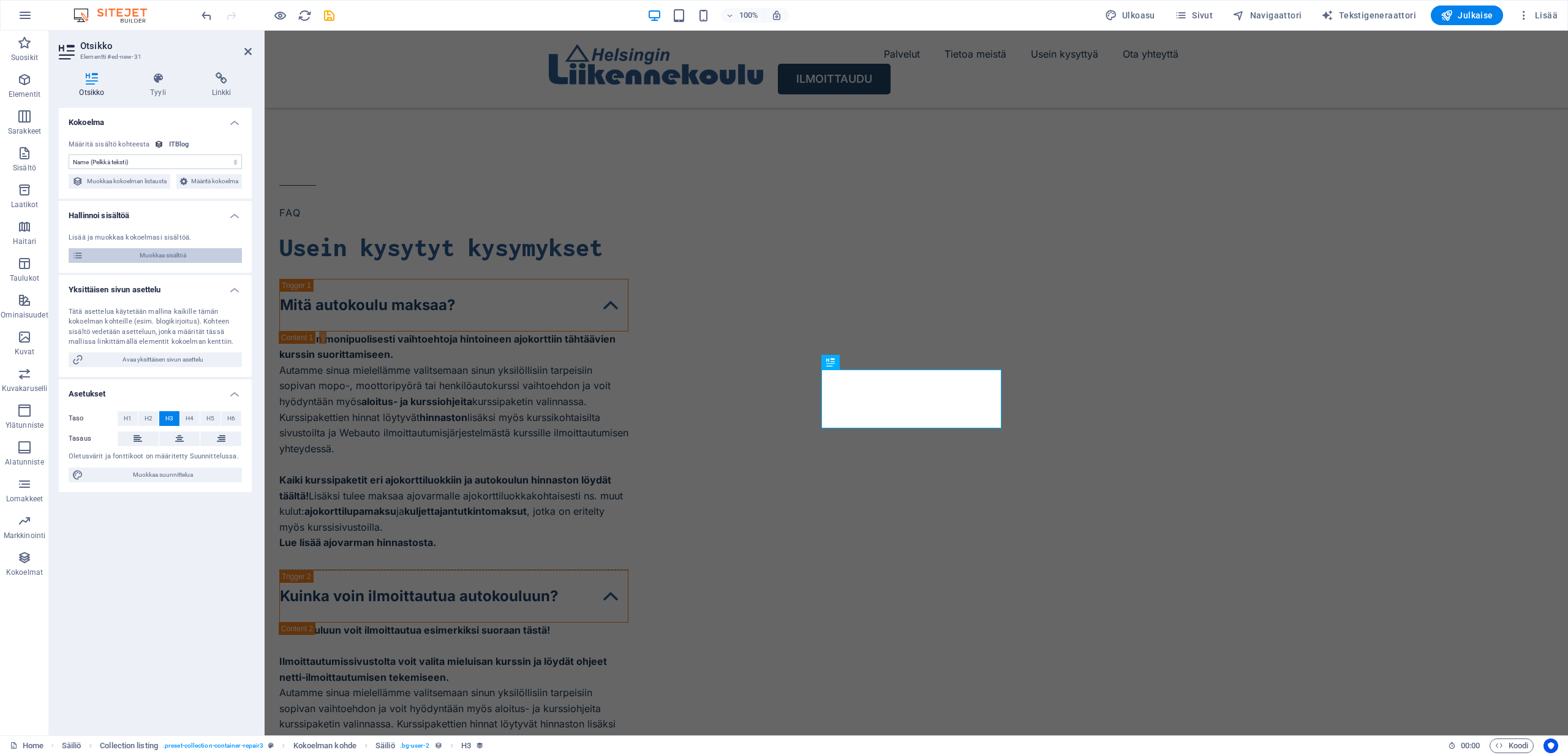
select select "Mobile"
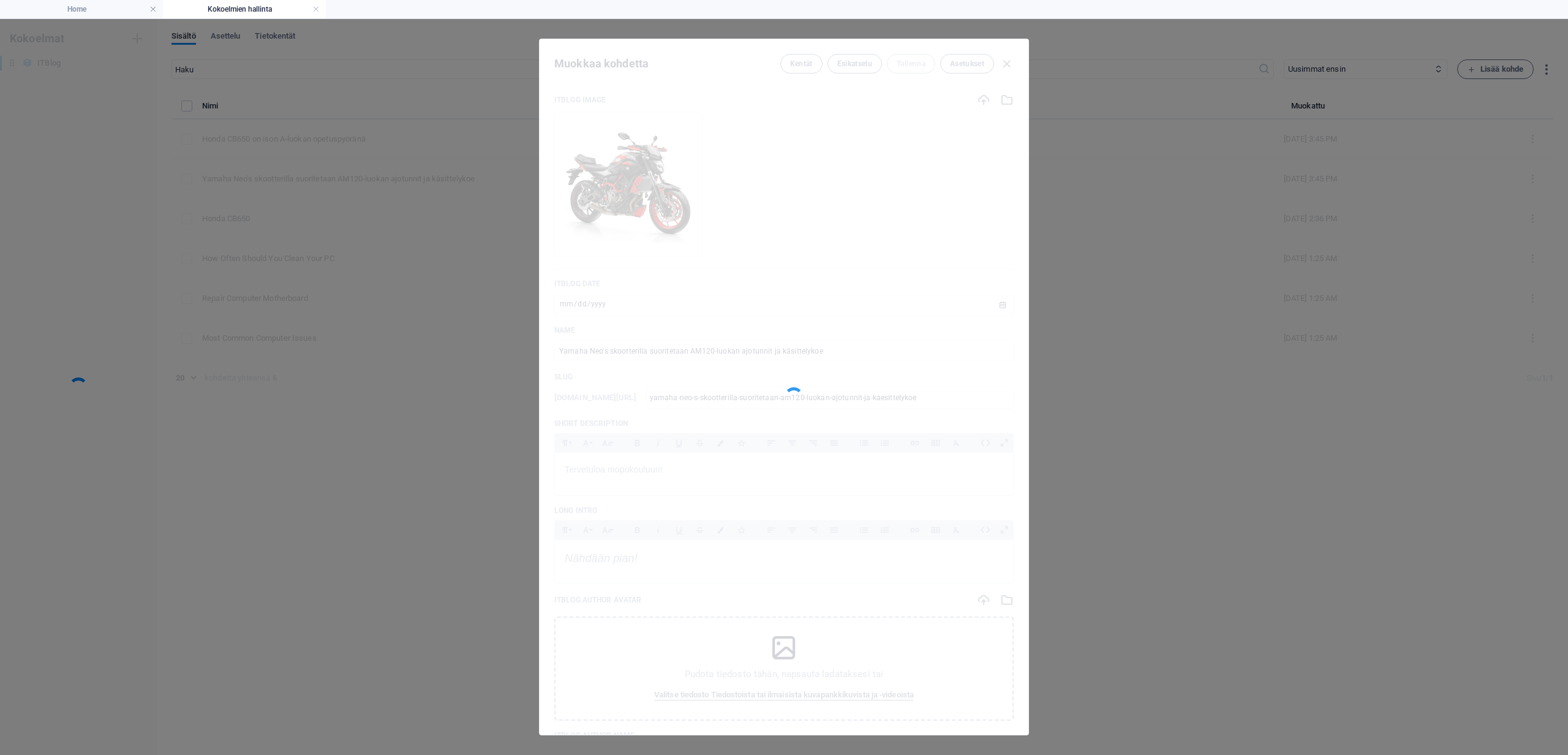
scroll to position [0, 0]
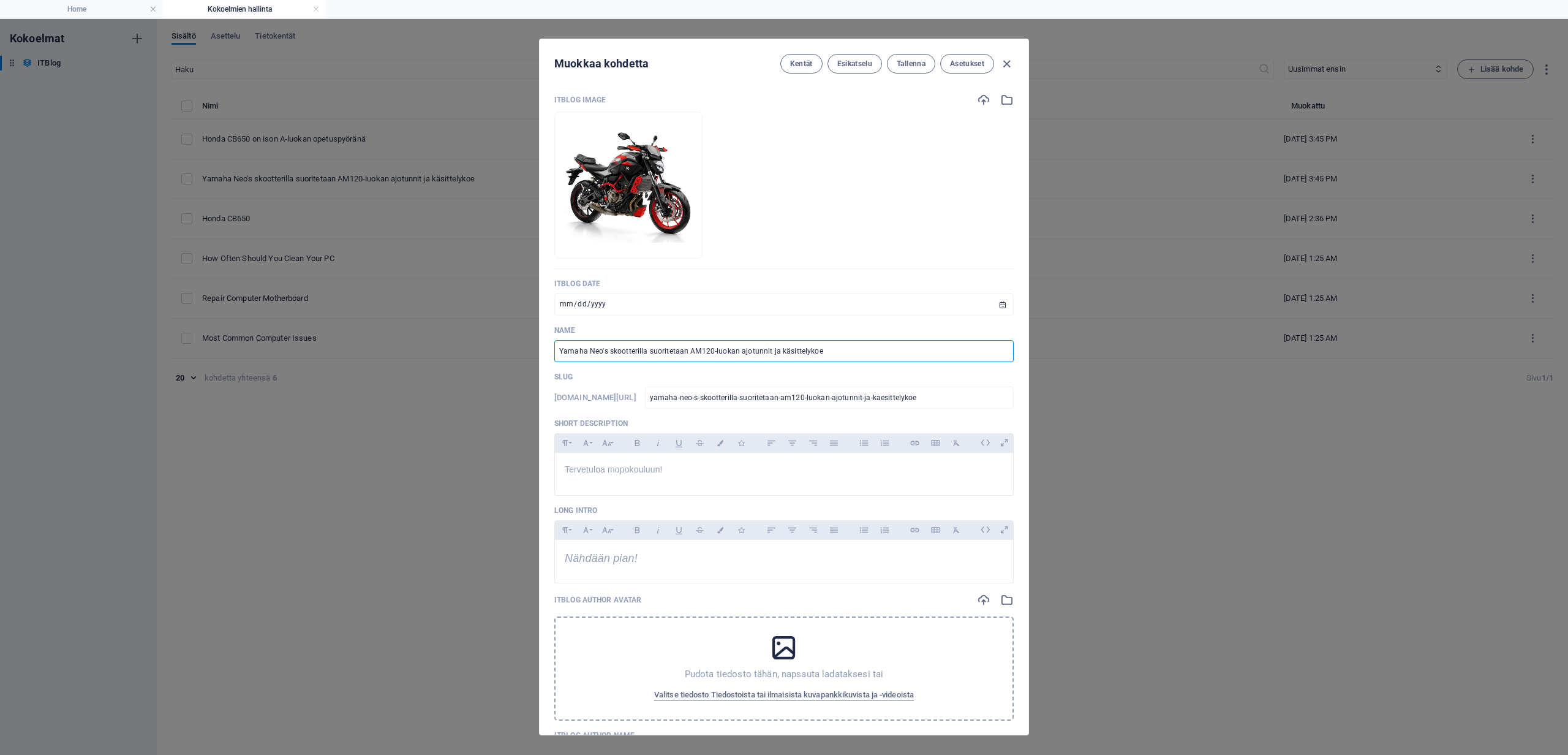
drag, startPoint x: 560, startPoint y: 349, endPoint x: 873, endPoint y: 352, distance: 313.0
click at [873, 352] on input "Yamaha Neo's skootterilla suoritetaan AM120-luokan ajotunnit ja käsittelykoe" at bounding box center [784, 351] width 459 height 22
click at [1007, 66] on icon "button" at bounding box center [1007, 64] width 14 height 14
type input "[DATE]"
type input "yamaha-neo-s-skootterilla-suoritetaan-am120-luokan-ajotunnit-ja-kaesittelykoe"
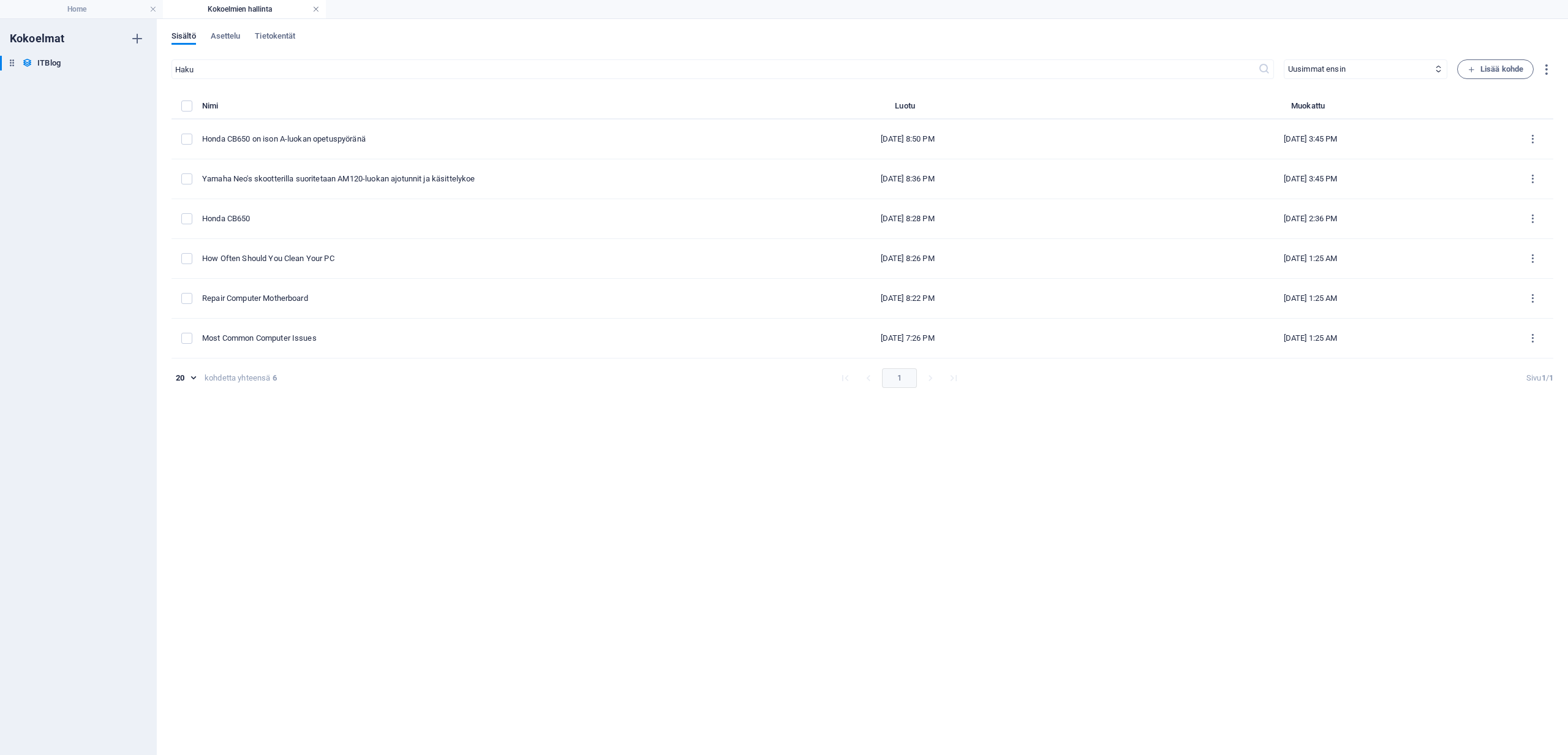
click at [318, 6] on link at bounding box center [316, 9] width 7 height 12
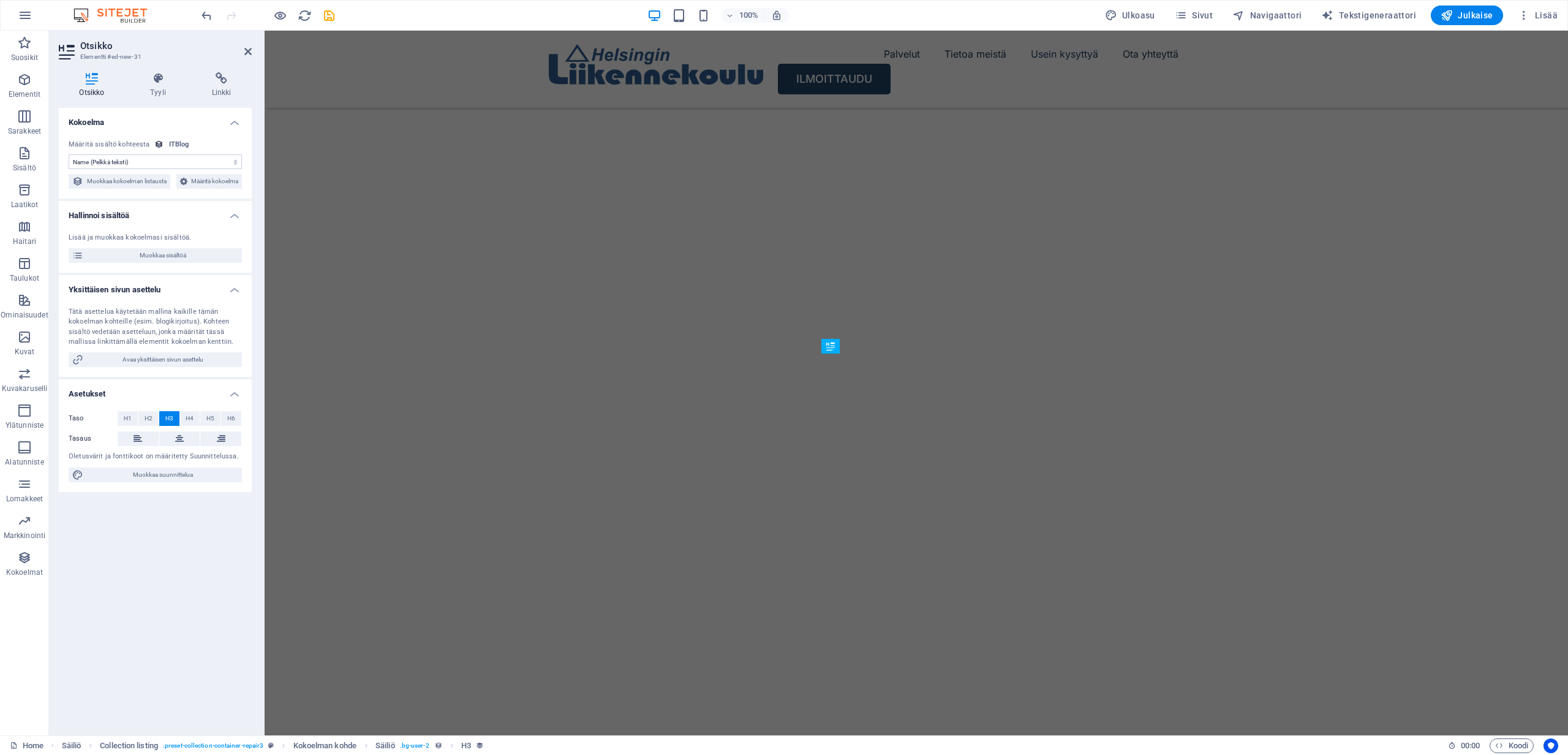
scroll to position [4198, 0]
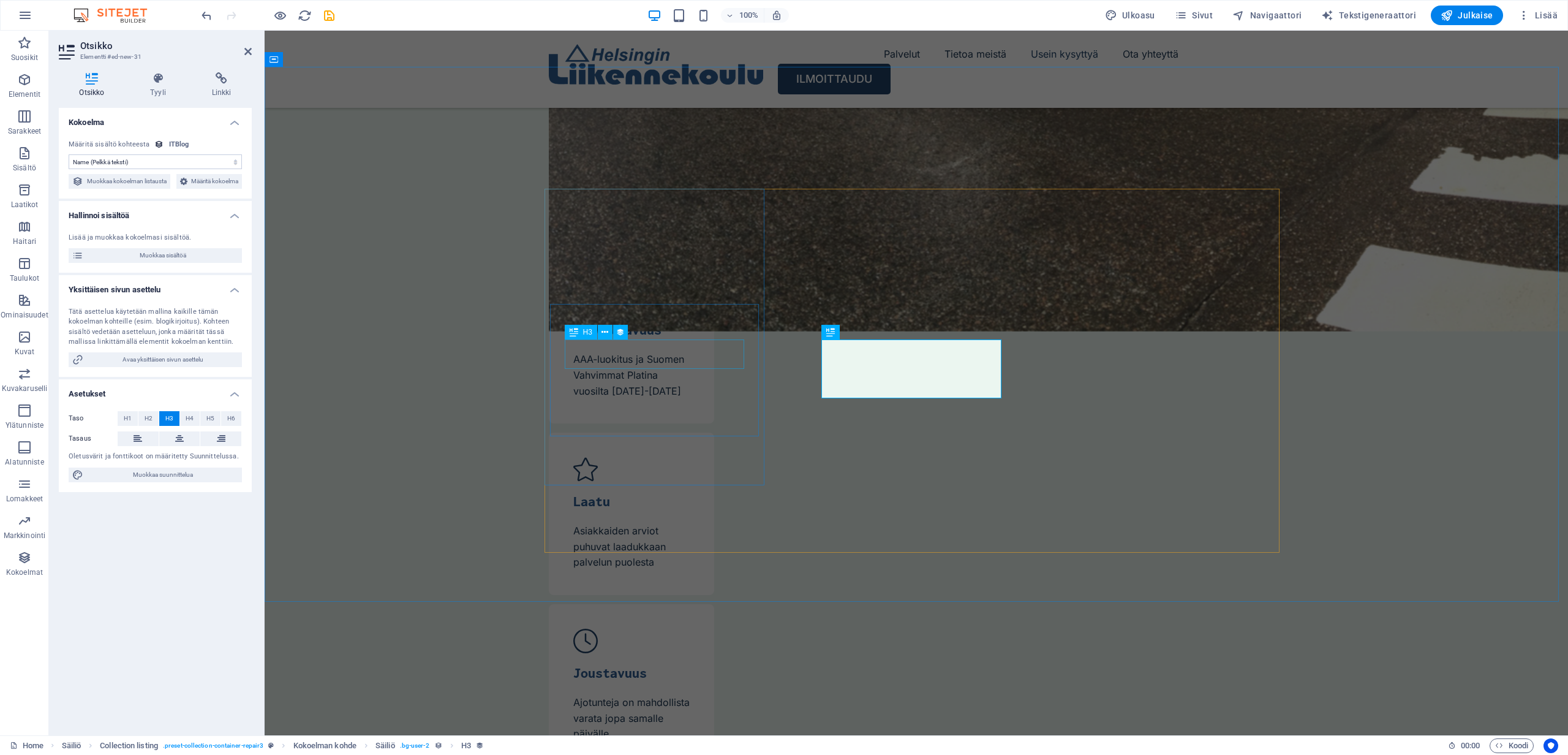
select select "name"
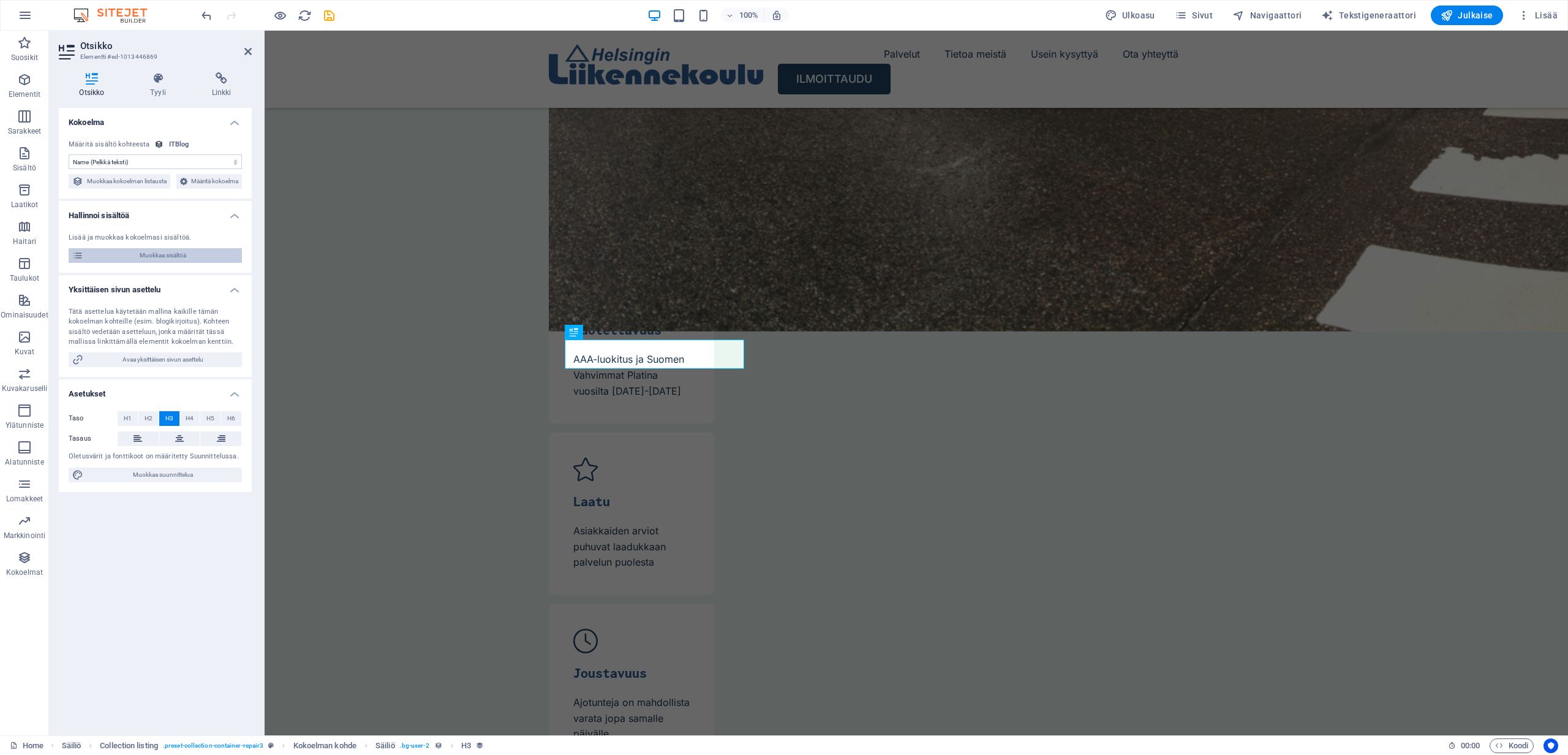
click at [147, 263] on span "Muokkaa sisältöä" at bounding box center [163, 256] width 151 height 15
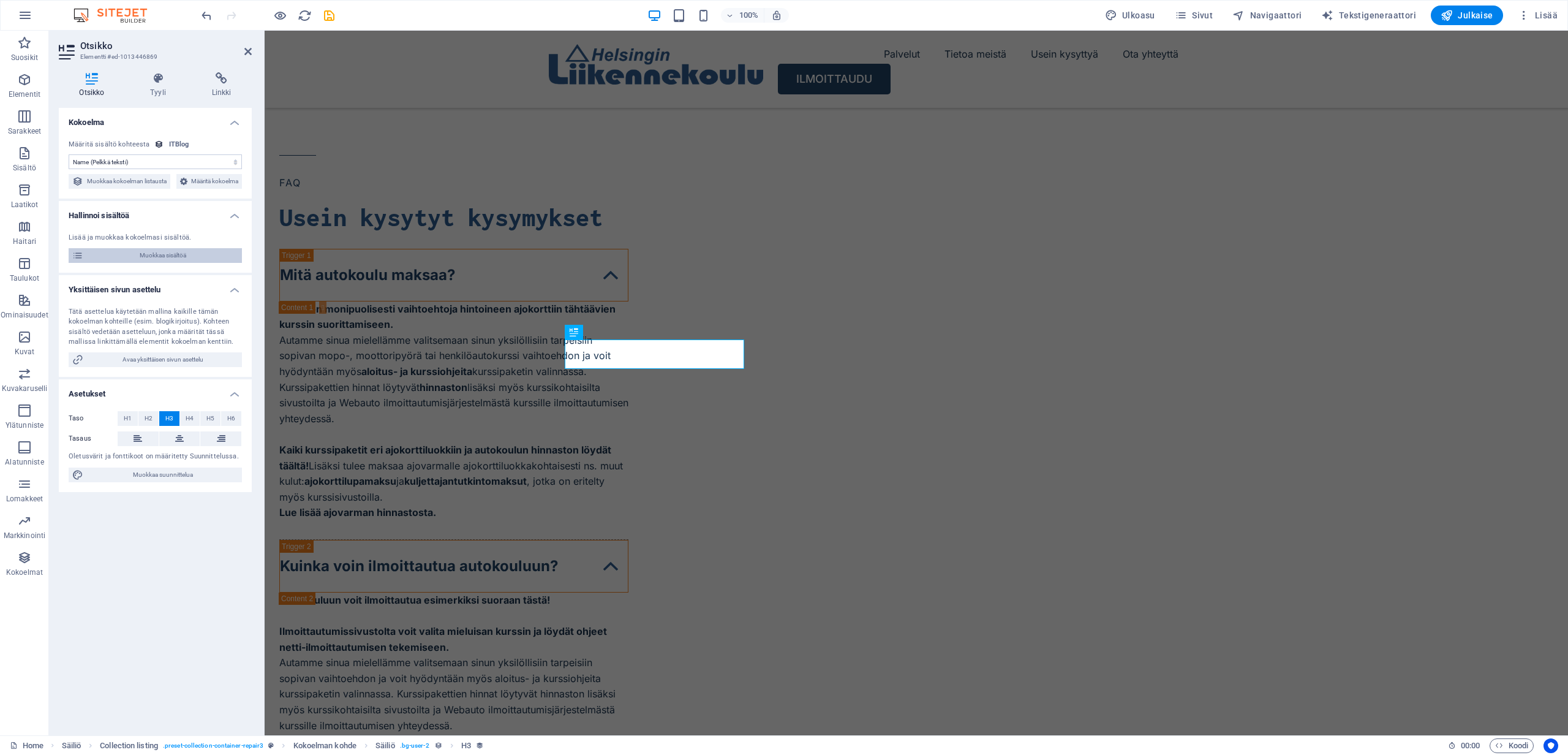
select select "Mobile"
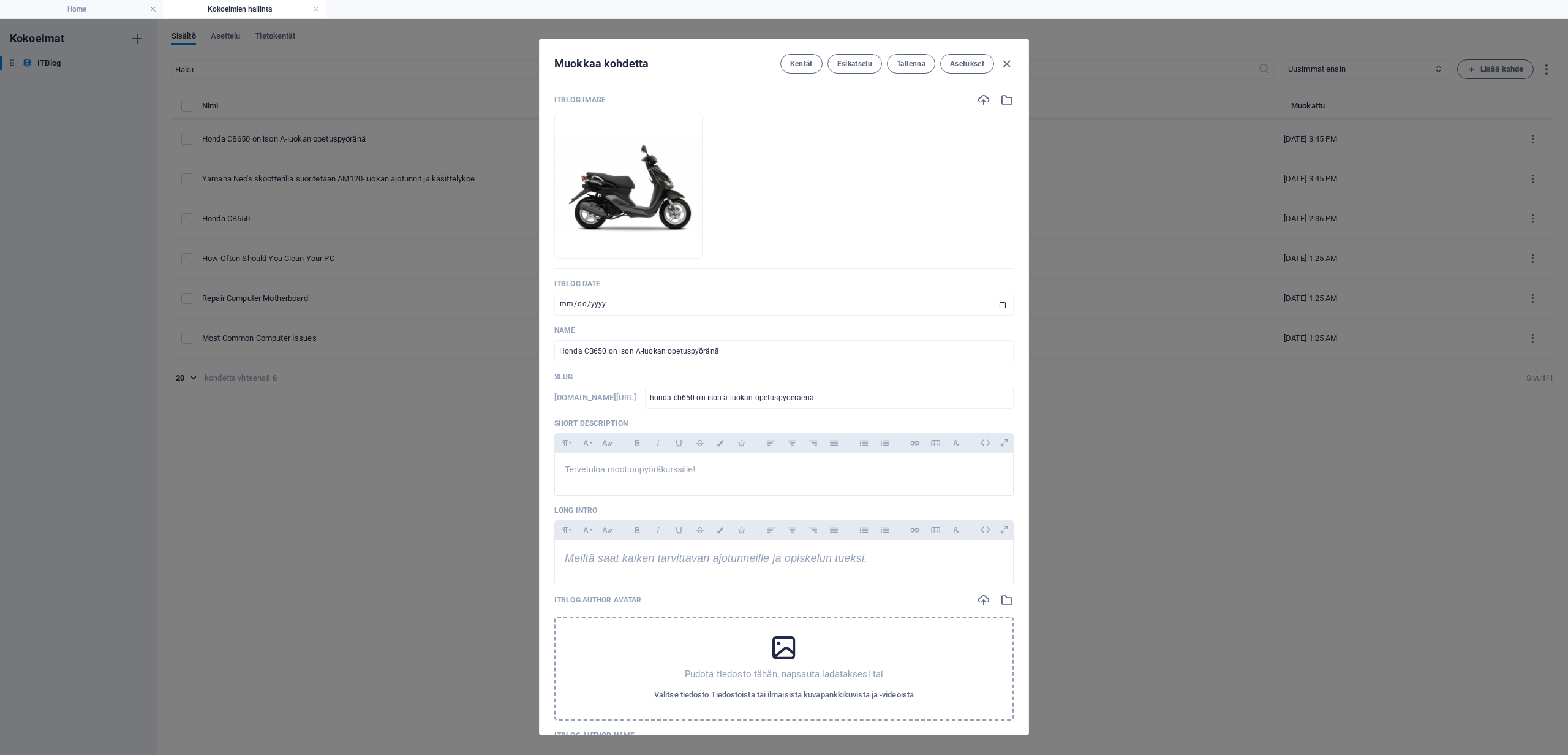
scroll to position [0, 0]
click at [735, 350] on input "Honda CB650 on ison A-luokan opetuspyöränä" at bounding box center [784, 351] width 459 height 22
paste input "Yamaha Neo's skootterilla suoritetaan AM120-luokan ajotunnit ja käsittelykoe"
type input "Honda CB650 on ison A-luokan opetuspyöränäYamaha Neo's skootterilla suoritetaan…"
type input "honda-cb650-on-ison-a-luokan-opetuspyoeraenayamaha-neo-s-skootterilla-suoriteta…"
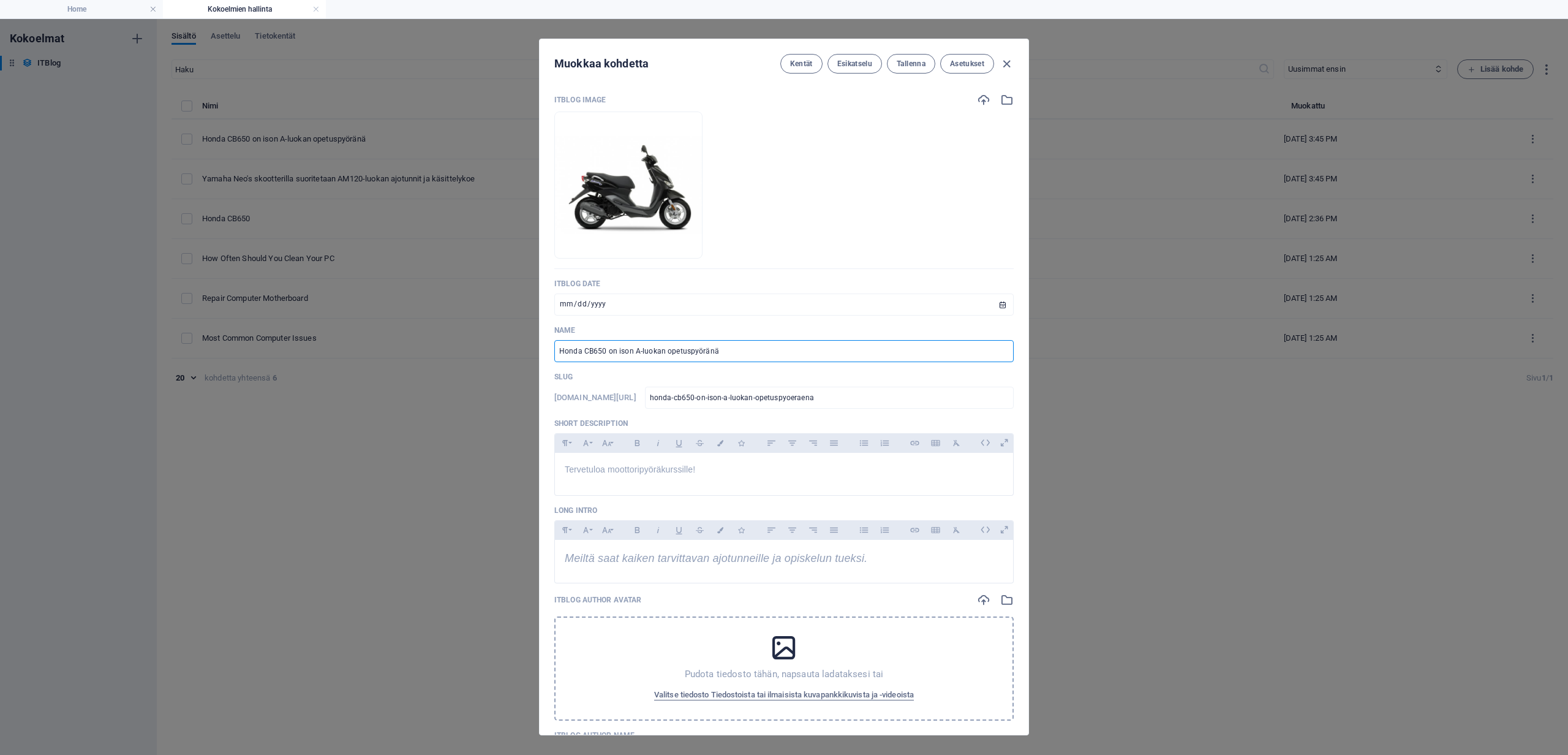
type input "honda-cb650-on-ison-a-luokan-opetuspyoeraenayamaha-neo-s-skootterilla-suoriteta…"
drag, startPoint x: 714, startPoint y: 353, endPoint x: 547, endPoint y: 348, distance: 167.1
click at [547, 348] on div "ITBlog Image Pudota tiedostot tähän ladataksesi ne välittömästi ITBlog Date [DA…" at bounding box center [784, 408] width 488 height 651
type input "Yamaha Neo's skootterilla suoritetaan AM120-luokan ajotunnit ja käsittelykoe"
type input "yamaha-neo-s-skootterilla-suoritetaan-am120-luokan-ajotunnit-ja-kaesittelykoe"
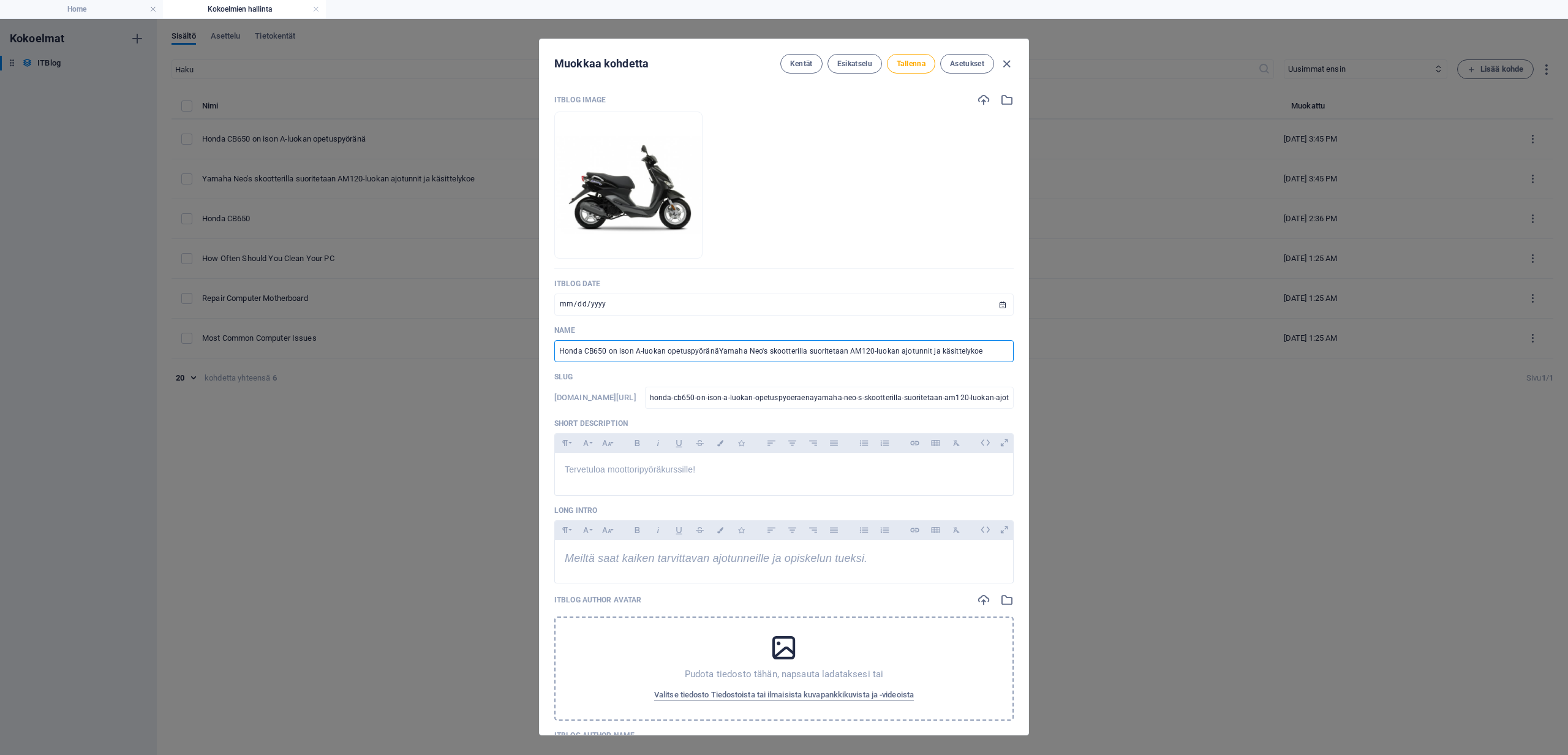
type input "yamaha-neo-s-skootterilla-suoritetaan-am120-luokan-ajotunnit-ja-kaesittelykoe"
type input "Yamaha Neo's skootterilla suoritetaan AM120-luokan ajotunnit ja käsittelykoe"
click at [702, 477] on div "Tervetuloa moottoripyöräkurssille!" at bounding box center [784, 471] width 459 height 37
click at [692, 468] on span "Tervetuloa moottoripyöräkurssille!" at bounding box center [629, 470] width 130 height 10
drag, startPoint x: 698, startPoint y: 468, endPoint x: 609, endPoint y: 473, distance: 89.1
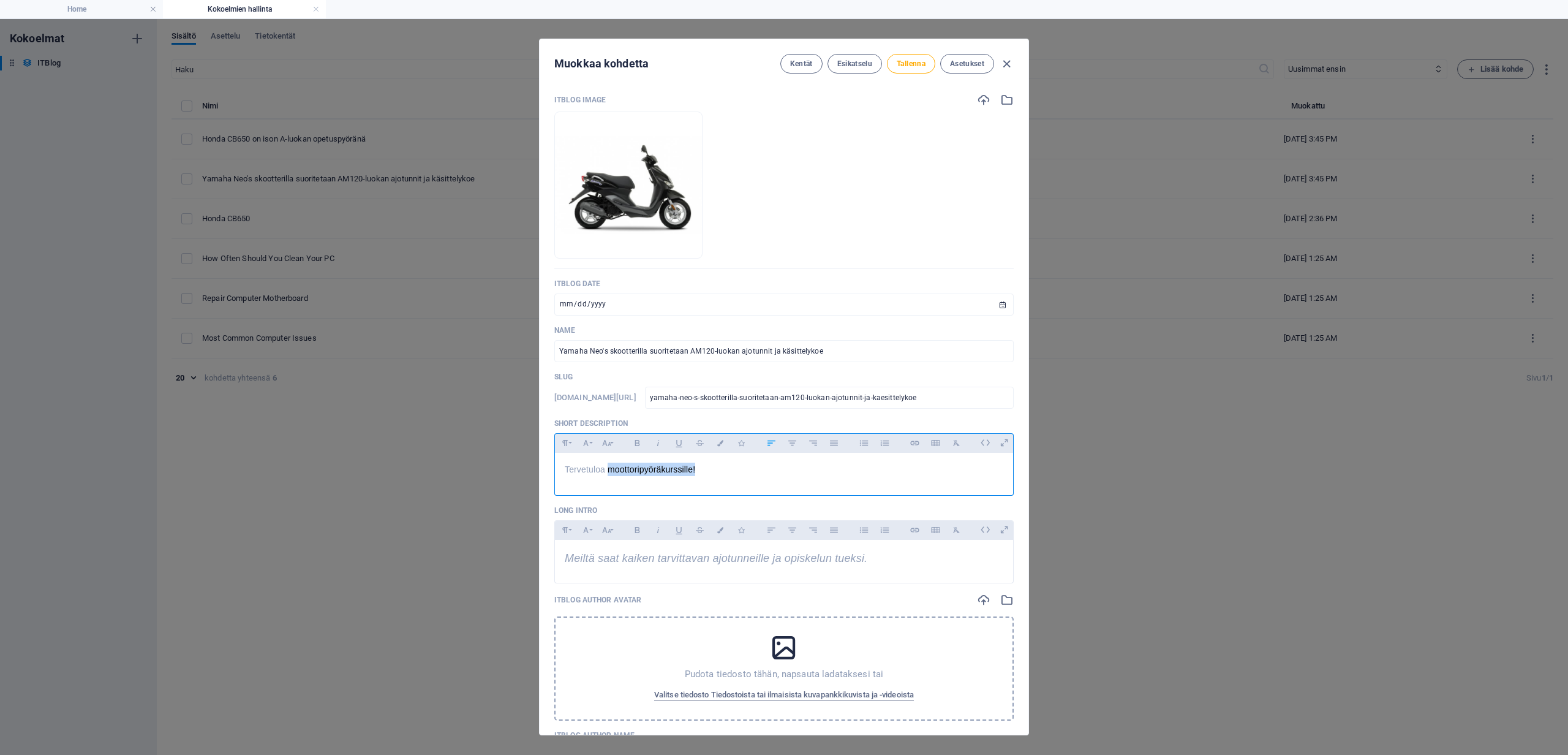
click at [609, 473] on p "Tervetuloa moottoripyöräkurssille!" at bounding box center [784, 470] width 439 height 13
click at [913, 67] on span "Tallenna" at bounding box center [910, 64] width 29 height 10
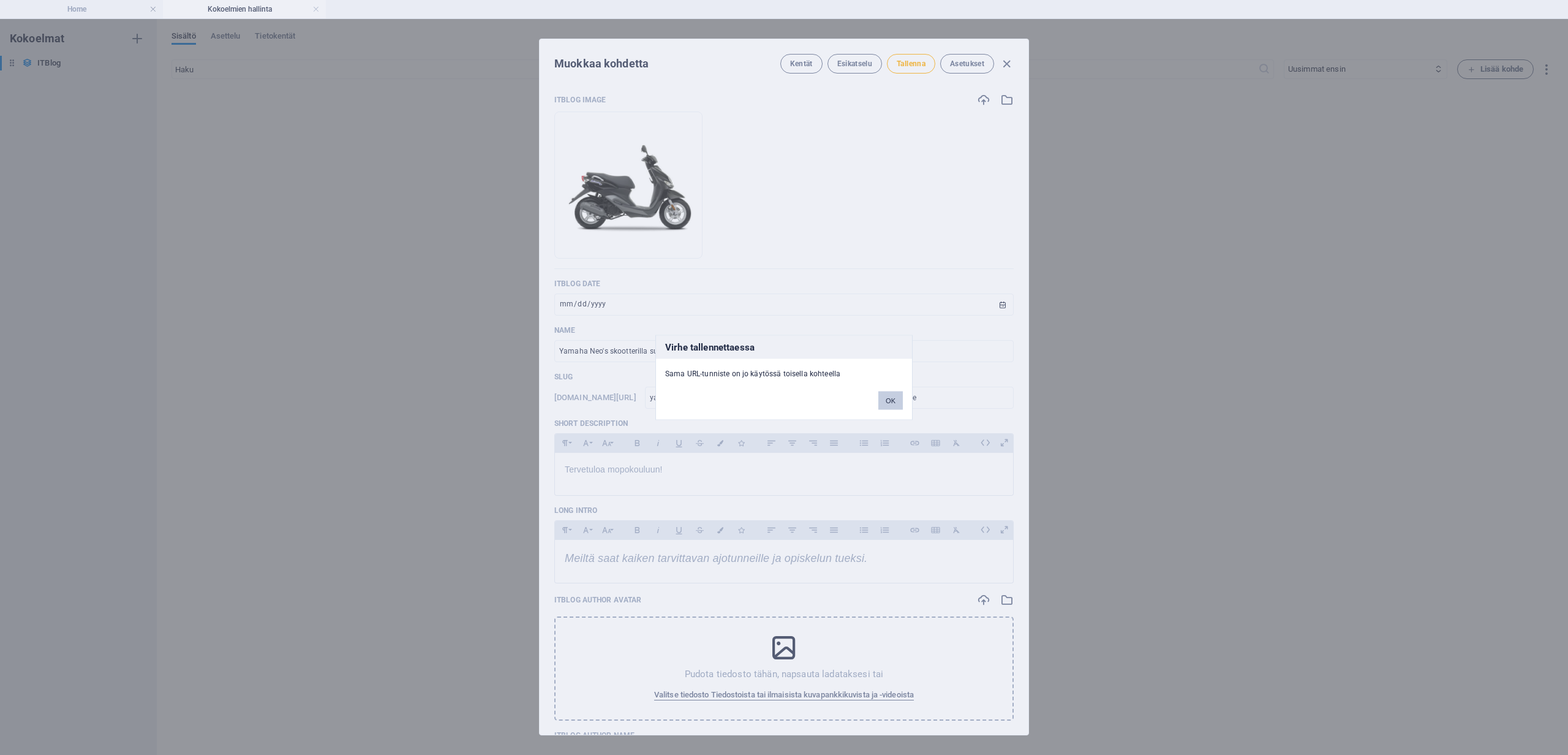
click at [895, 401] on button "OK" at bounding box center [891, 401] width 25 height 18
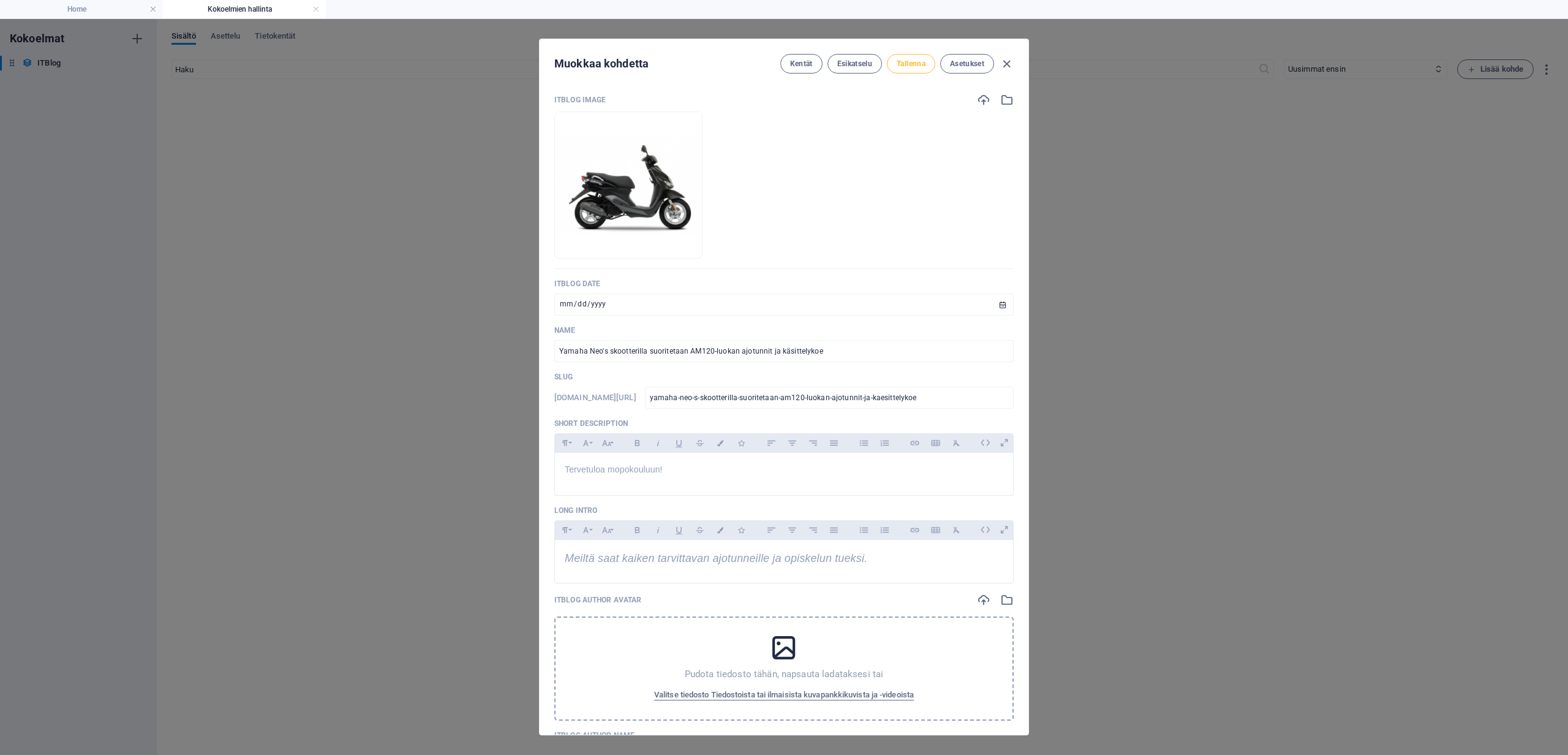
click at [901, 65] on span "Tallenna" at bounding box center [910, 64] width 29 height 10
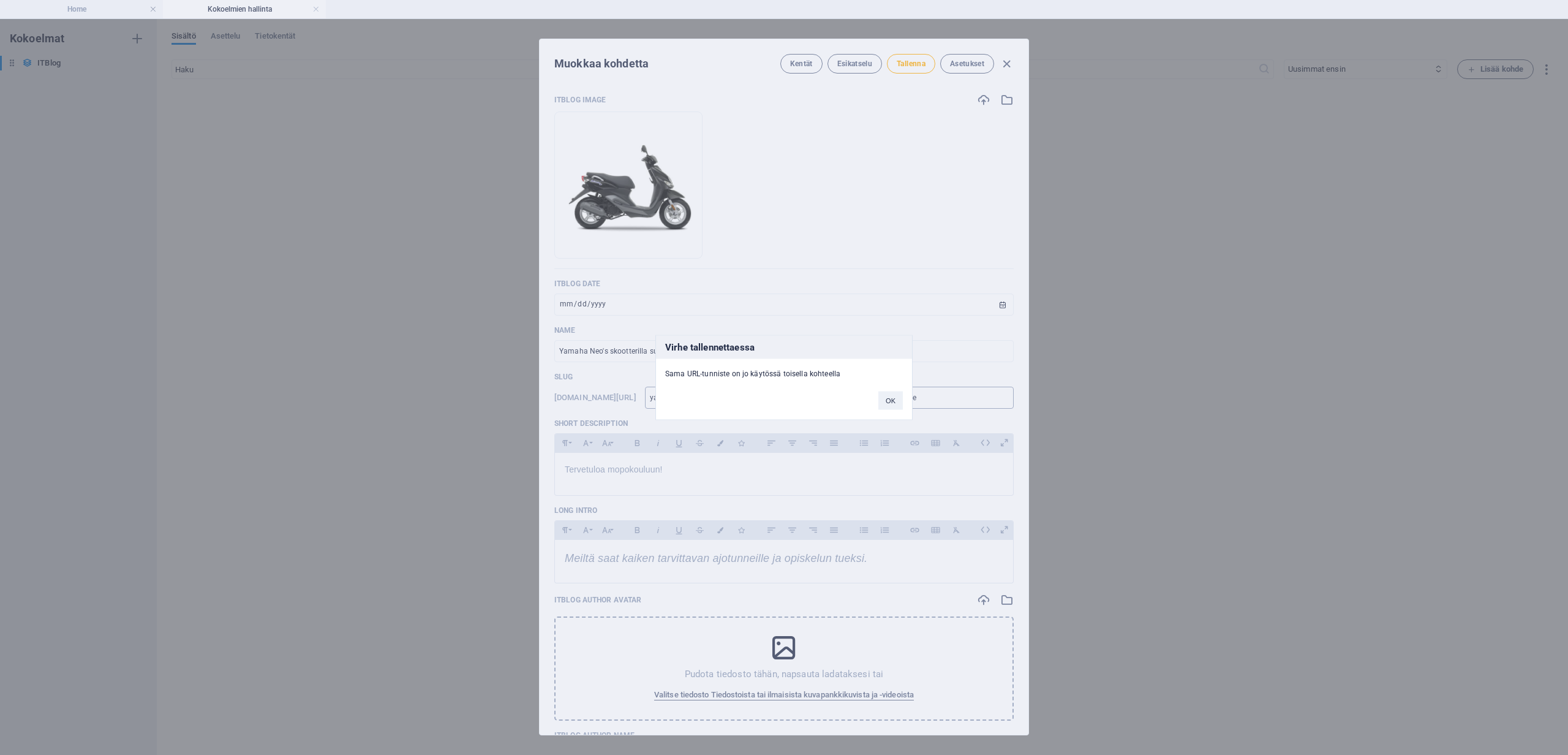
click at [899, 398] on button "OK" at bounding box center [891, 401] width 25 height 18
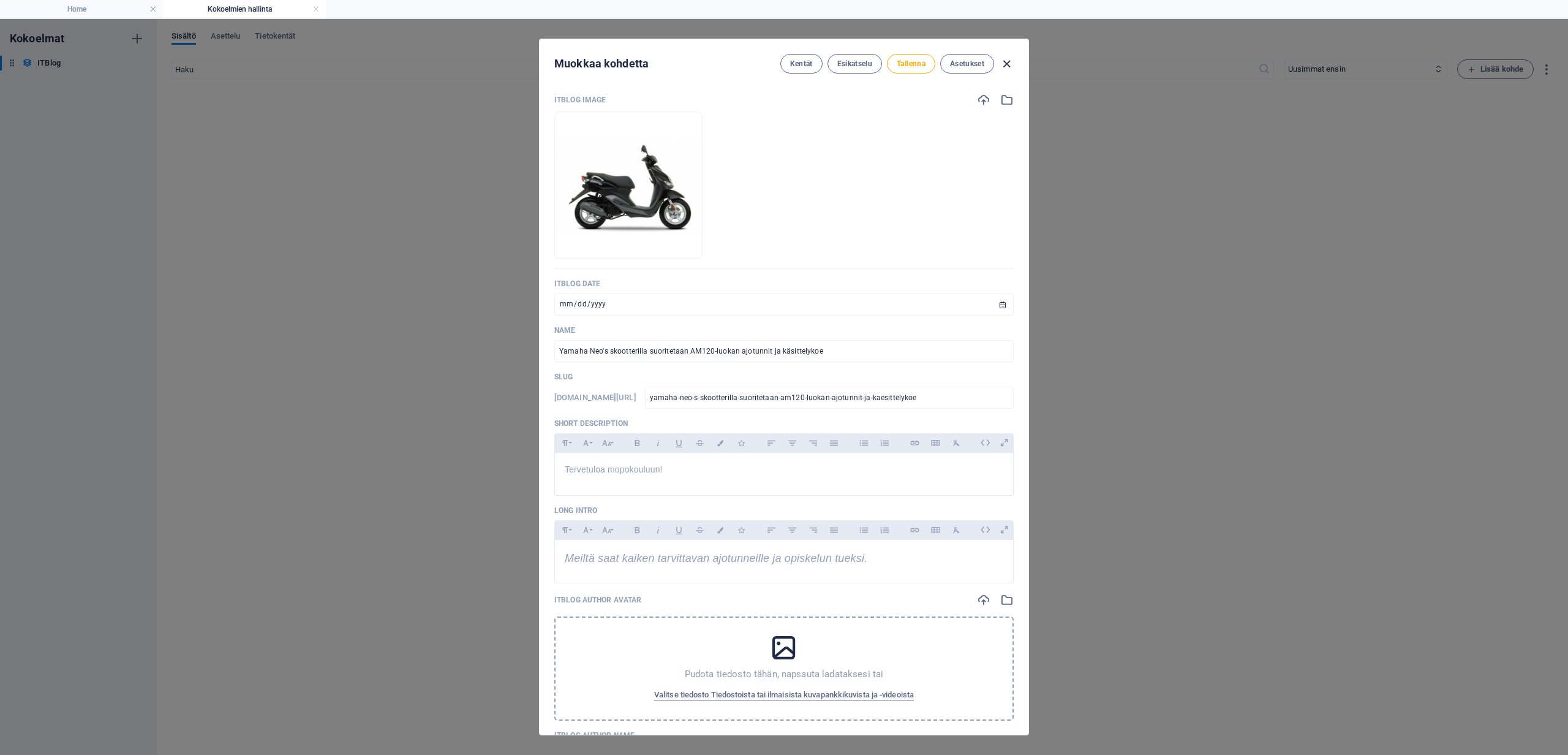
click at [1007, 63] on icon "button" at bounding box center [1007, 64] width 14 height 14
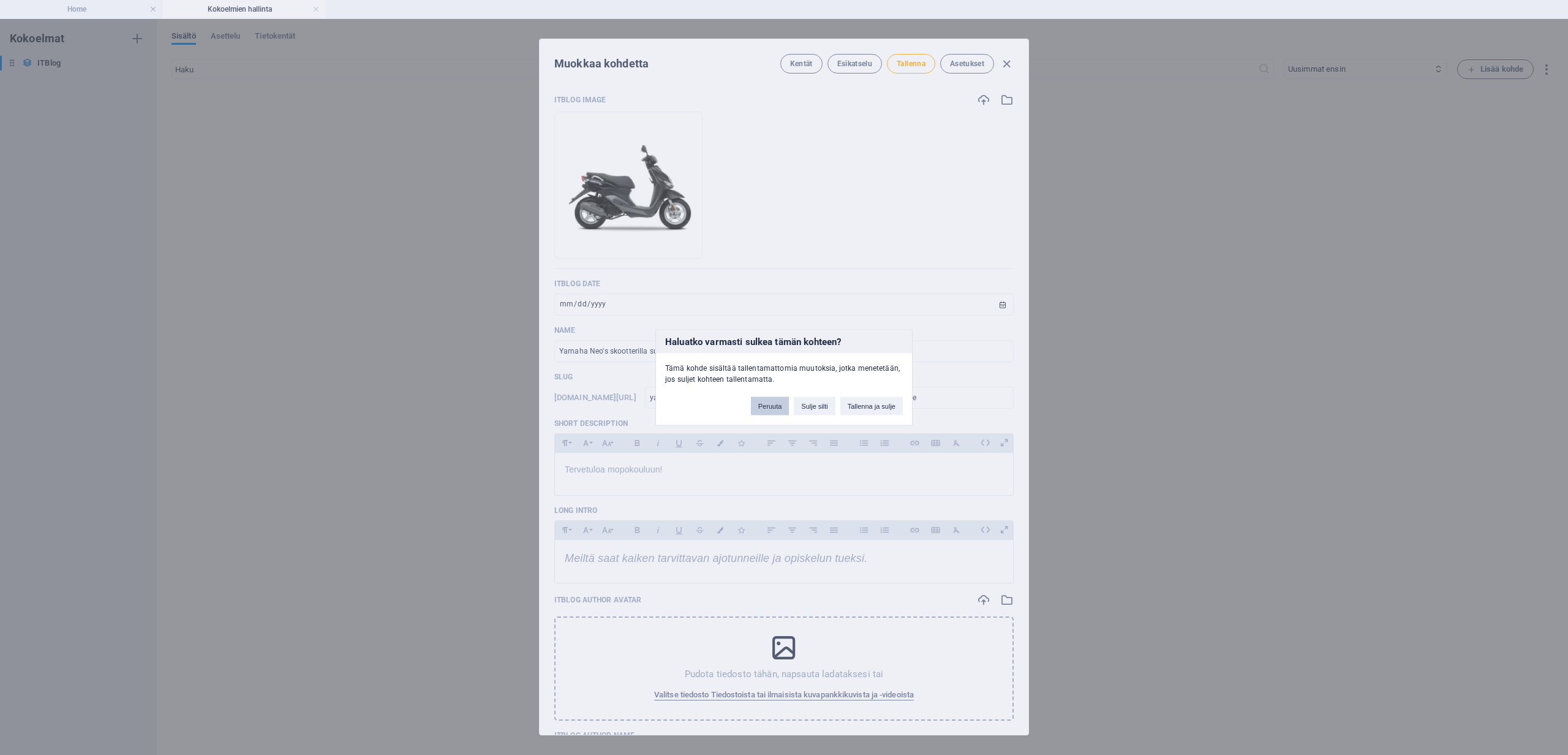
click at [770, 409] on button "Peruuta" at bounding box center [770, 407] width 39 height 18
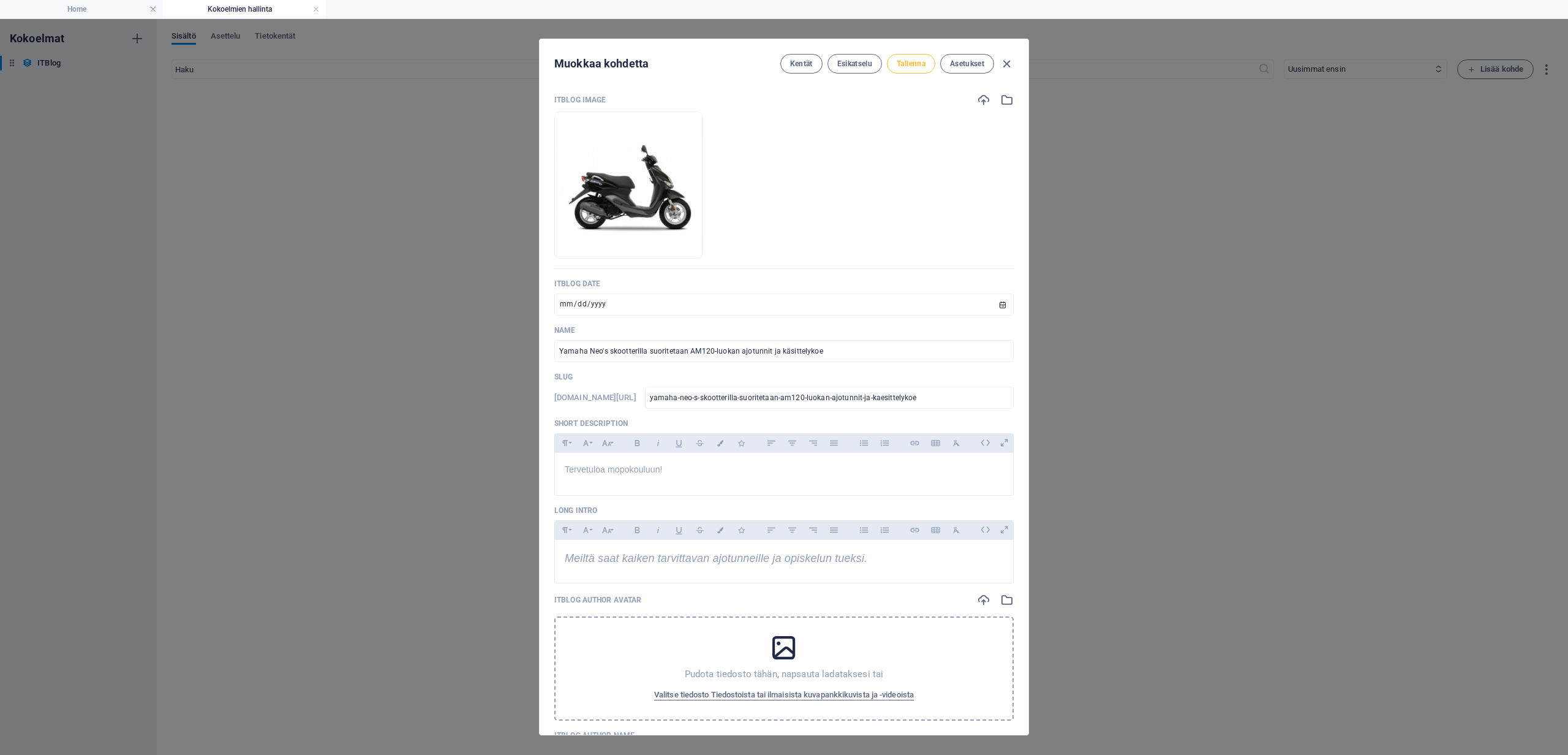
click at [917, 67] on span "Tallenna" at bounding box center [910, 64] width 29 height 10
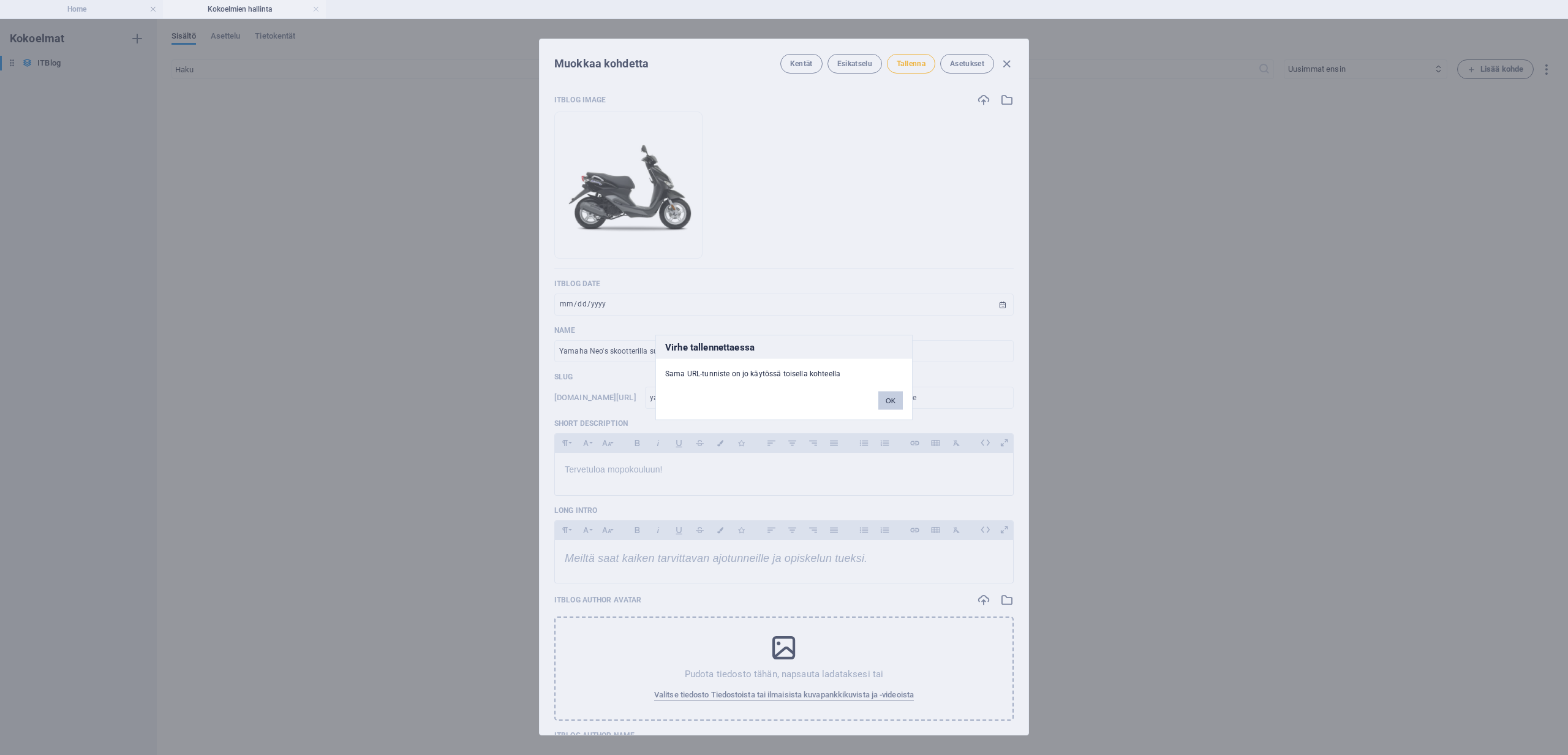
click at [899, 402] on button "OK" at bounding box center [891, 401] width 25 height 18
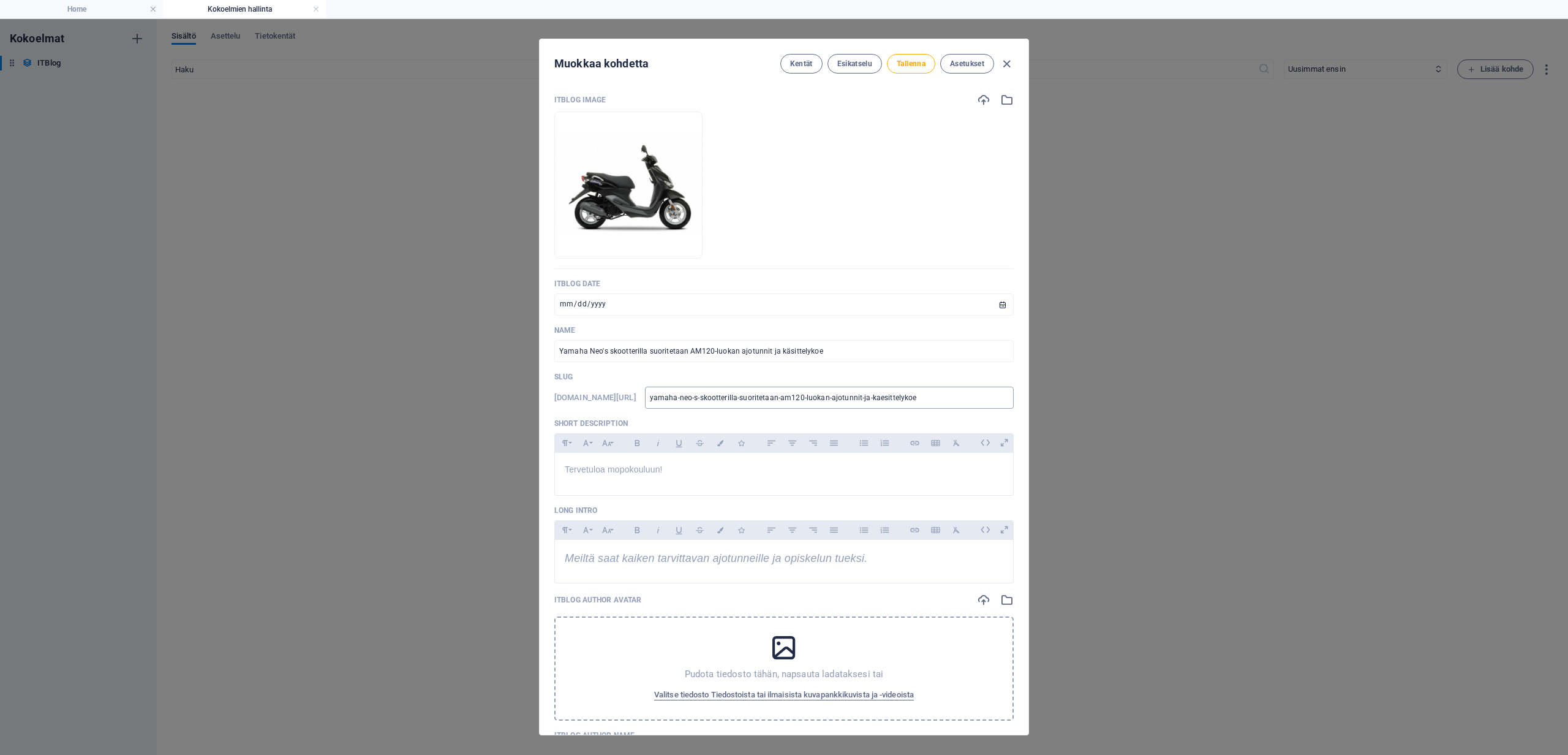
click at [862, 402] on input "yamaha-neo-s-skootterilla-suoritetaan-am120-luokan-ajotunnit-ja-kaesittelykoe" at bounding box center [829, 397] width 369 height 22
click at [845, 394] on input "yamaha-neo-s-skootterilla-suoritetaan-am120-luokan-ajotunnit-ja-kaesittelykoe" at bounding box center [829, 397] width 369 height 22
click at [842, 400] on input "yamaha-neo-s-skootterilla-suoritetaan-am120-luokan-ajotunnit-ja-kaesittelykoe" at bounding box center [829, 397] width 369 height 22
click at [918, 61] on span "Tallenna" at bounding box center [910, 64] width 29 height 10
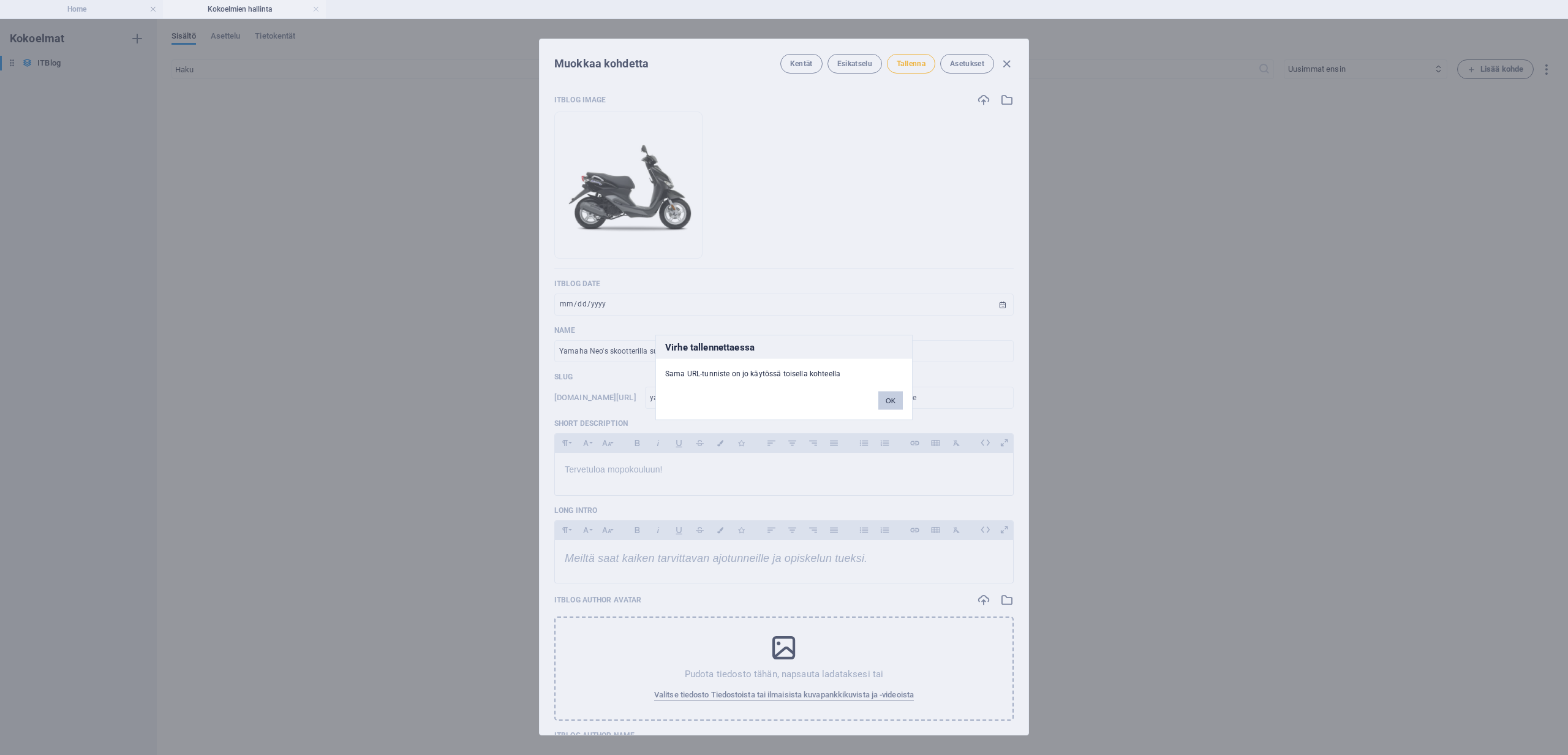
click at [895, 397] on button "OK" at bounding box center [891, 401] width 25 height 18
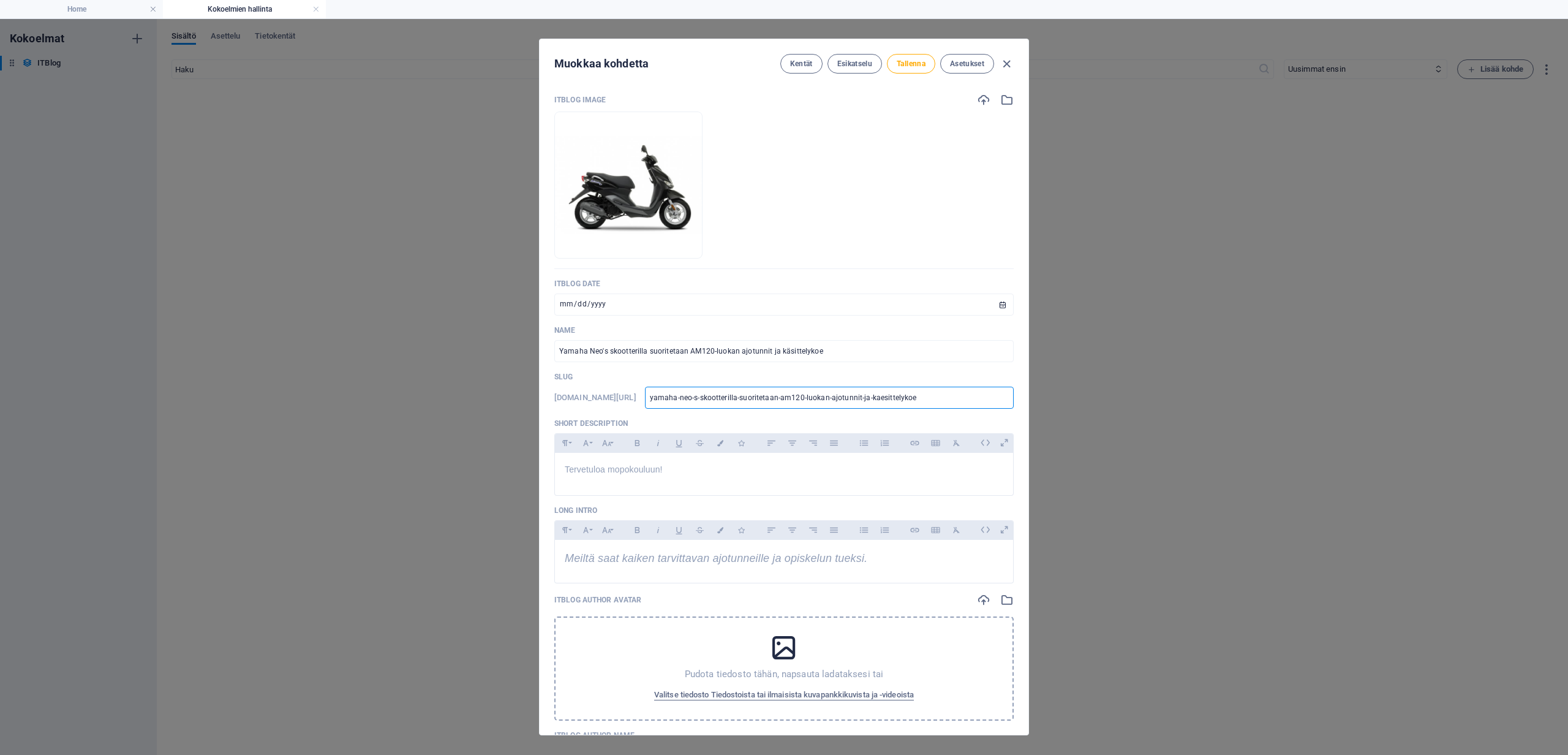
click at [838, 401] on input "yamaha-neo-s-skootterilla-suoritetaan-am120-luokan-ajotunnit-ja-kaesittelykoe" at bounding box center [829, 397] width 369 height 22
click at [974, 396] on input "yamaha-neo-s-skootterilla-suoritetaan-am120-luokan-ajotunnit-ja-kaesittelykoe" at bounding box center [829, 397] width 369 height 22
drag, startPoint x: 971, startPoint y: 397, endPoint x: 692, endPoint y: 387, distance: 279.2
click at [692, 388] on input "yamaha-neo-s-skootterilla-suoritetaan-am120-luokan-ajotunnit-ja-kaesittelykoe" at bounding box center [829, 397] width 369 height 22
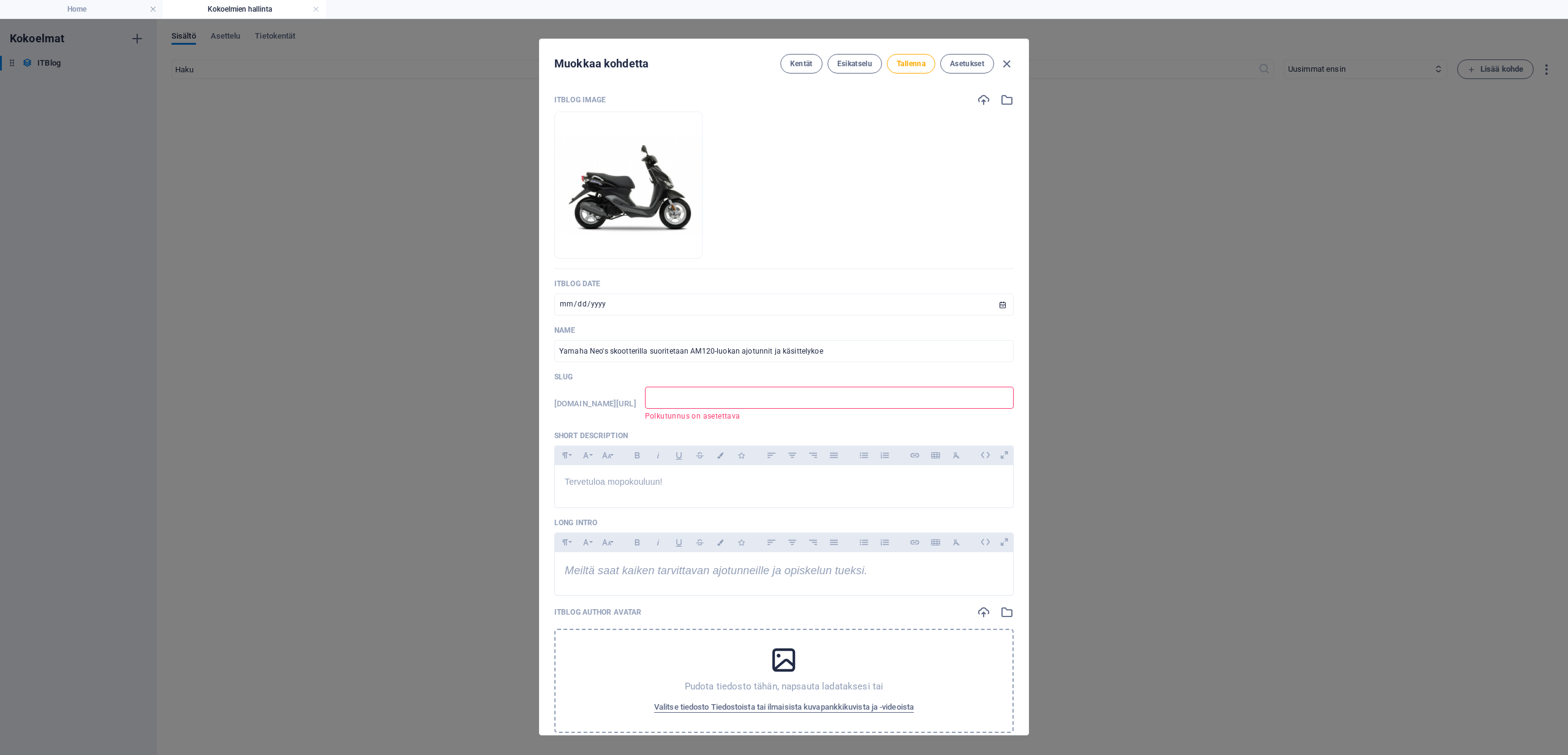
paste input "[URL][DOMAIN_NAME]"
type input "[URL][DOMAIN_NAME]"
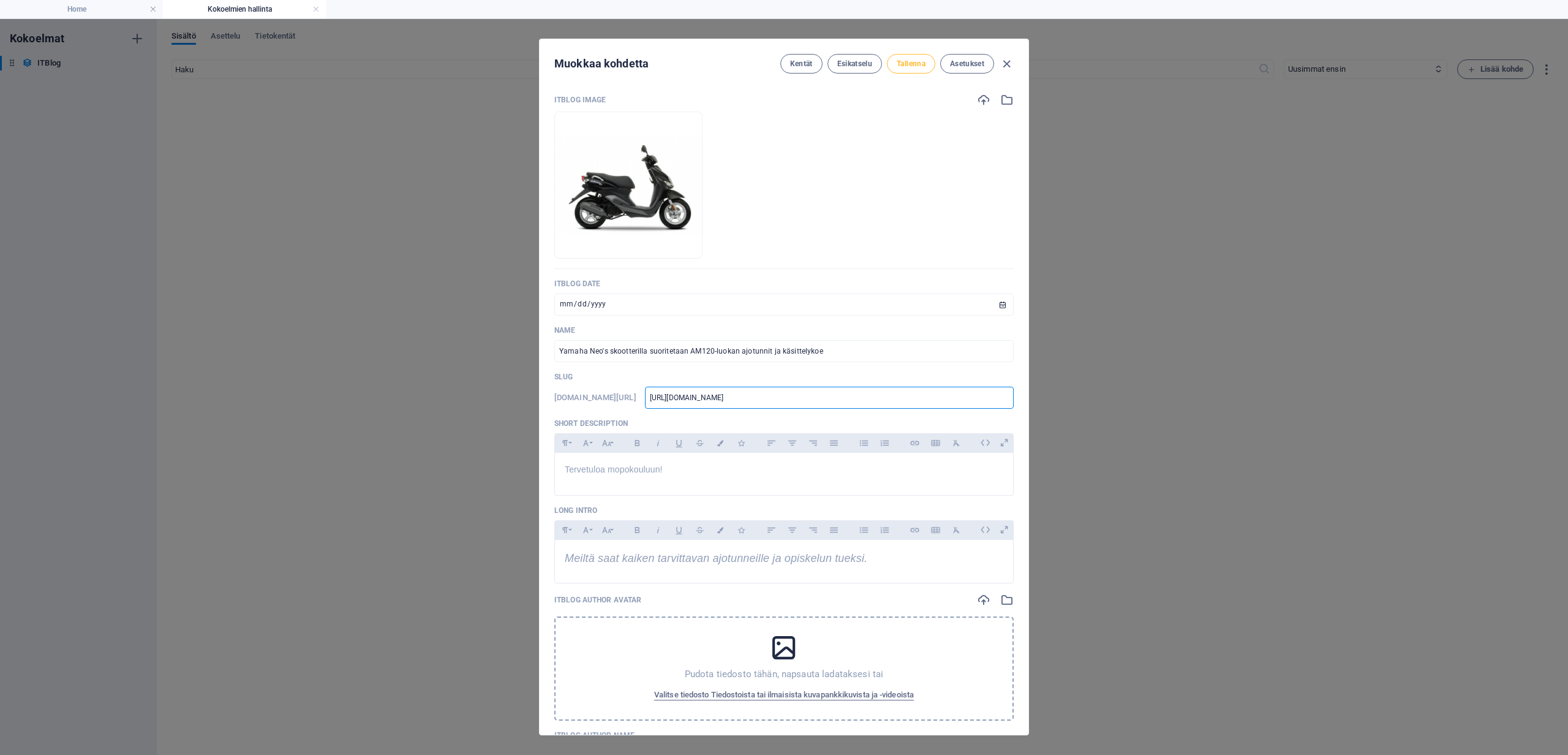
type input "https-helsinginliikennekoulu-fi-mopokurssit"
click at [905, 62] on span "Tallenna" at bounding box center [910, 64] width 29 height 10
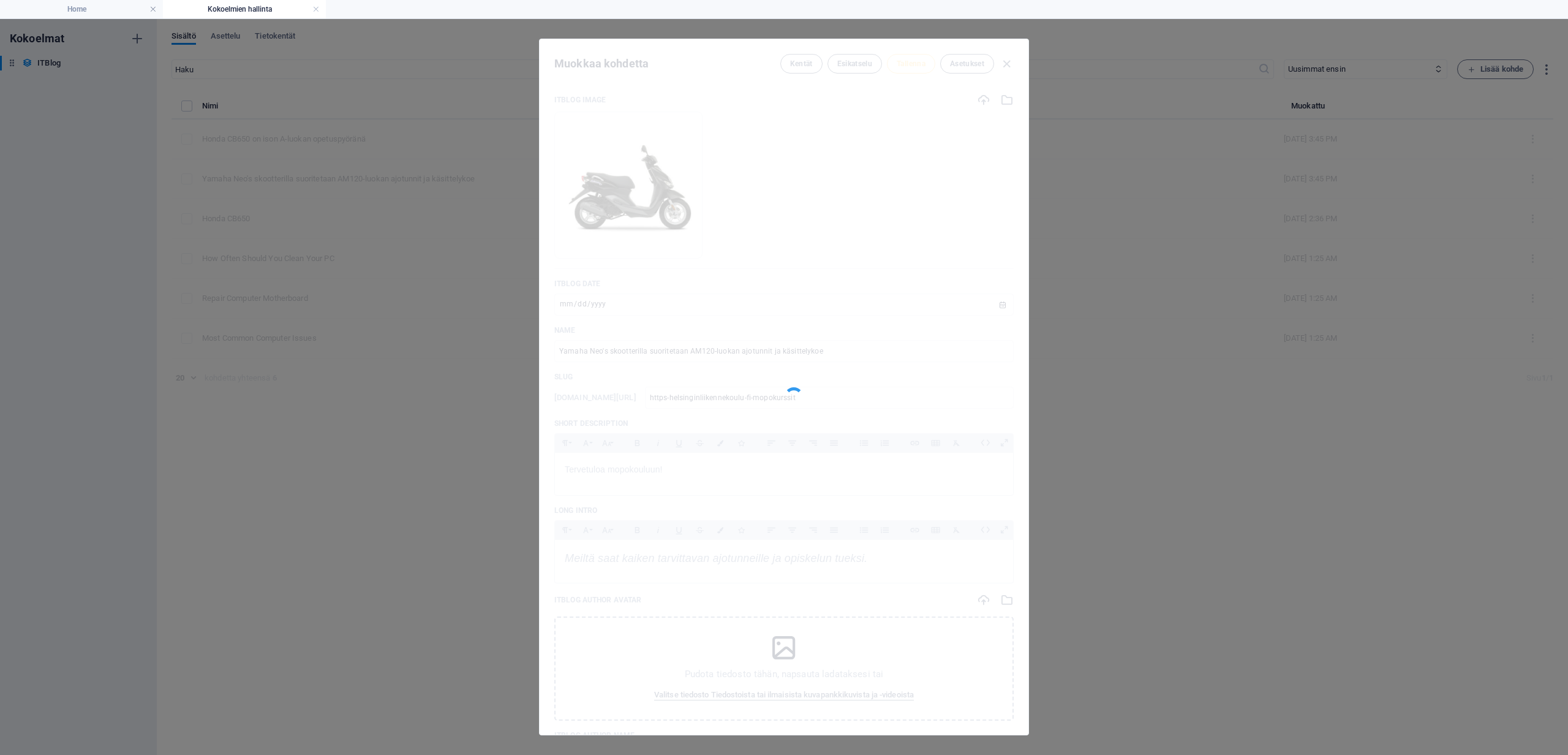
type input "https-helsinginliikennekoulu-fi-mopokurssit"
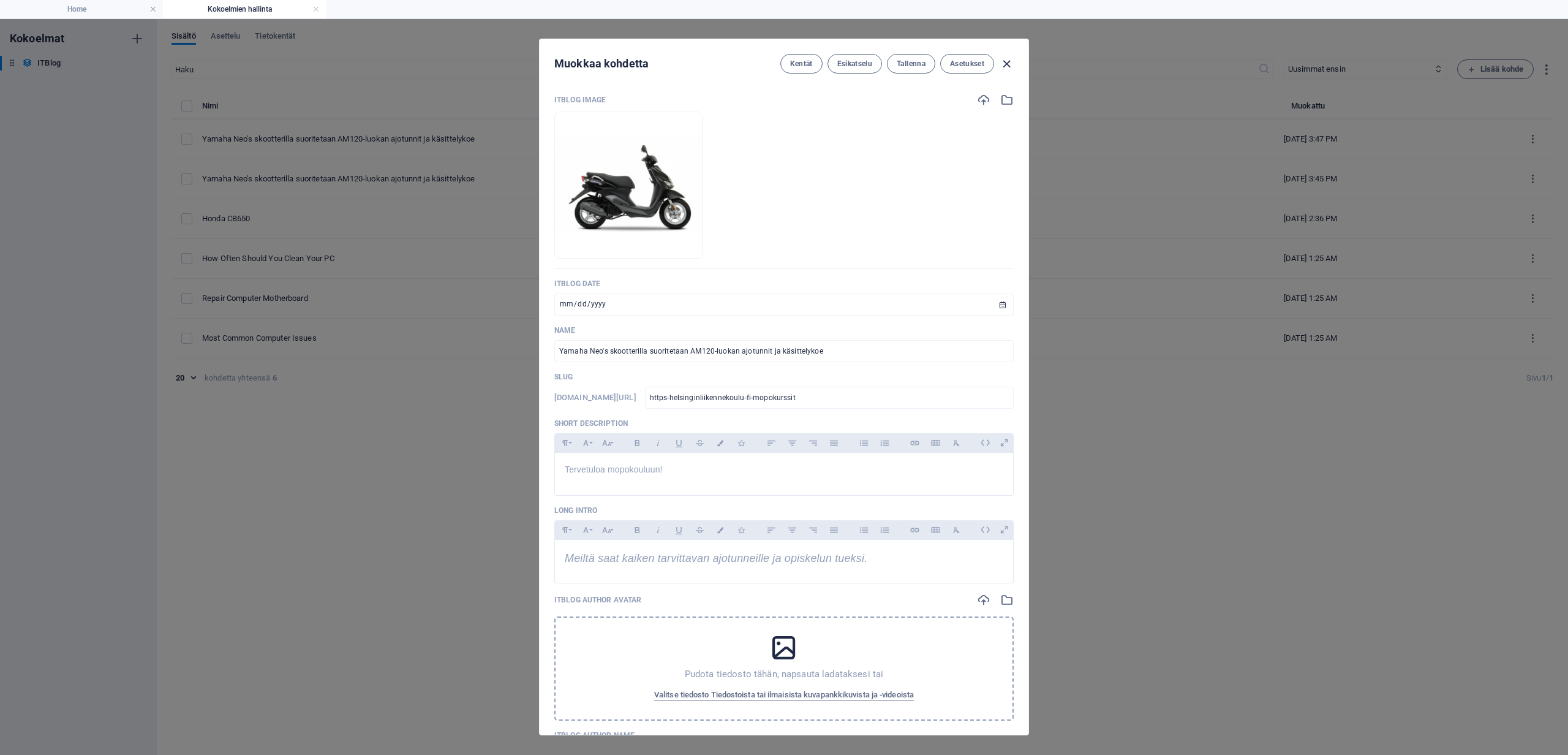
click at [1007, 63] on icon "button" at bounding box center [1007, 64] width 14 height 14
type input "[DATE]"
type input "yamaha-neo-s-skootterilla-suoritetaan-am120-luokan-ajotunnit-ja-kaesittelykoe"
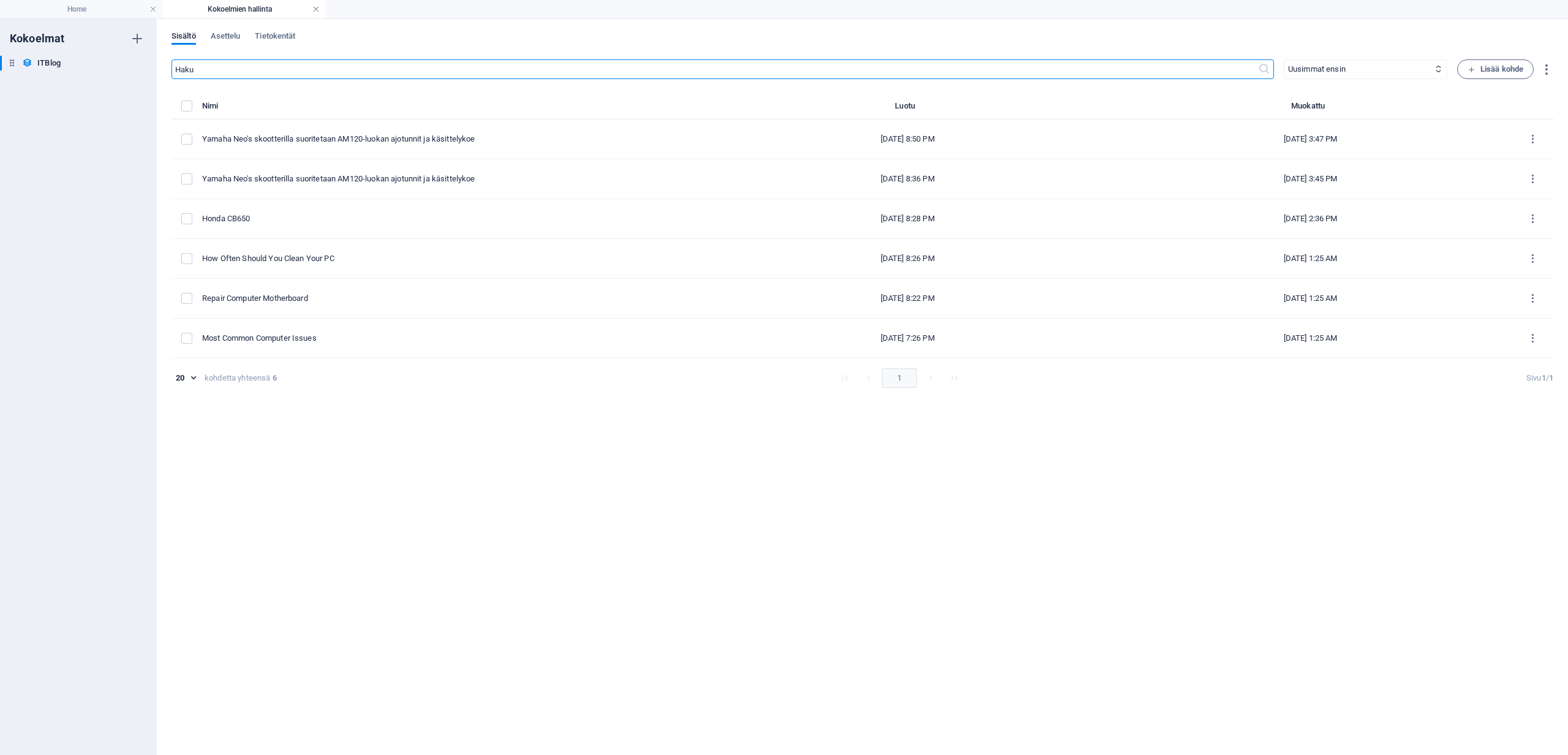
click at [318, 9] on link at bounding box center [316, 9] width 7 height 12
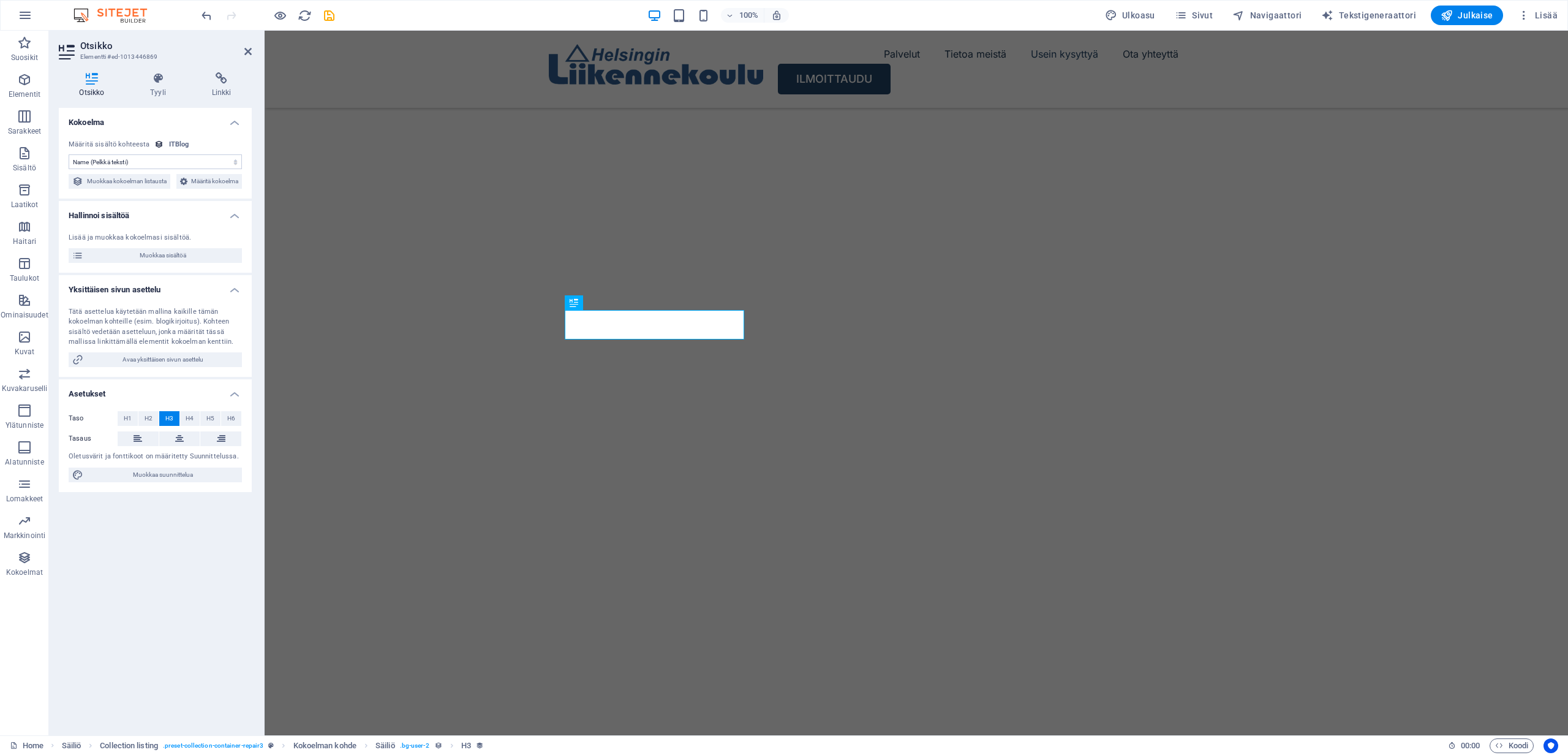
scroll to position [4228, 0]
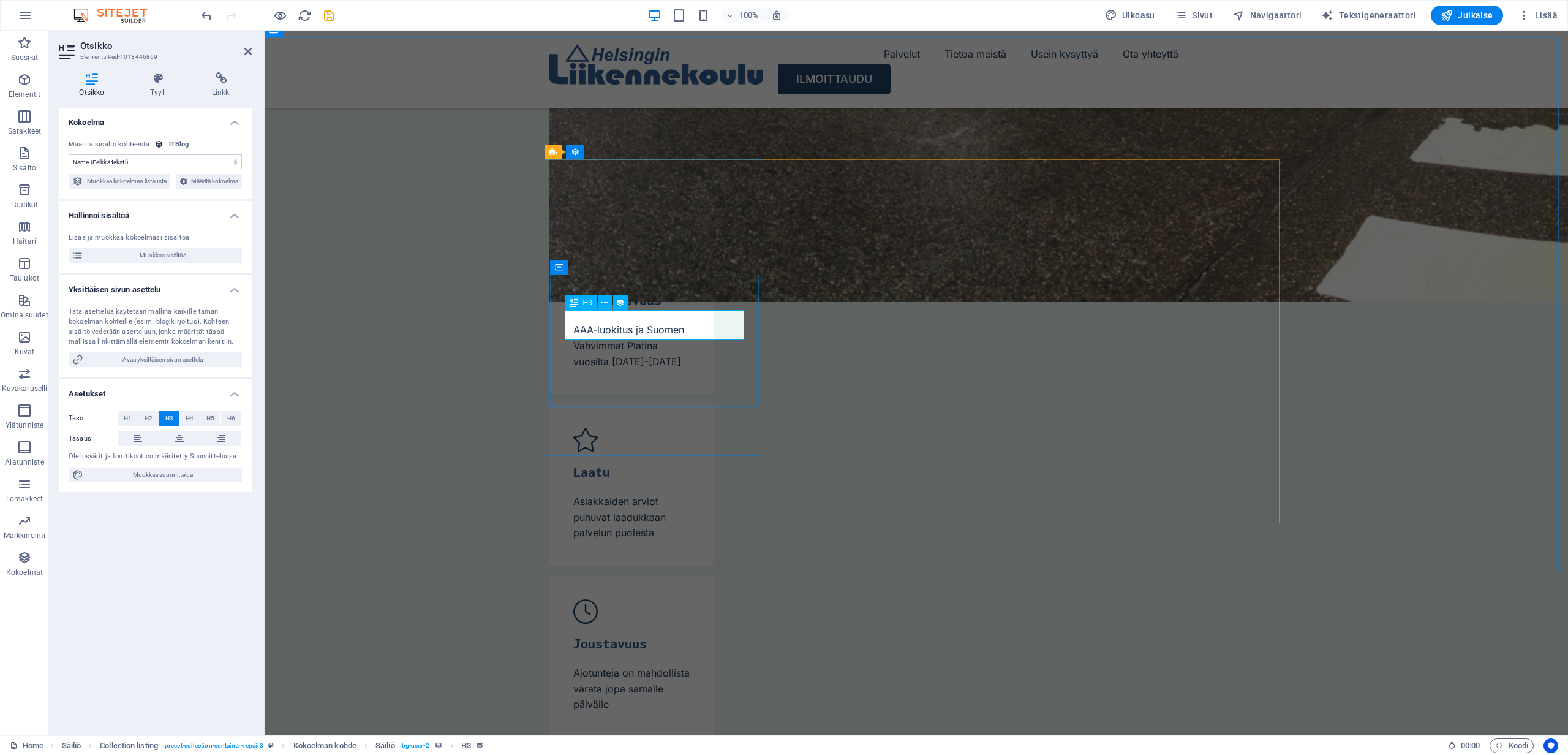
click at [162, 263] on span "Muokkaa sisältöä" at bounding box center [163, 256] width 151 height 15
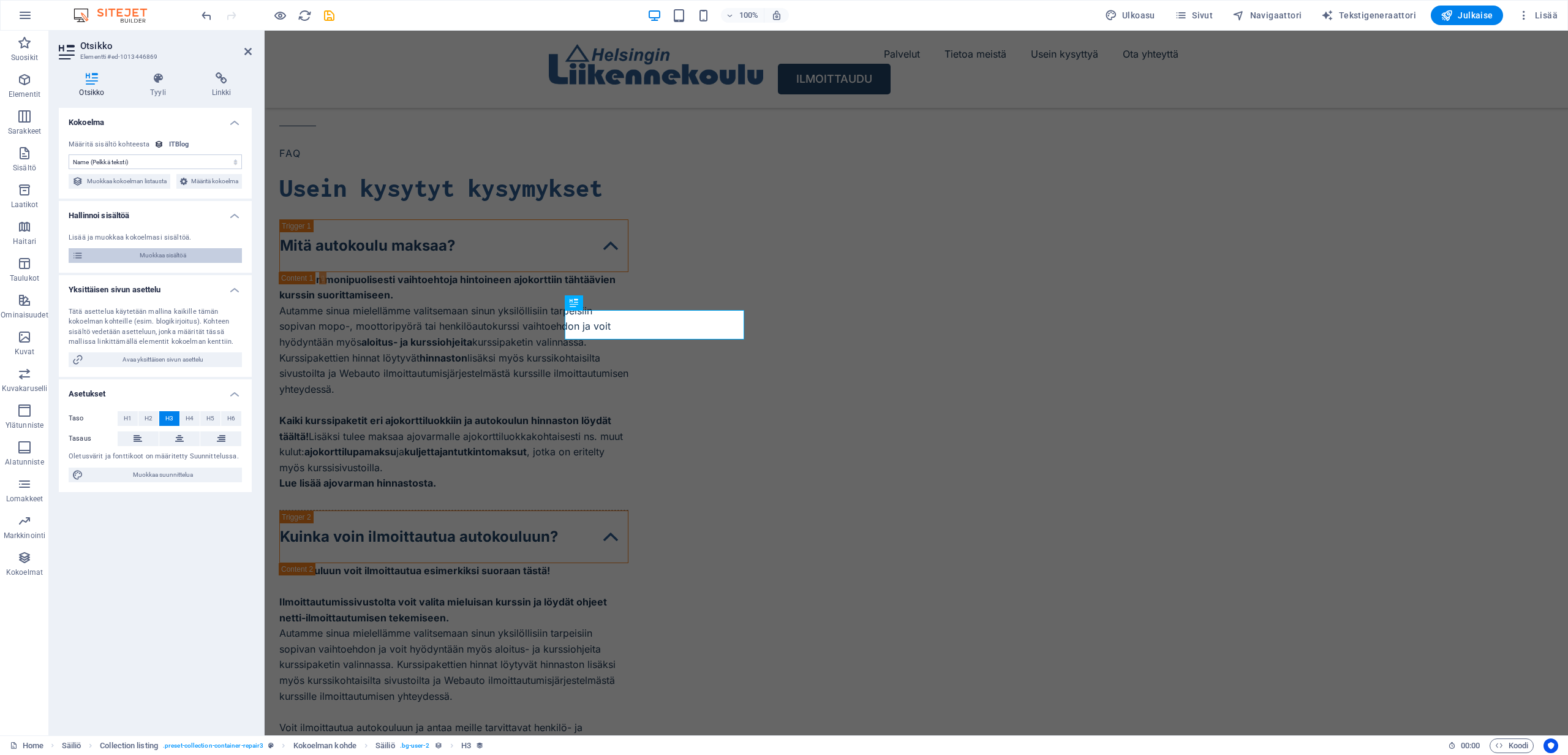
select select "Mobile"
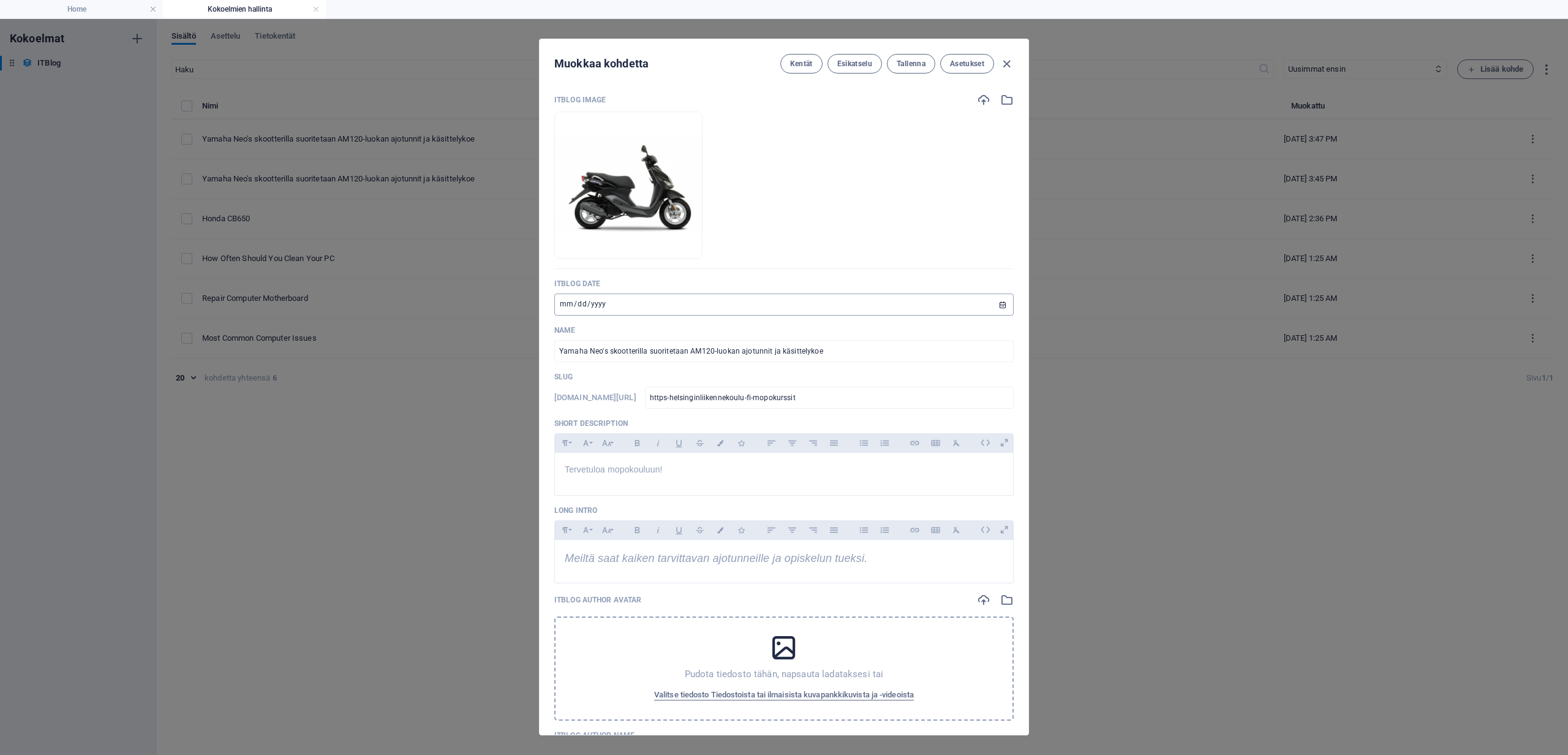
scroll to position [0, 0]
click at [1004, 64] on icon "button" at bounding box center [1007, 64] width 14 height 14
type input "[DATE]"
type input "https-helsinginliikennekoulu-fi-mopokurssit"
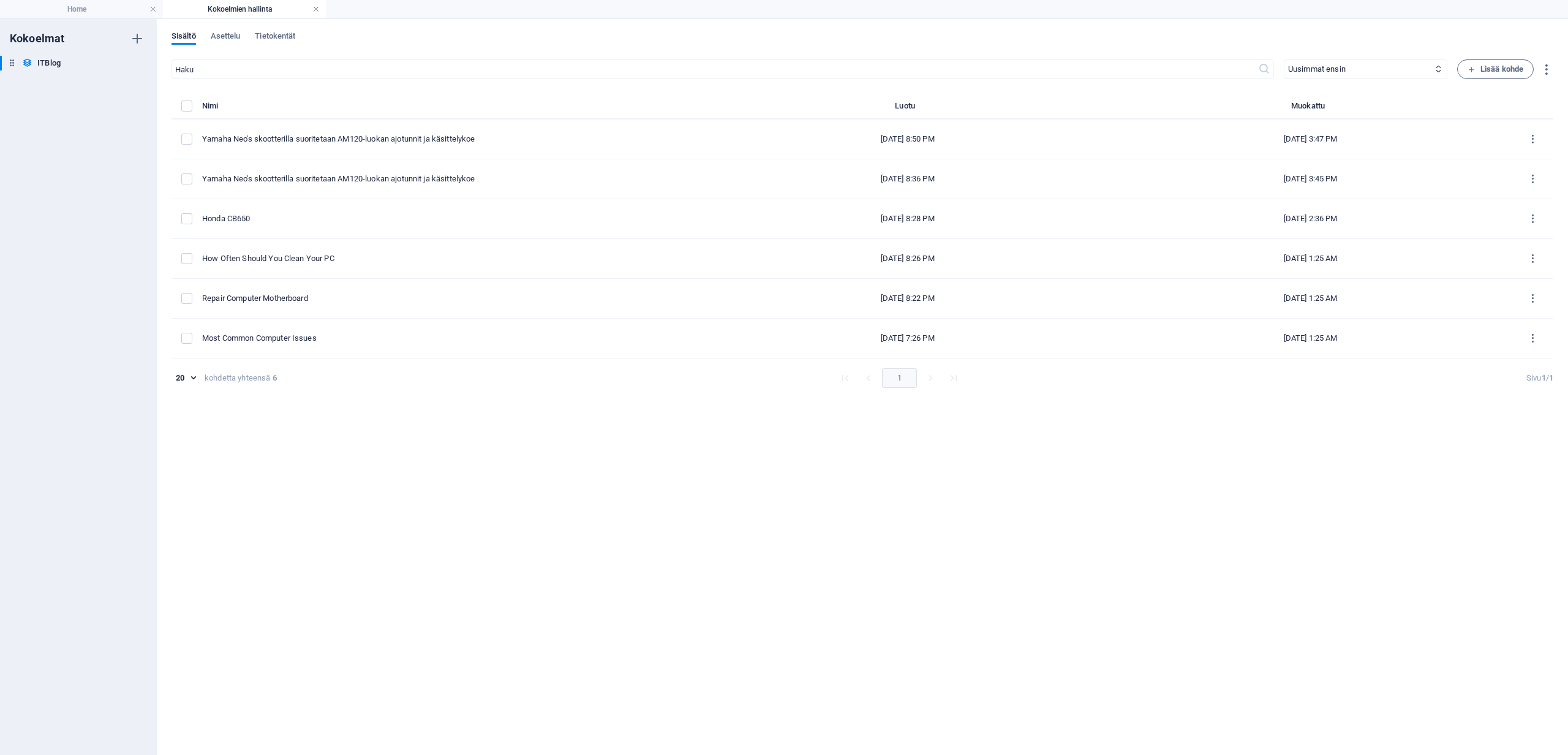
click at [314, 9] on link at bounding box center [316, 9] width 7 height 12
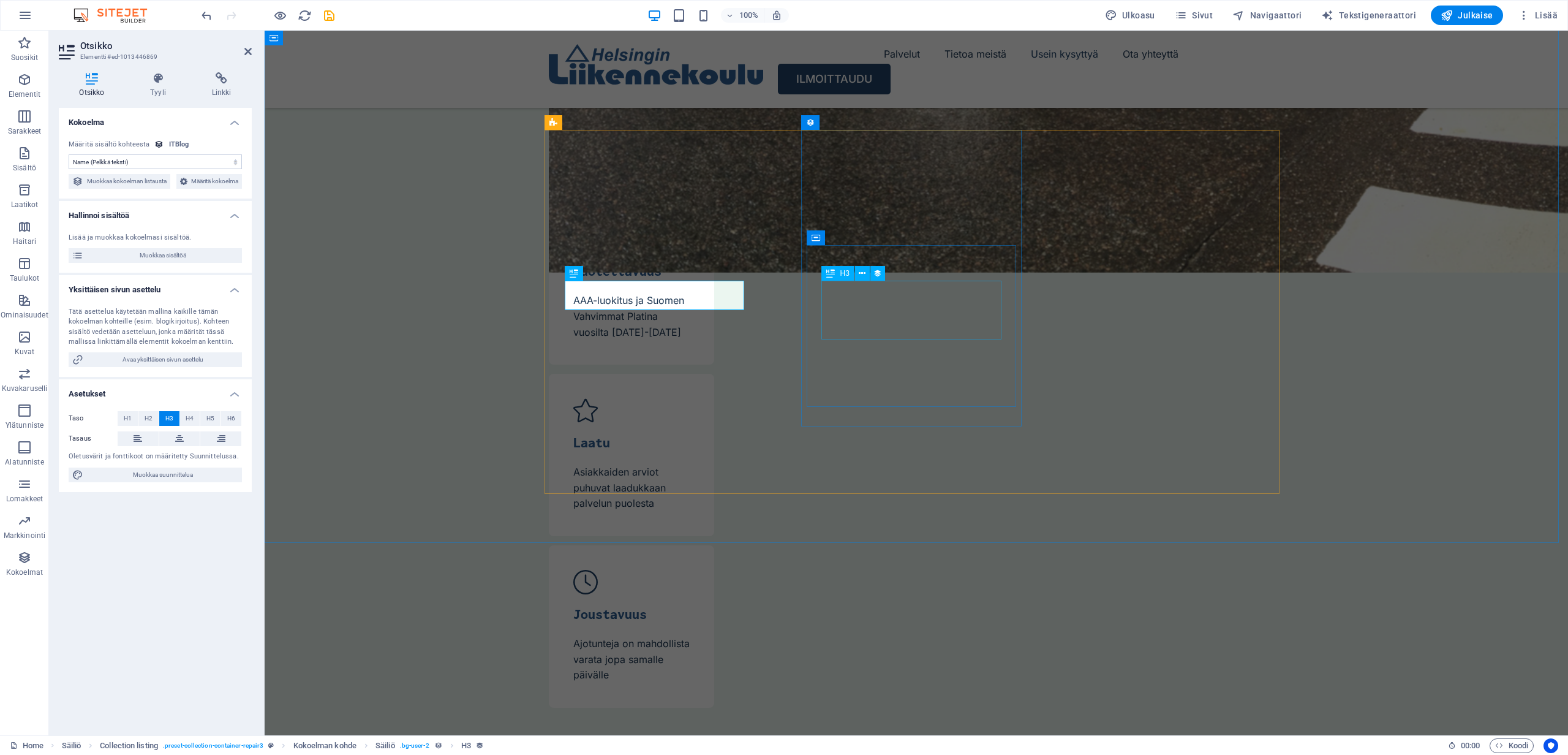
select select "name"
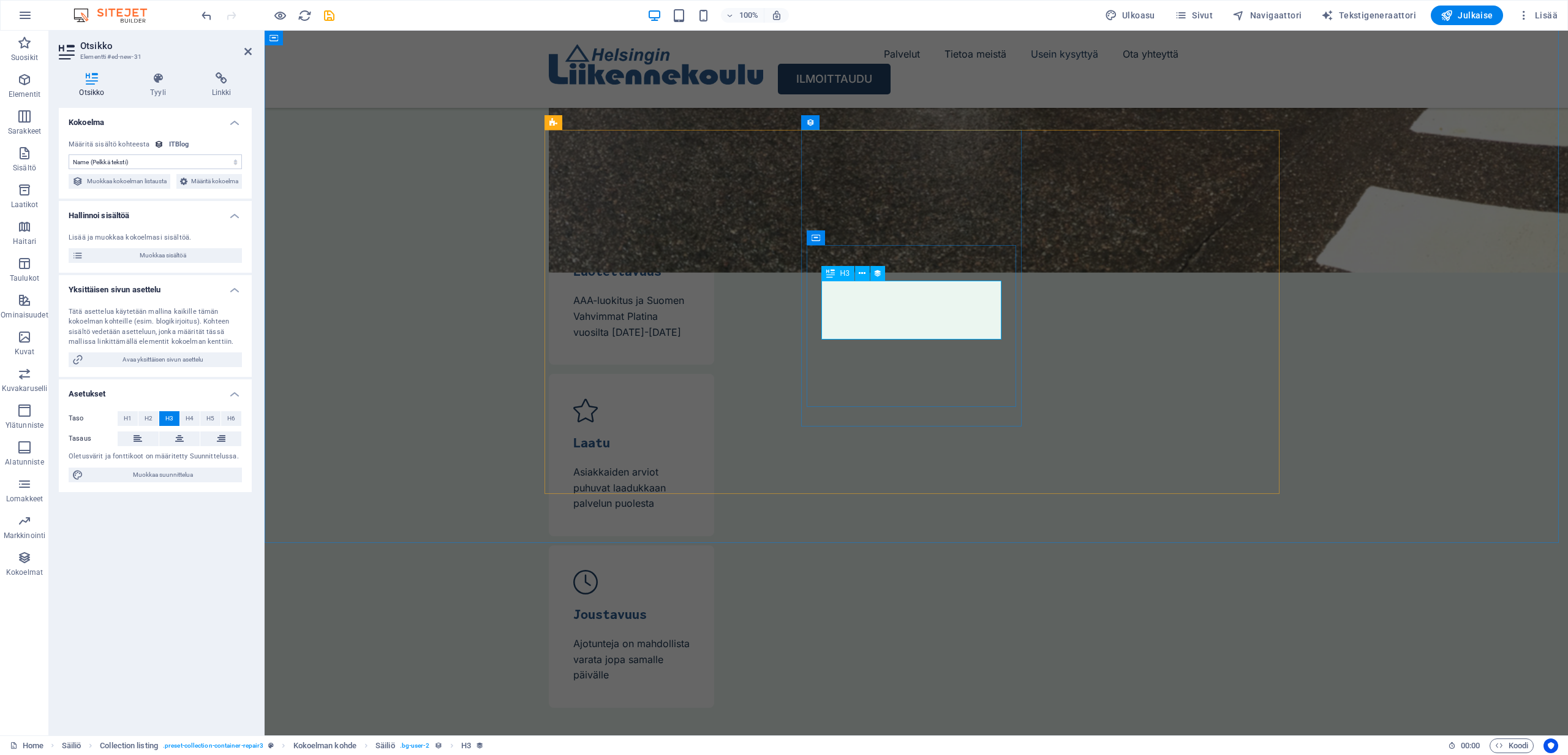
click at [152, 263] on span "Muokkaa sisältöä" at bounding box center [163, 256] width 151 height 15
select select "Mobile"
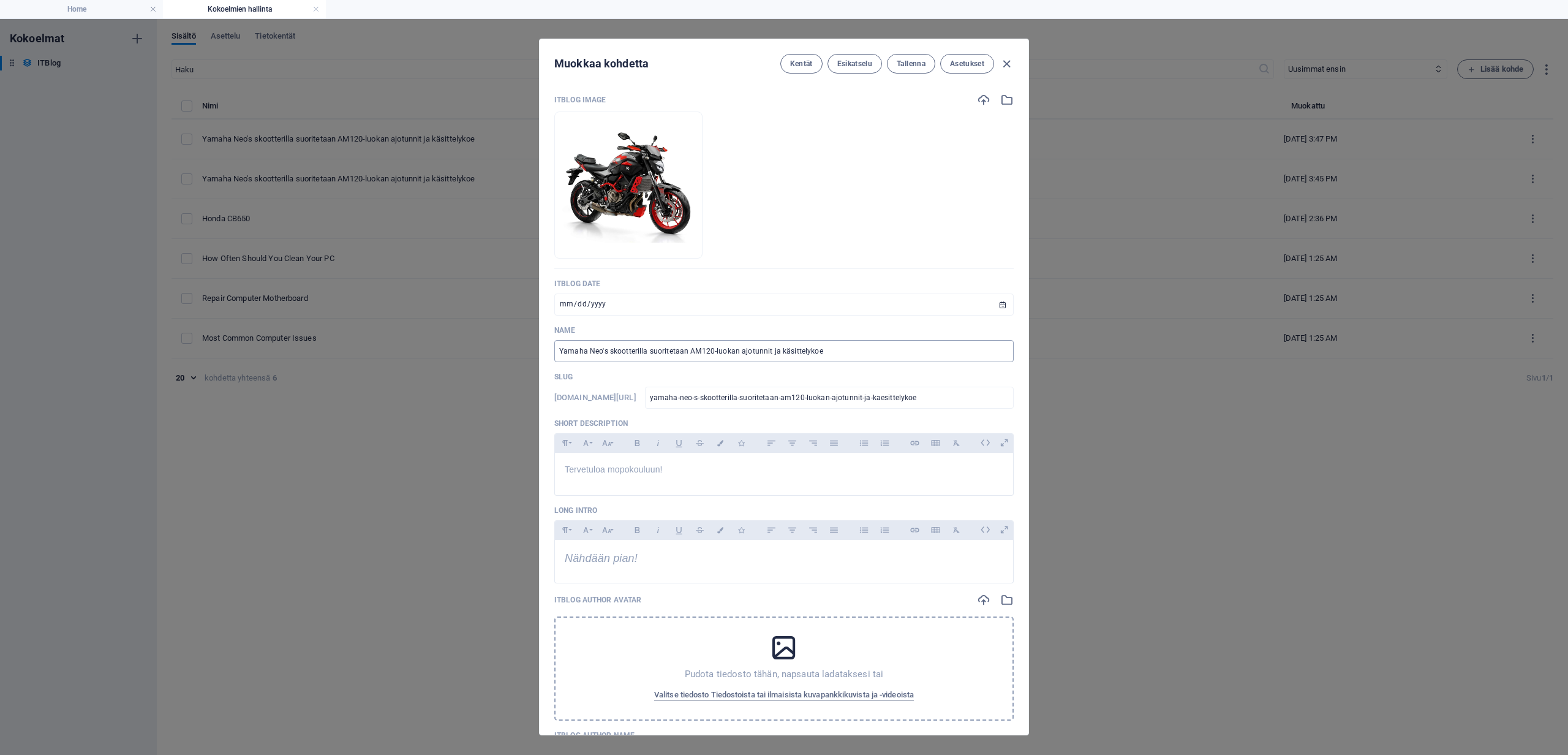
scroll to position [0, 0]
drag, startPoint x: 838, startPoint y: 348, endPoint x: 561, endPoint y: 339, distance: 277.1
click at [561, 339] on div "Name Yamaha Neo's skootterilla suoritetaan AM120-luokan ajotunnit ja käsittelyk…" at bounding box center [784, 343] width 459 height 37
paste input "[URL][DOMAIN_NAME]"
type input "[URL][DOMAIN_NAME]"
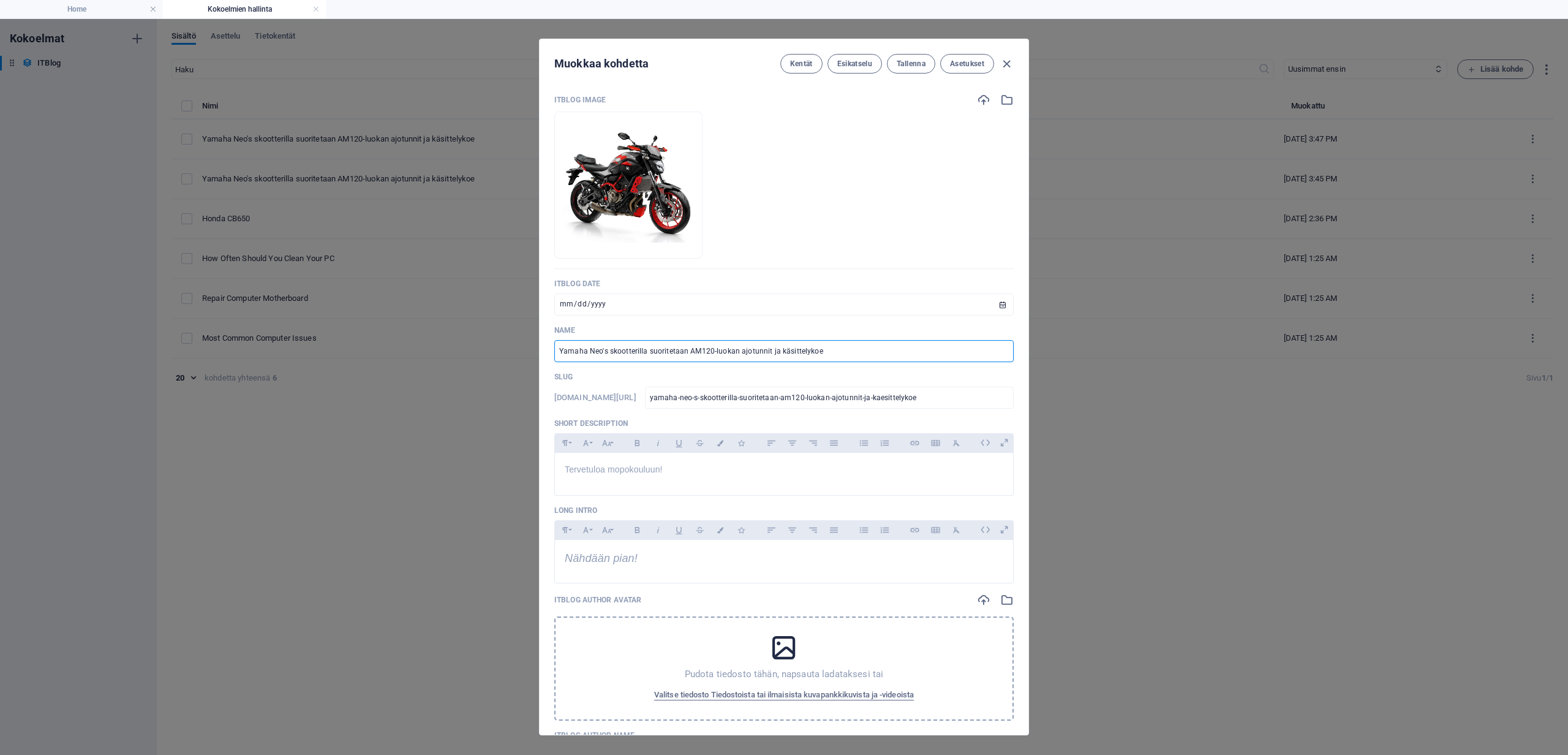
type input "https-helsinginliikennekoulu-fi-mopokurssit"
drag, startPoint x: 731, startPoint y: 346, endPoint x: 722, endPoint y: 346, distance: 9.0
click at [722, 346] on input "[URL][DOMAIN_NAME]" at bounding box center [784, 351] width 459 height 22
type input "[URL][DOMAIN_NAME]"
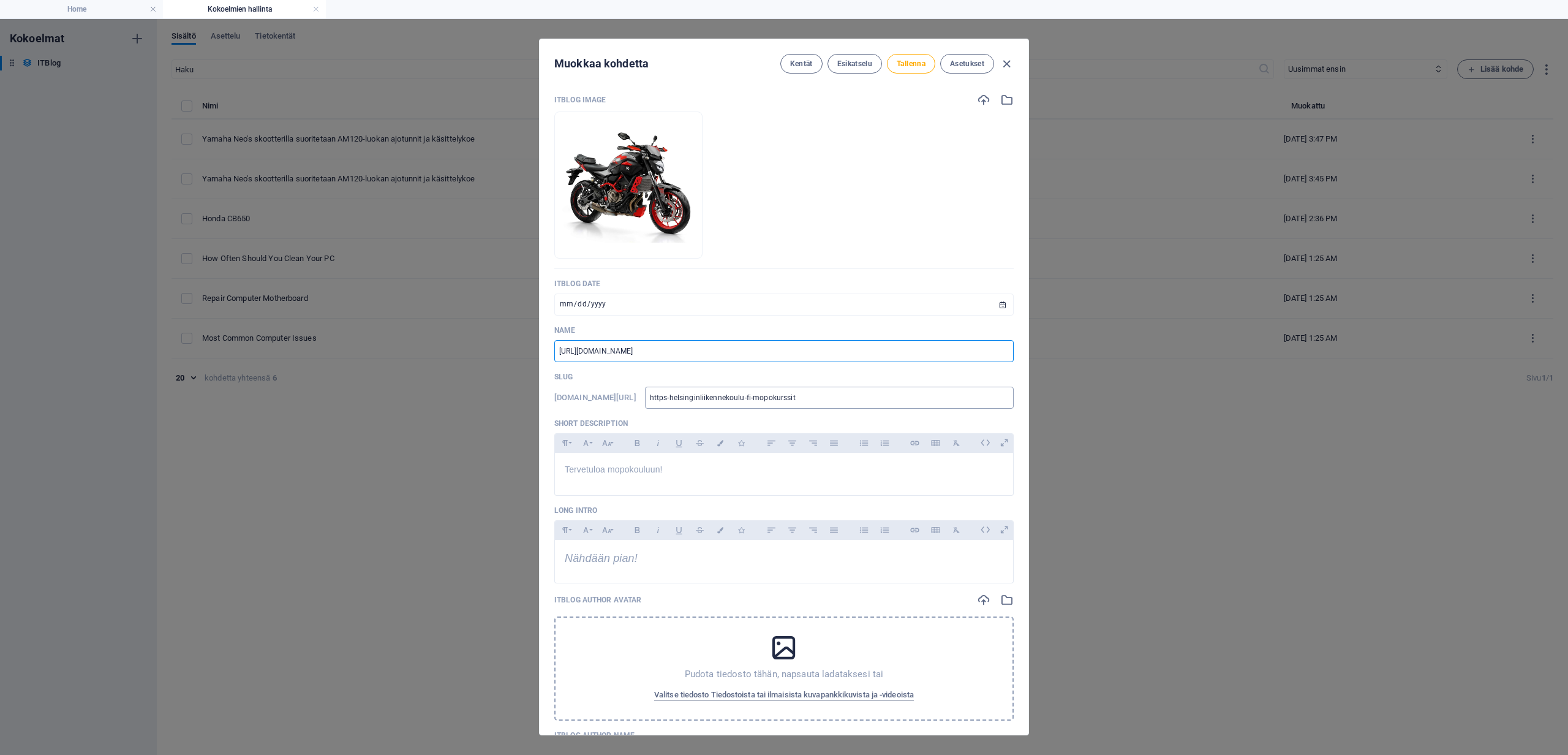
click at [864, 397] on input "https-helsinginliikennekoulu-fi-mopokurssit" at bounding box center [829, 397] width 369 height 22
drag, startPoint x: 864, startPoint y: 397, endPoint x: 689, endPoint y: 394, distance: 175.0
click at [689, 394] on input "https-helsinginliikennekoulu-fi-mopokurssit" at bounding box center [829, 397] width 369 height 22
paste input "://[DOMAIN_NAME][URL]"
type input "[URL][DOMAIN_NAME]"
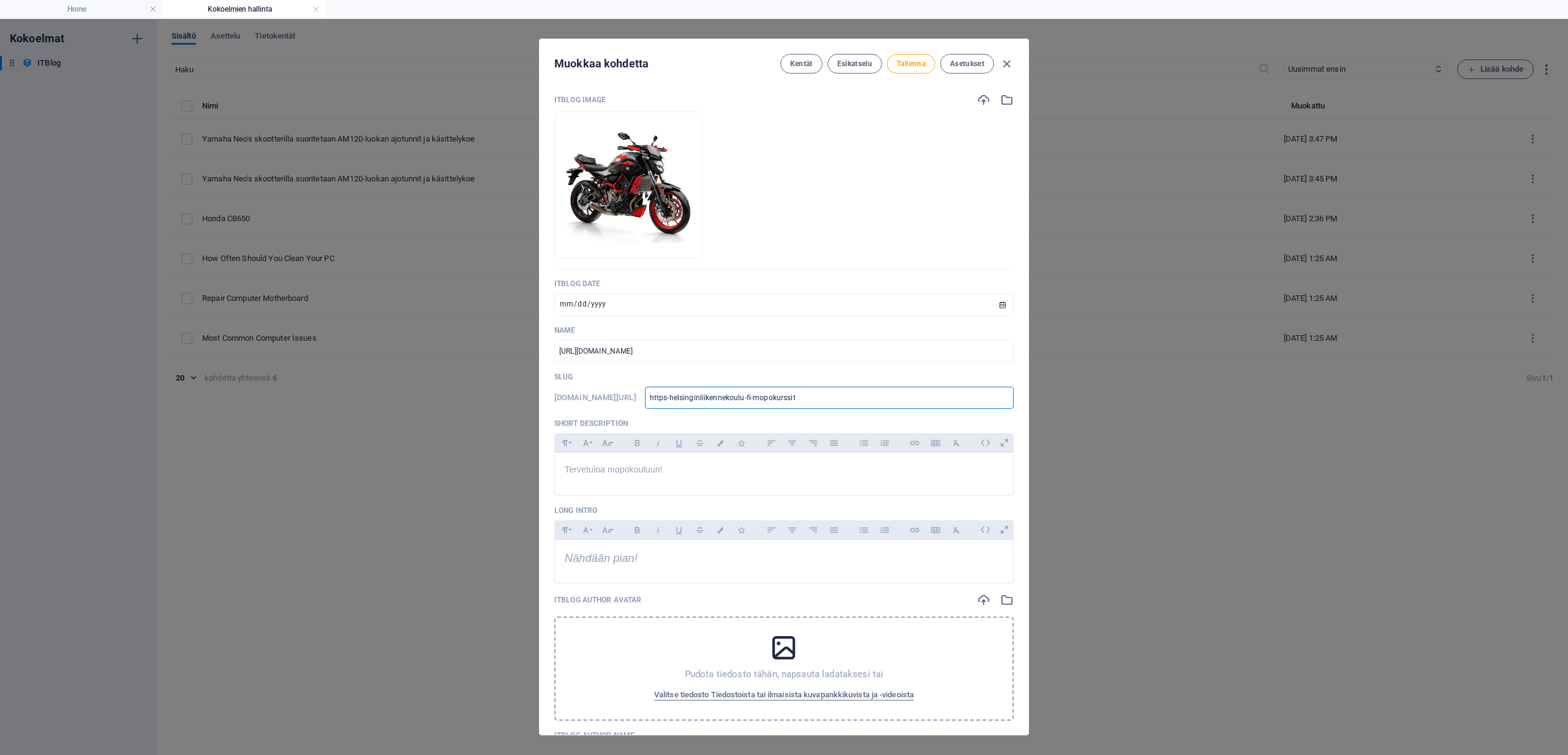
type input "[URL][DOMAIN_NAME]"
type input "https-helsinginliikennekoulu-fi-mp-kurssit"
drag, startPoint x: 732, startPoint y: 348, endPoint x: 559, endPoint y: 343, distance: 173.1
click at [559, 343] on input "[URL][DOMAIN_NAME]" at bounding box center [784, 351] width 459 height 22
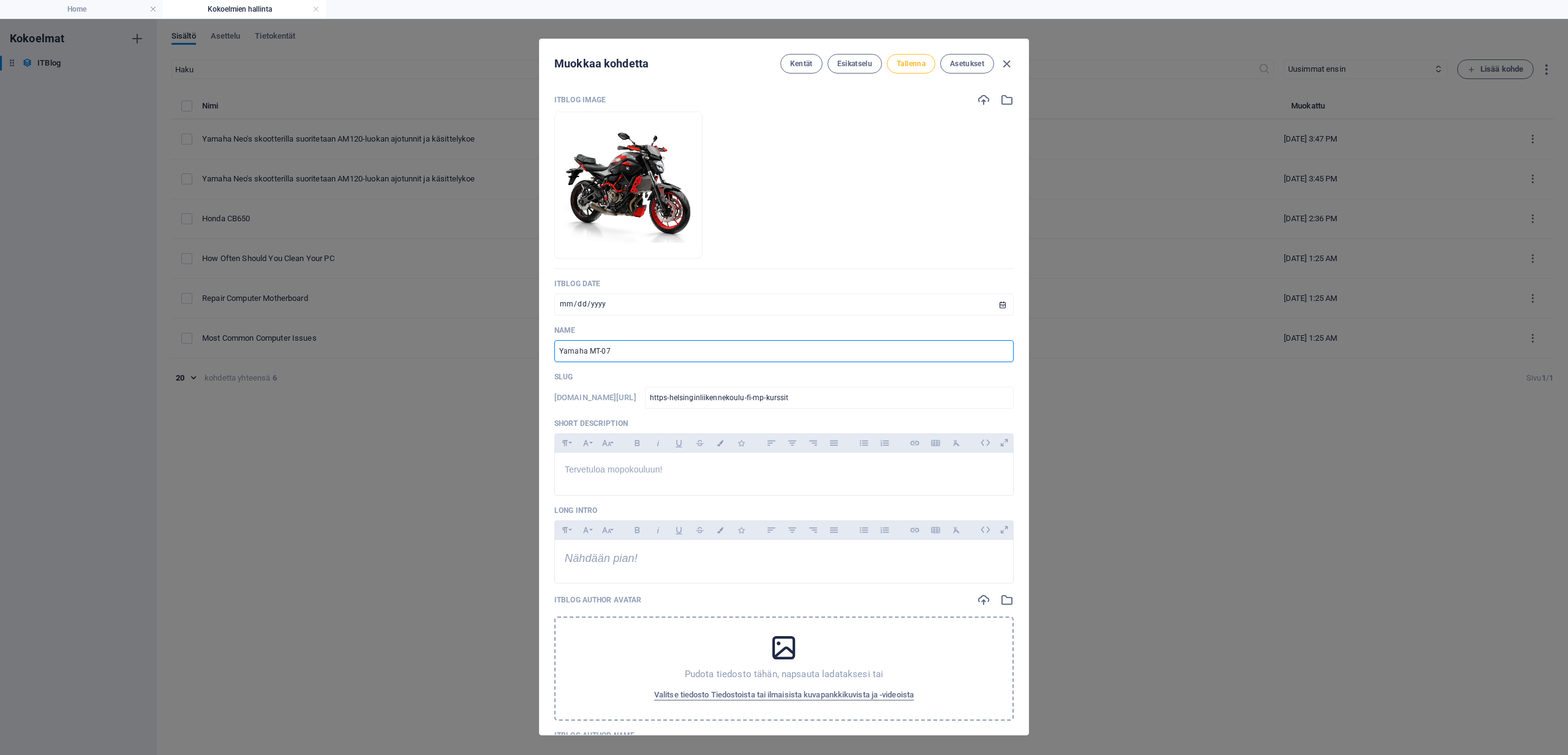
type input "Yamaha MT-07"
click at [920, 65] on span "Tallenna" at bounding box center [910, 64] width 29 height 10
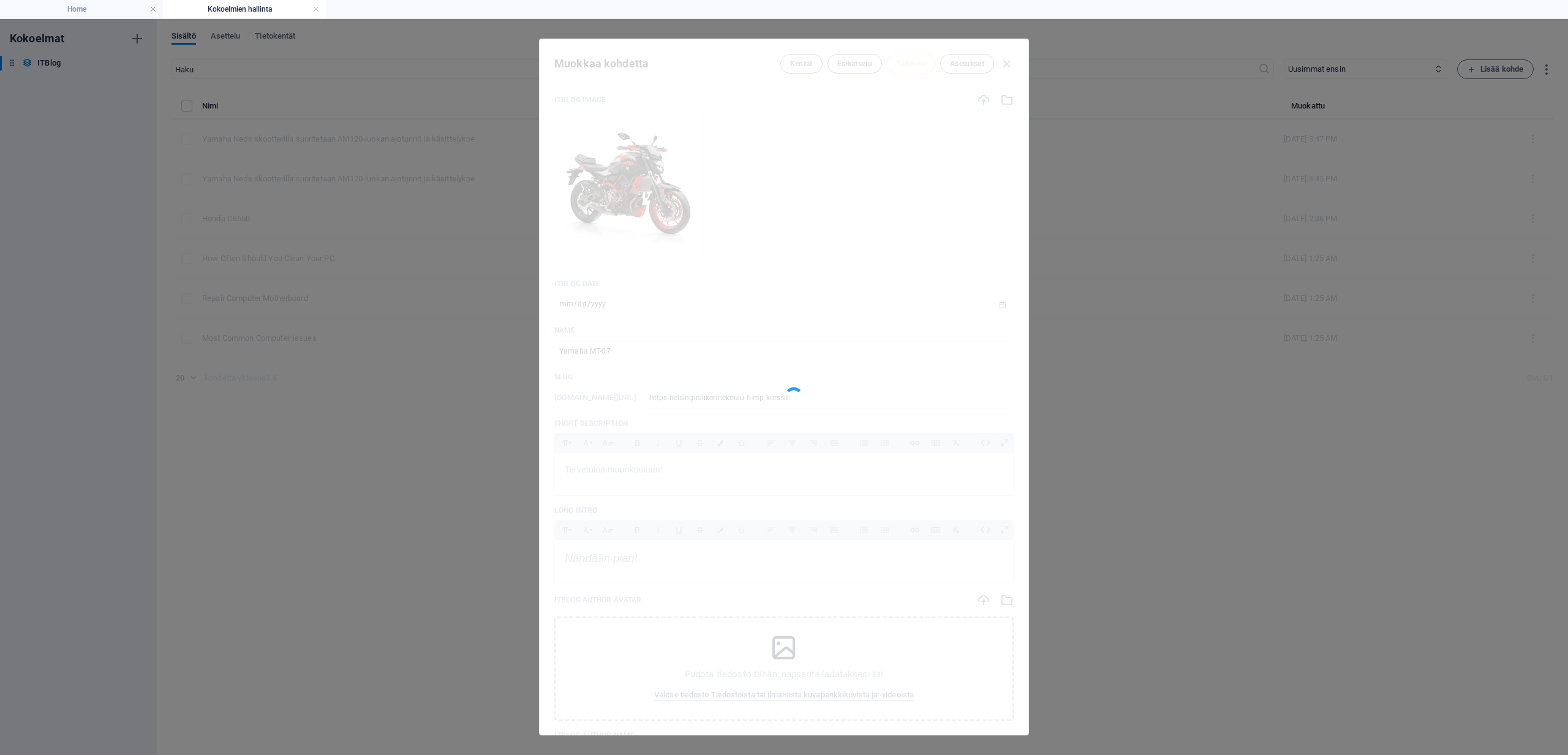
type input "https-helsinginliikennekoulu-fi-mp-kurssit"
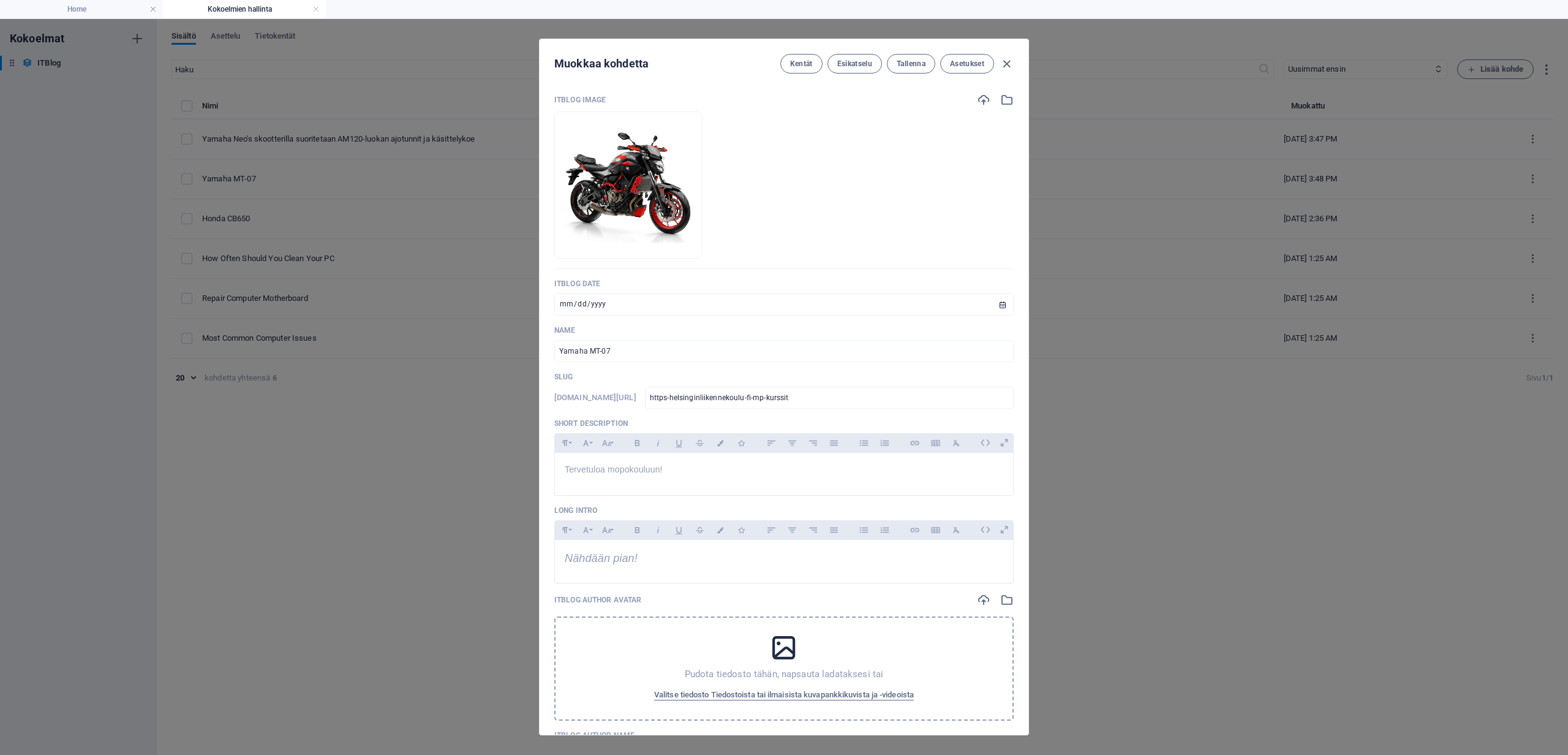
click at [1007, 65] on icon "button" at bounding box center [1007, 64] width 14 height 14
type input "[DATE]"
type input "https-helsinginliikennekoulu-fi-mp-kurssit"
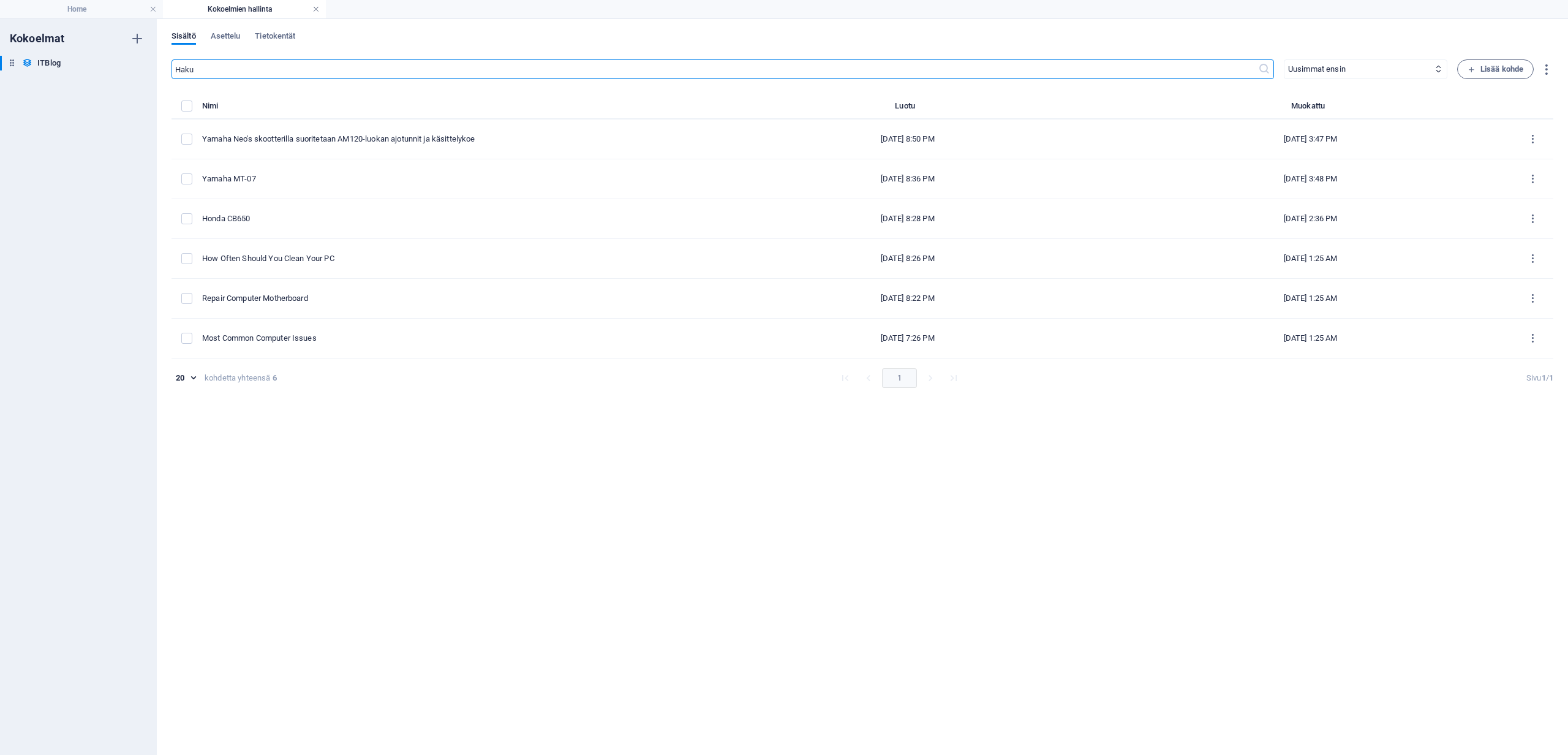
click at [313, 9] on link at bounding box center [316, 9] width 7 height 12
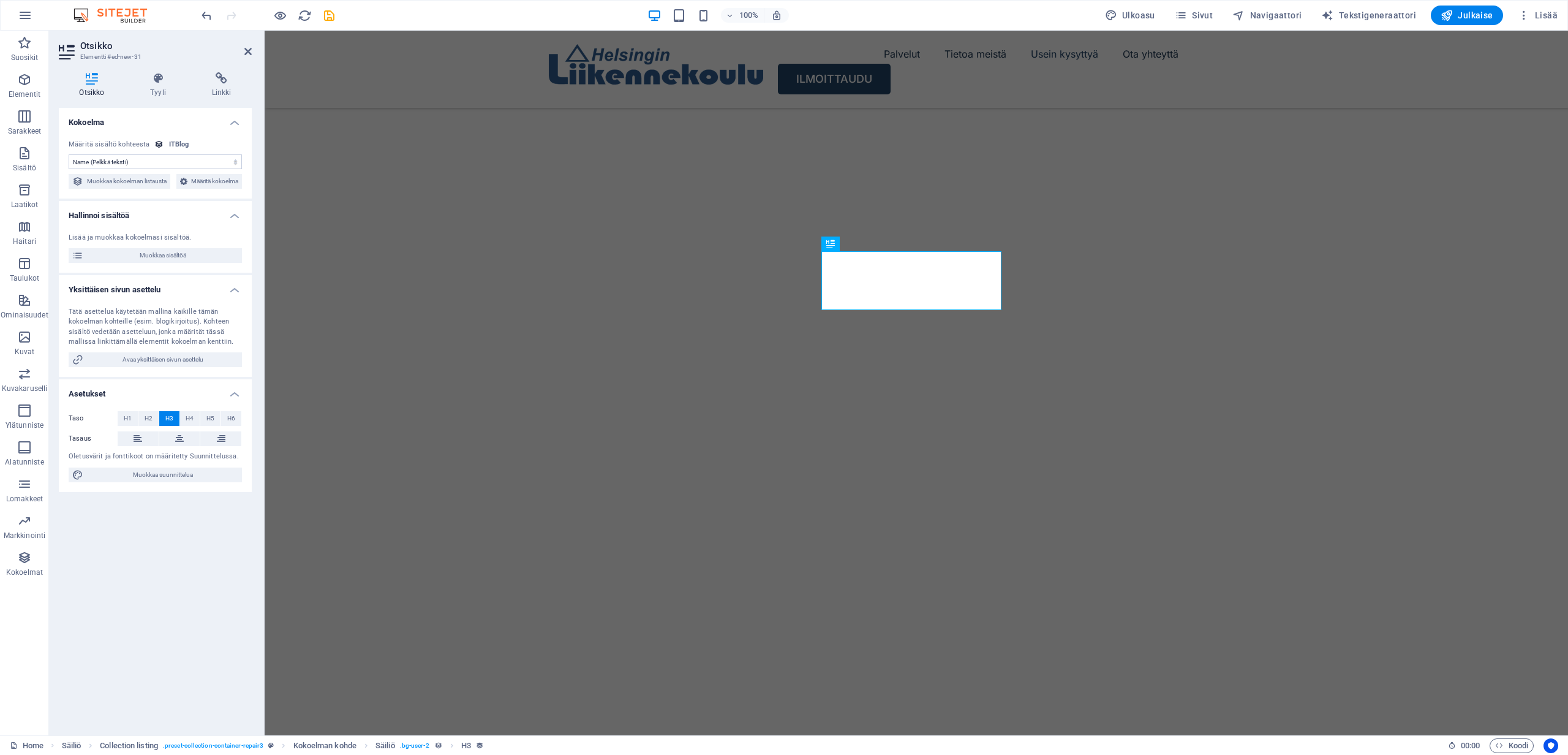
scroll to position [4287, 0]
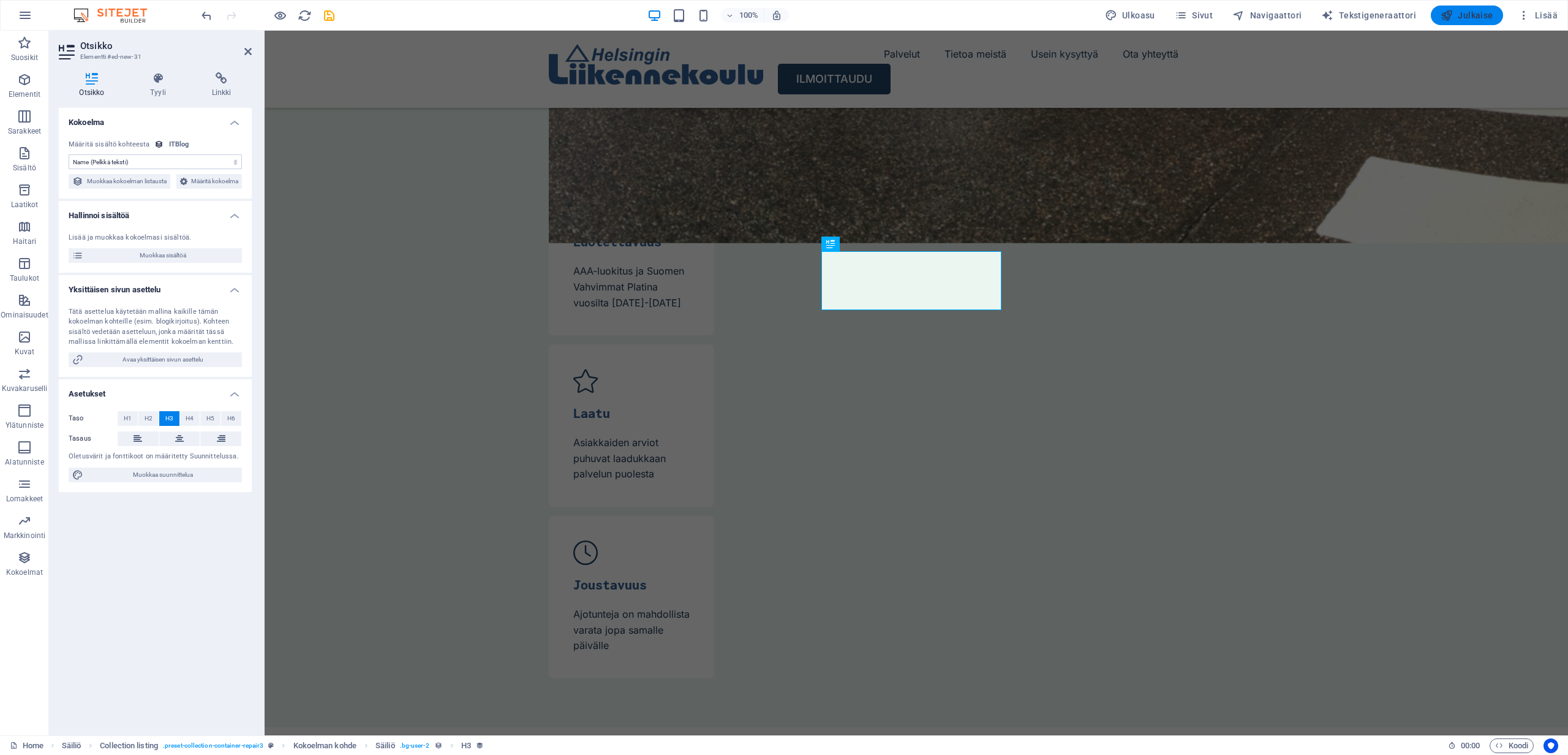
click at [1474, 13] on span "Julkaise" at bounding box center [1467, 15] width 53 height 12
